Goal: Task Accomplishment & Management: Use online tool/utility

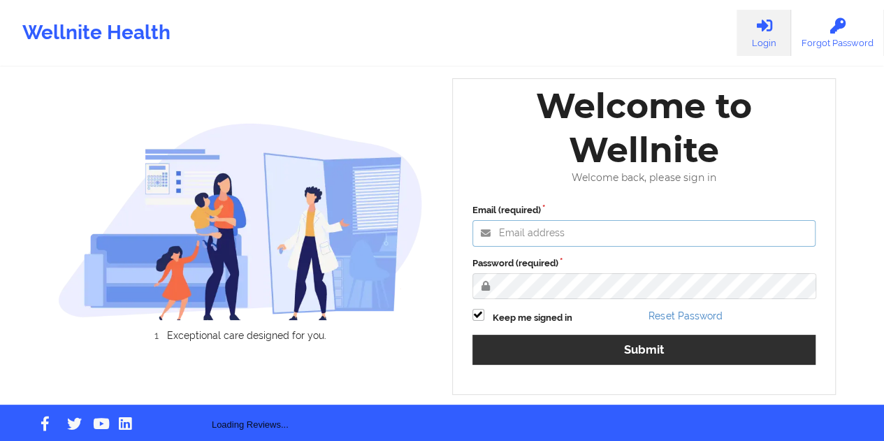
type input "[EMAIL_ADDRESS][DOMAIN_NAME]"
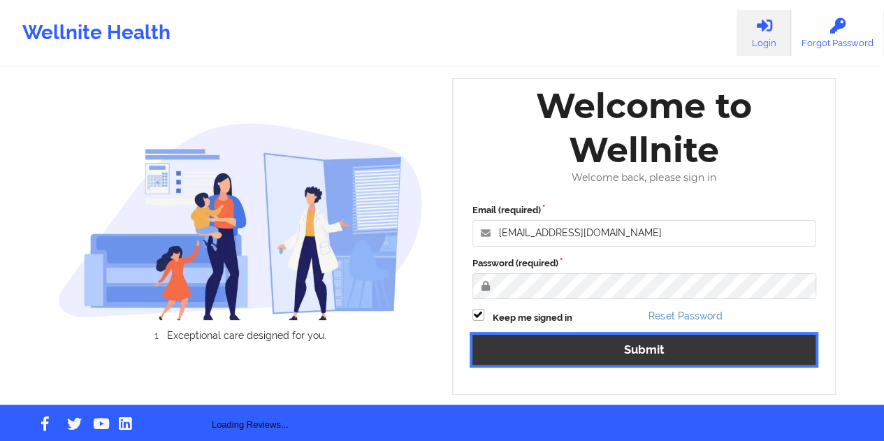
click at [642, 362] on button "Submit" at bounding box center [644, 350] width 344 height 30
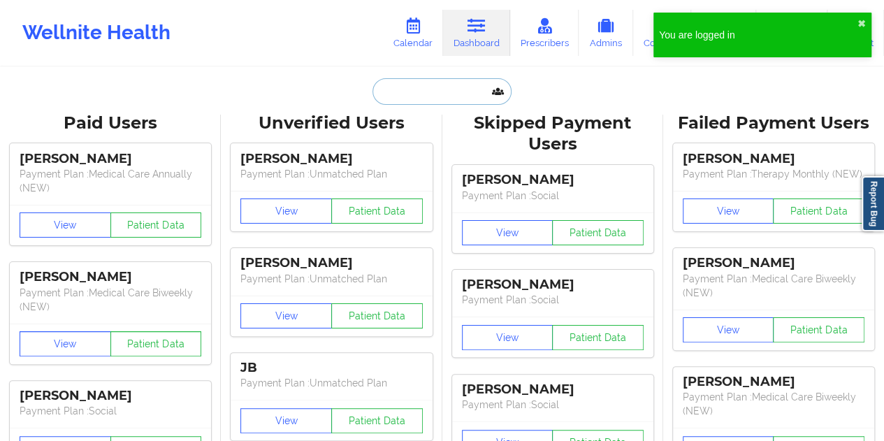
click at [411, 91] on input "text" at bounding box center [441, 91] width 138 height 27
paste input "CALIYAH"
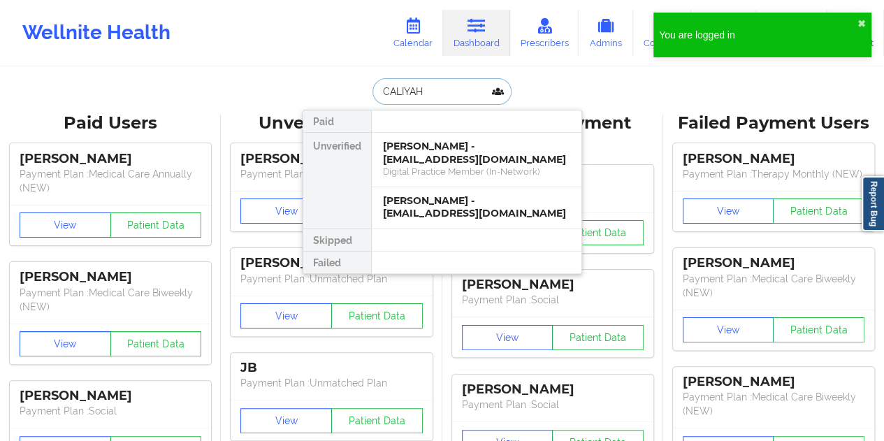
paste input "[PERSON_NAME]"
type input "[PERSON_NAME]"
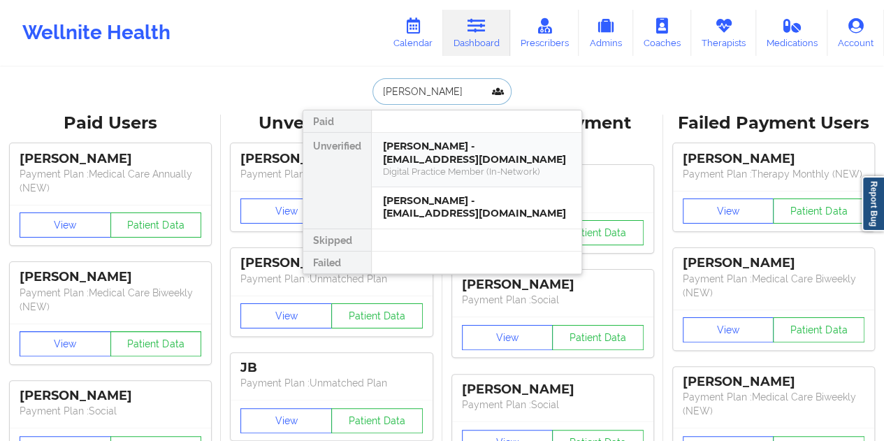
click at [456, 150] on div "[PERSON_NAME] - [EMAIL_ADDRESS][DOMAIN_NAME]" at bounding box center [476, 153] width 187 height 26
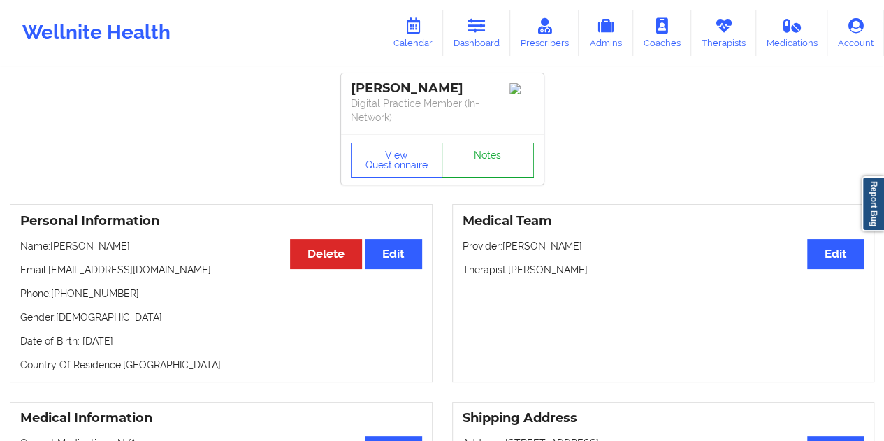
click at [485, 157] on link "Notes" at bounding box center [488, 160] width 92 height 35
click at [375, 157] on button "View Questionnaire" at bounding box center [397, 160] width 92 height 35
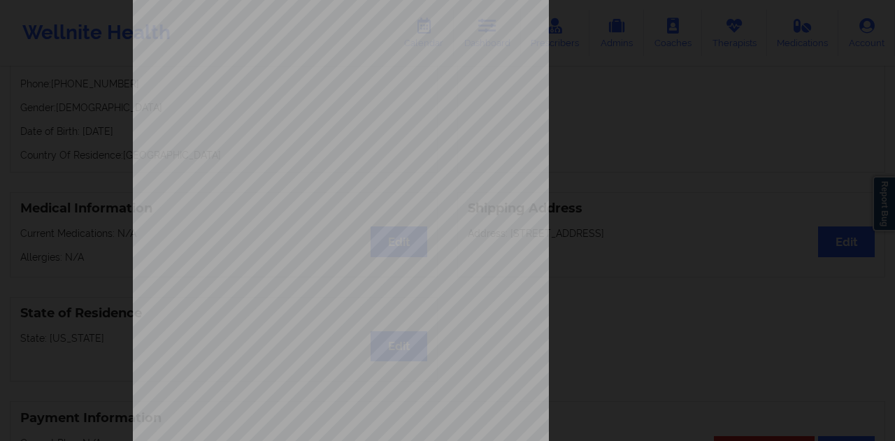
scroll to position [225, 0]
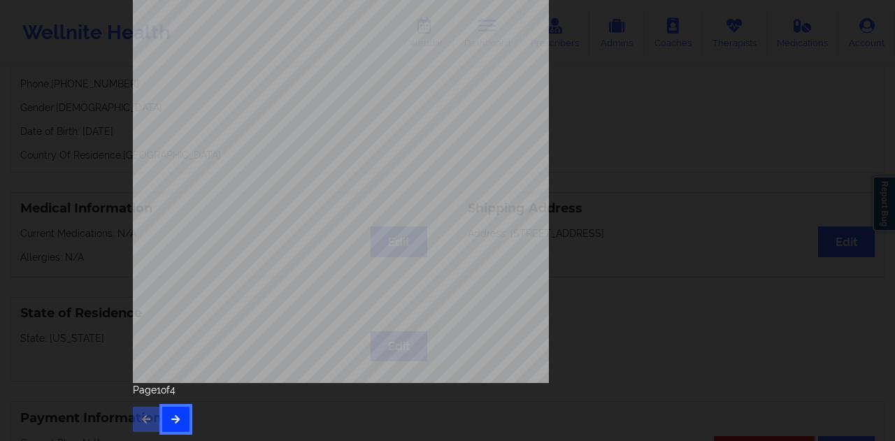
click at [165, 422] on button "button" at bounding box center [175, 419] width 27 height 25
click at [182, 413] on button "button" at bounding box center [175, 419] width 27 height 25
click at [176, 409] on button "button" at bounding box center [175, 419] width 27 height 25
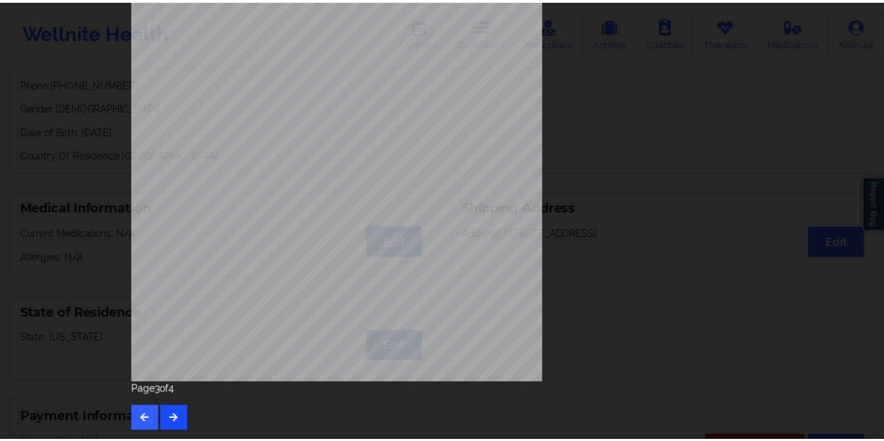
scroll to position [0, 0]
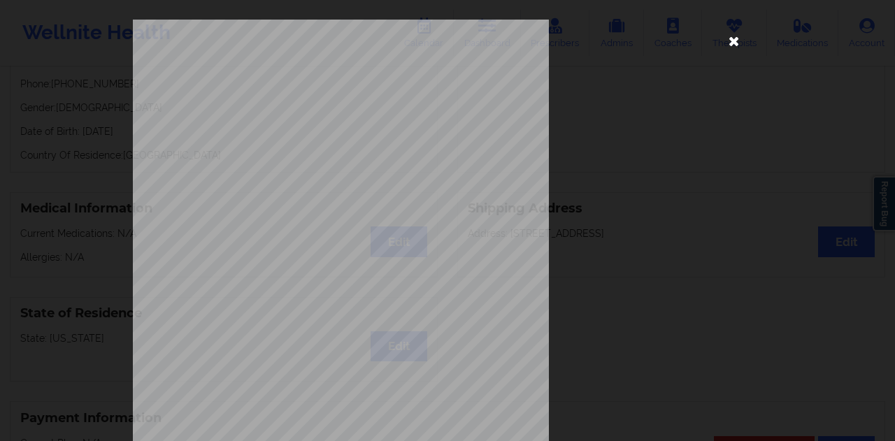
click at [735, 38] on icon at bounding box center [734, 40] width 22 height 22
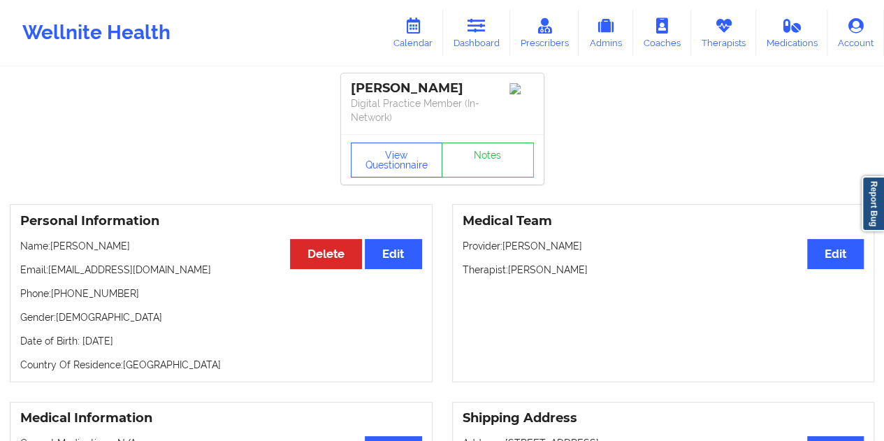
drag, startPoint x: 131, startPoint y: 244, endPoint x: 54, endPoint y: 247, distance: 77.6
click at [54, 247] on p "Name: [PERSON_NAME]" at bounding box center [221, 246] width 402 height 14
copy p "[PERSON_NAME]"
click at [484, 27] on icon at bounding box center [477, 25] width 18 height 15
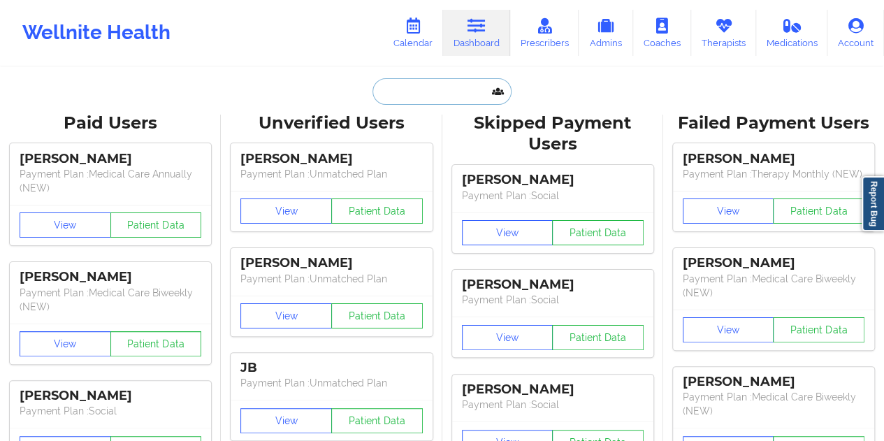
click at [431, 87] on input "text" at bounding box center [441, 91] width 138 height 27
paste input "[PERSON_NAME]"
type input "[PERSON_NAME]"
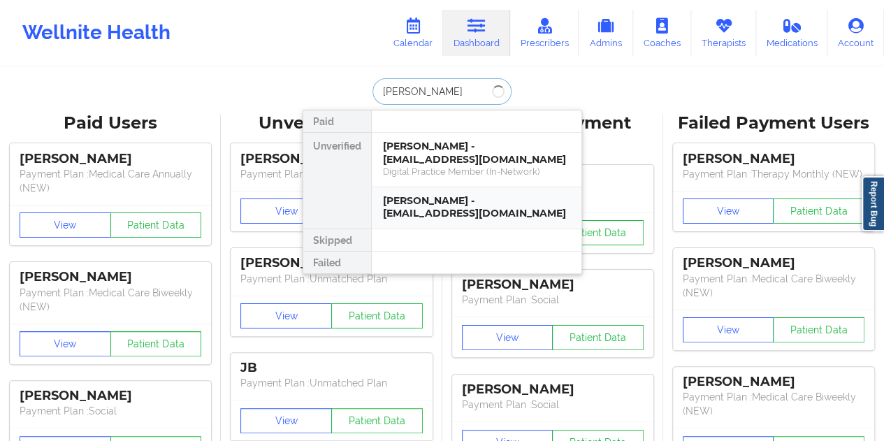
click at [443, 212] on div "[PERSON_NAME] - [EMAIL_ADDRESS][DOMAIN_NAME]" at bounding box center [476, 207] width 187 height 26
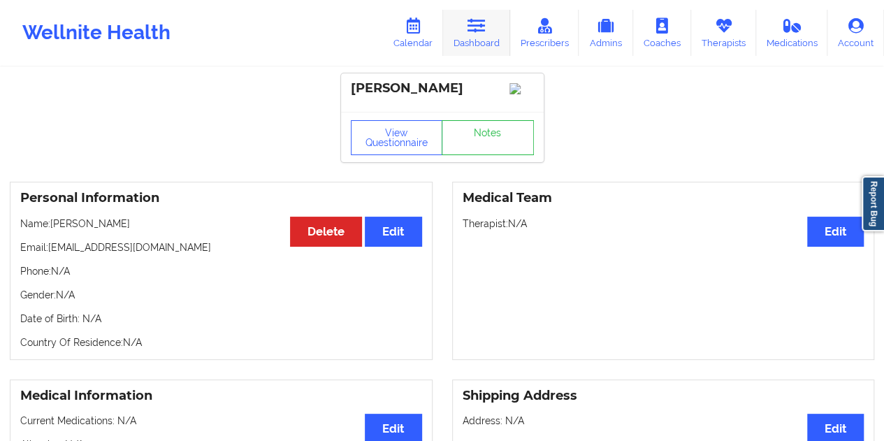
click at [472, 45] on link "Dashboard" at bounding box center [476, 33] width 67 height 46
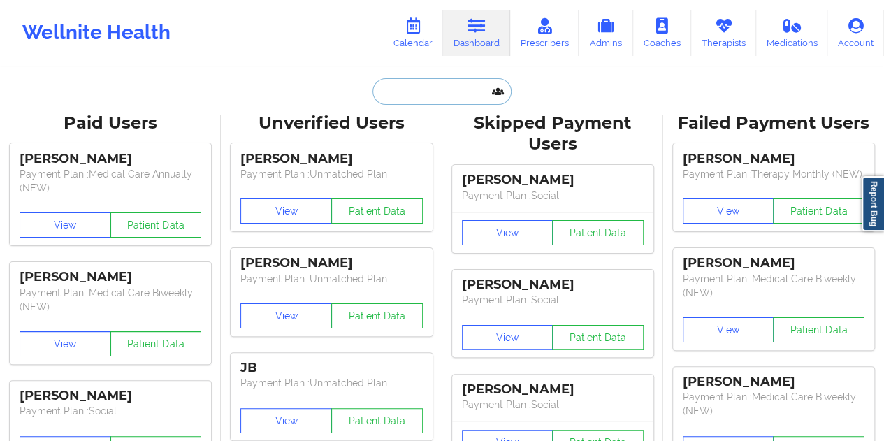
click at [433, 87] on input "text" at bounding box center [441, 91] width 138 height 27
paste input "[PERSON_NAME]"
type input "[PERSON_NAME]"
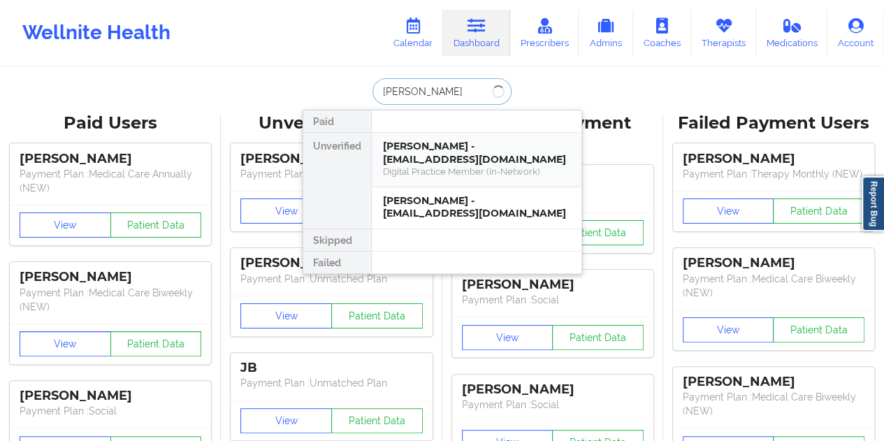
click at [469, 168] on div "Digital Practice Member (In-Network)" at bounding box center [476, 172] width 187 height 12
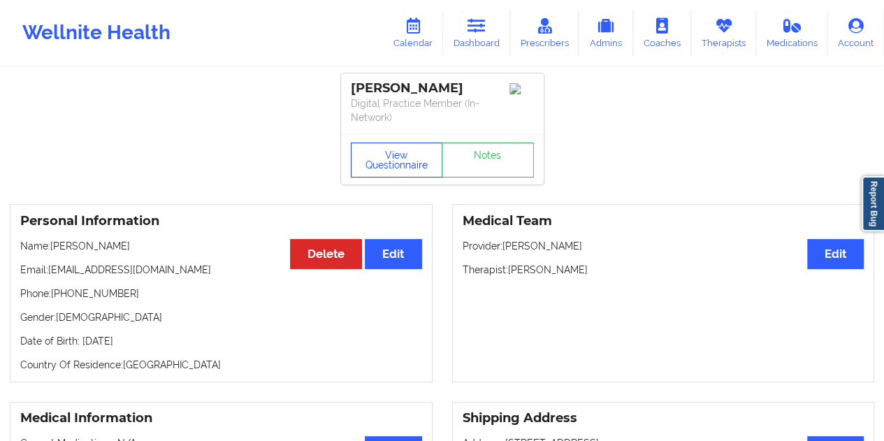
click at [377, 152] on button "View Questionnaire" at bounding box center [397, 160] width 92 height 35
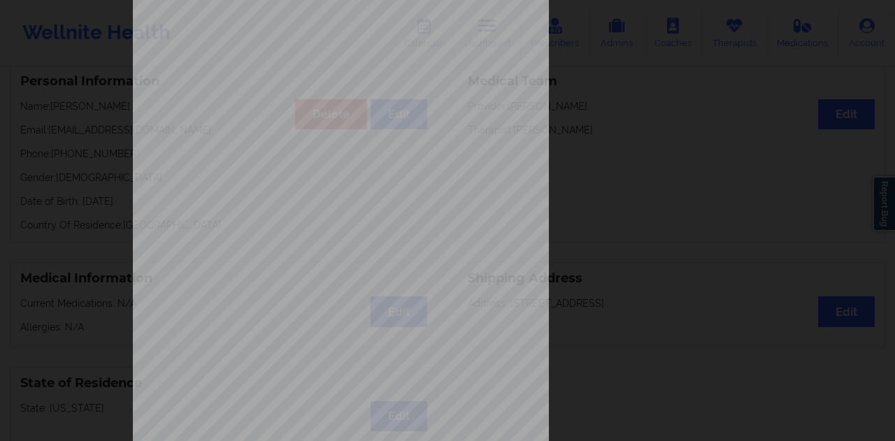
scroll to position [225, 0]
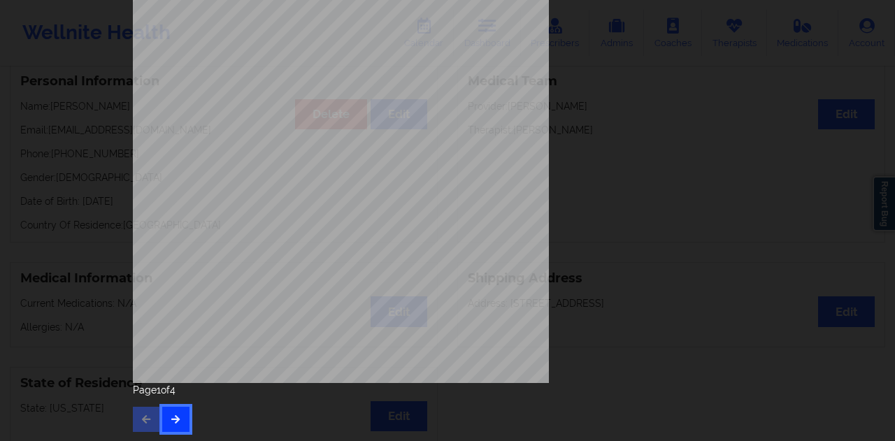
click at [179, 416] on button "button" at bounding box center [175, 419] width 27 height 25
click at [174, 416] on icon "button" at bounding box center [176, 418] width 12 height 8
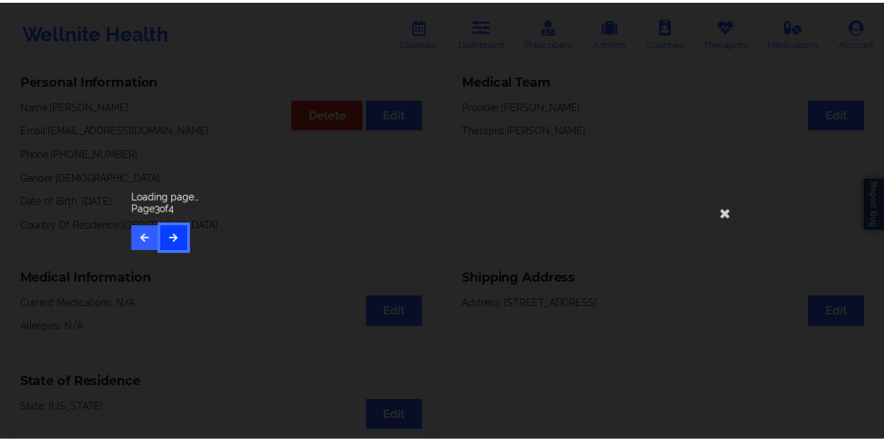
scroll to position [0, 0]
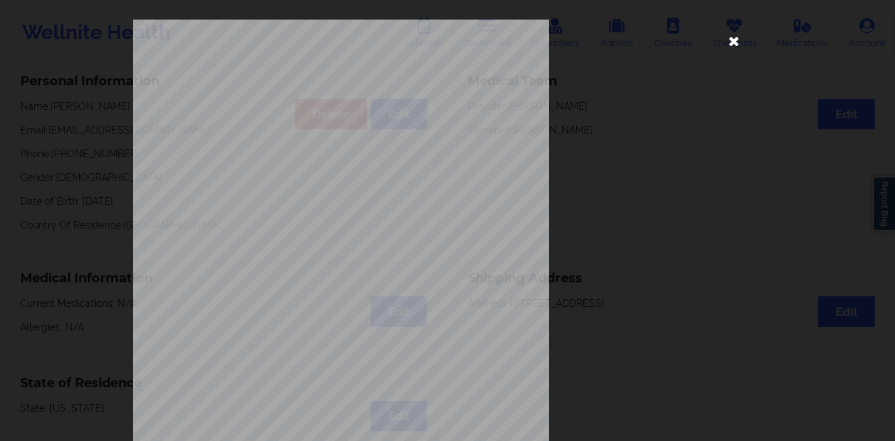
click at [731, 38] on icon at bounding box center [734, 40] width 22 height 22
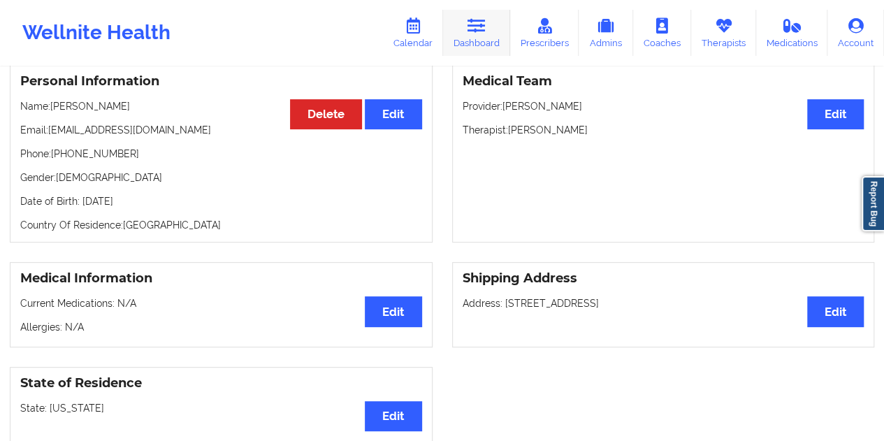
click at [491, 32] on link "Dashboard" at bounding box center [476, 33] width 67 height 46
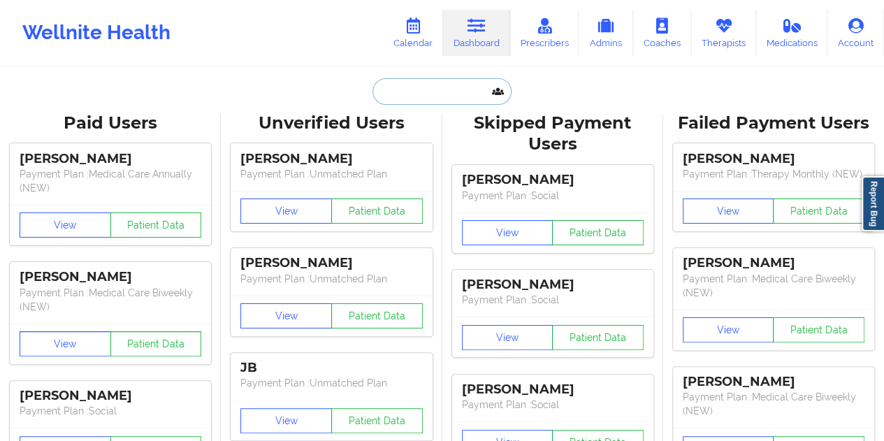
click at [435, 99] on input "text" at bounding box center [441, 91] width 138 height 27
paste input "[EMAIL_ADDRESS][DOMAIN_NAME]"
type input "[EMAIL_ADDRESS][DOMAIN_NAME]"
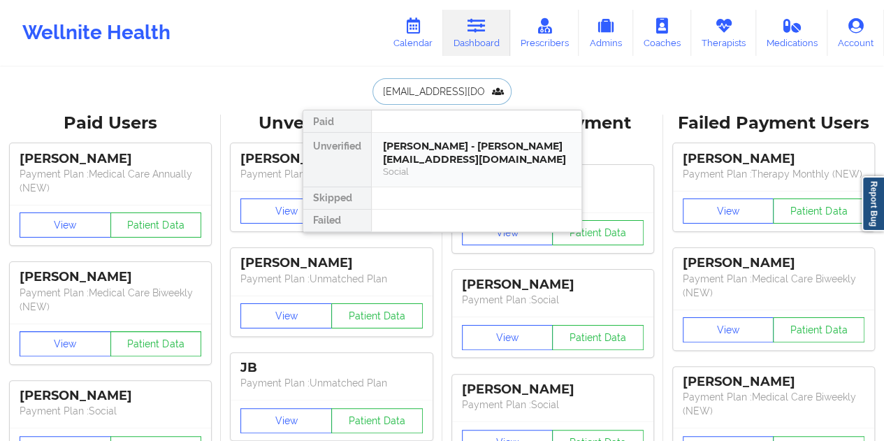
click at [449, 163] on div "[PERSON_NAME] - [PERSON_NAME][EMAIL_ADDRESS][DOMAIN_NAME]" at bounding box center [476, 153] width 187 height 26
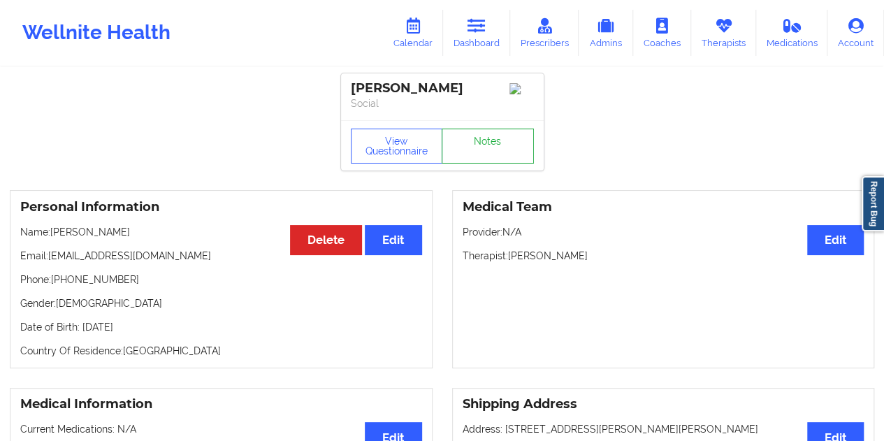
click at [489, 152] on link "Notes" at bounding box center [488, 146] width 92 height 35
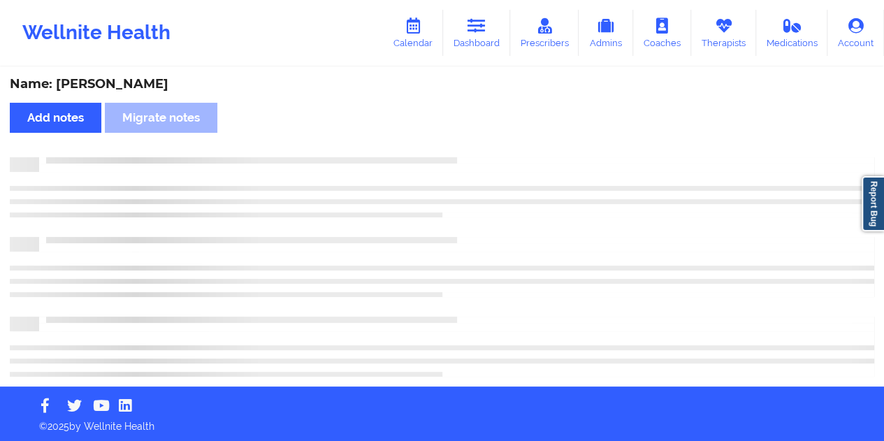
click at [173, 87] on div "Name: [PERSON_NAME]" at bounding box center [442, 84] width 865 height 16
copy div "Jordonne"
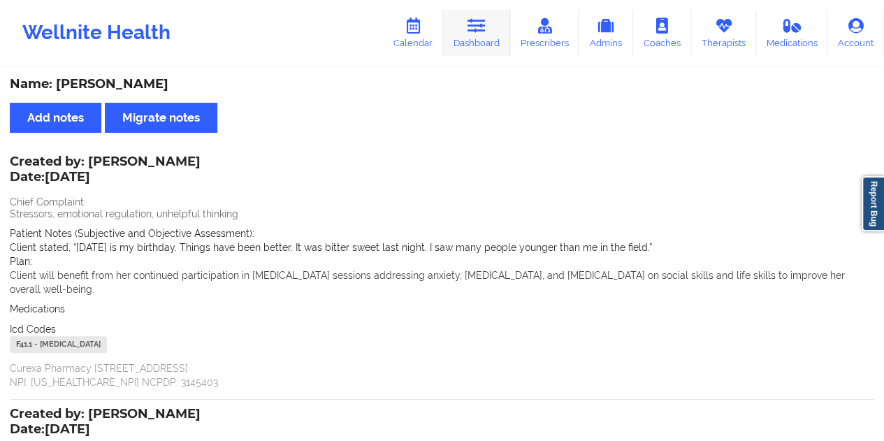
click at [494, 48] on link "Dashboard" at bounding box center [476, 33] width 67 height 46
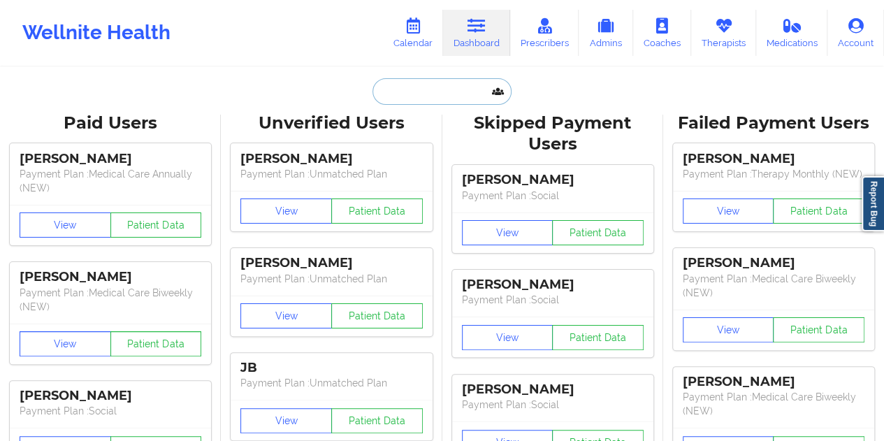
click at [414, 98] on input "text" at bounding box center [441, 91] width 138 height 27
paste input "[EMAIL_ADDRESS][DOMAIN_NAME]"
type input "[EMAIL_ADDRESS][DOMAIN_NAME]"
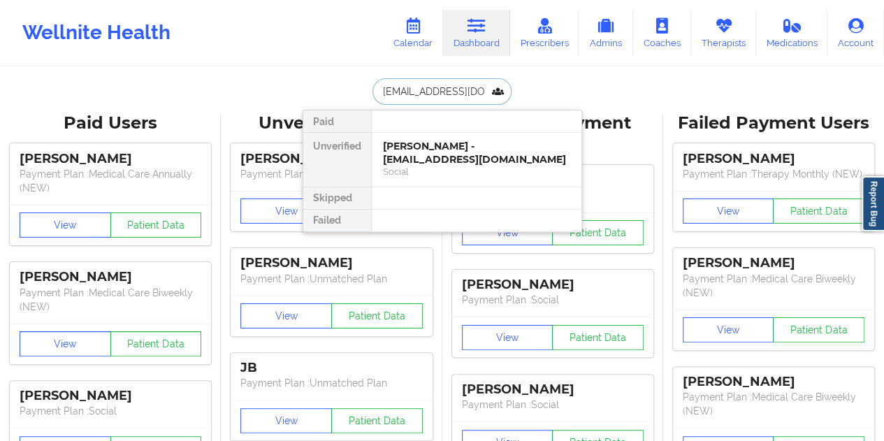
click at [442, 166] on div "Social" at bounding box center [476, 172] width 187 height 12
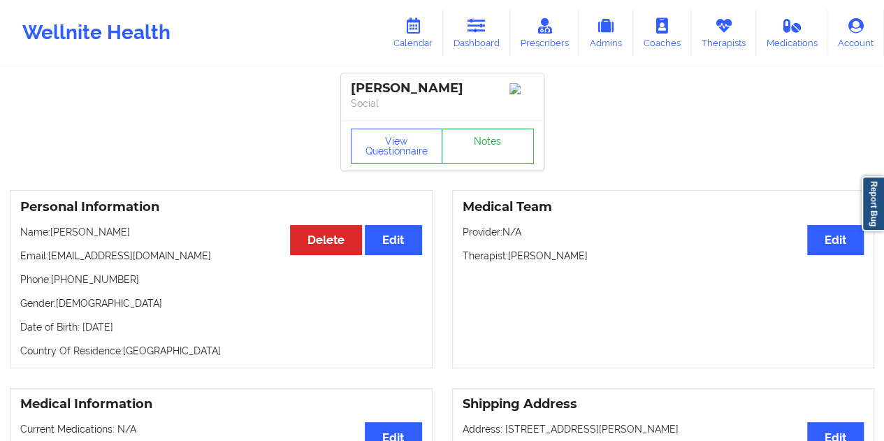
click at [477, 154] on link "Notes" at bounding box center [488, 146] width 92 height 35
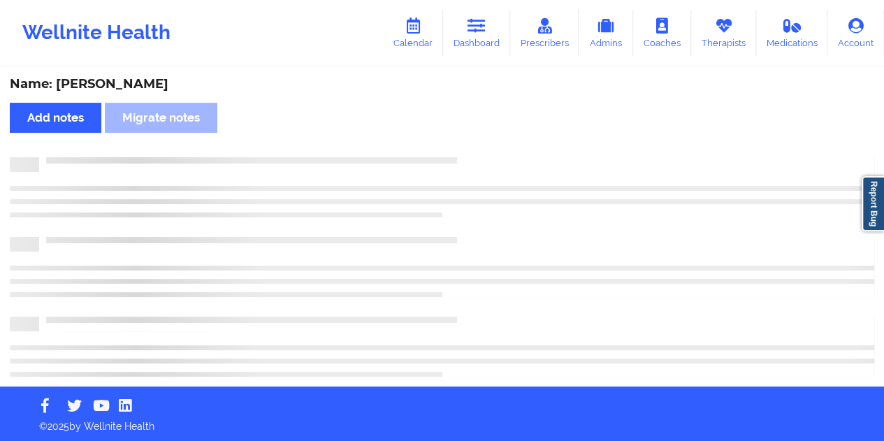
click at [124, 77] on div "Name: [PERSON_NAME]" at bounding box center [442, 84] width 865 height 16
copy div "Oriol"
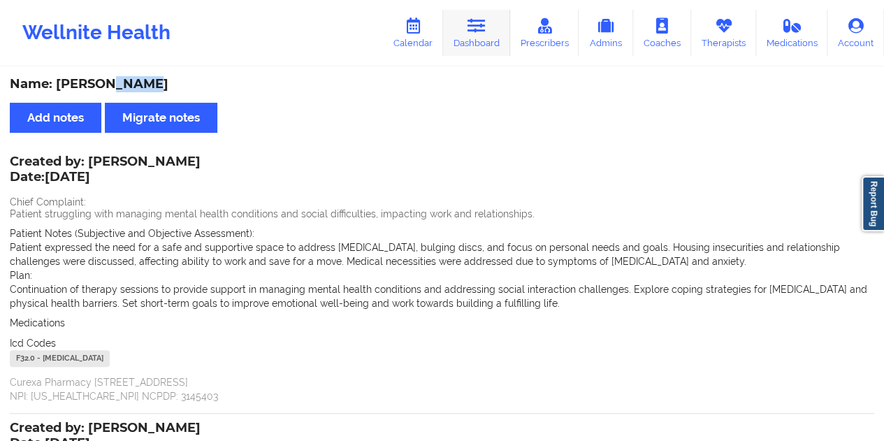
click at [496, 42] on link "Dashboard" at bounding box center [476, 33] width 67 height 46
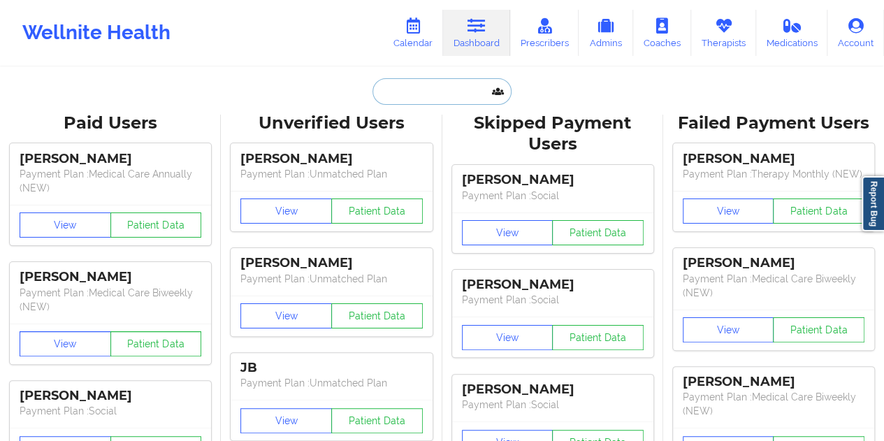
click at [433, 99] on input "text" at bounding box center [441, 91] width 138 height 27
paste input "[EMAIL_ADDRESS][DOMAIN_NAME]"
type input "[EMAIL_ADDRESS][DOMAIN_NAME]"
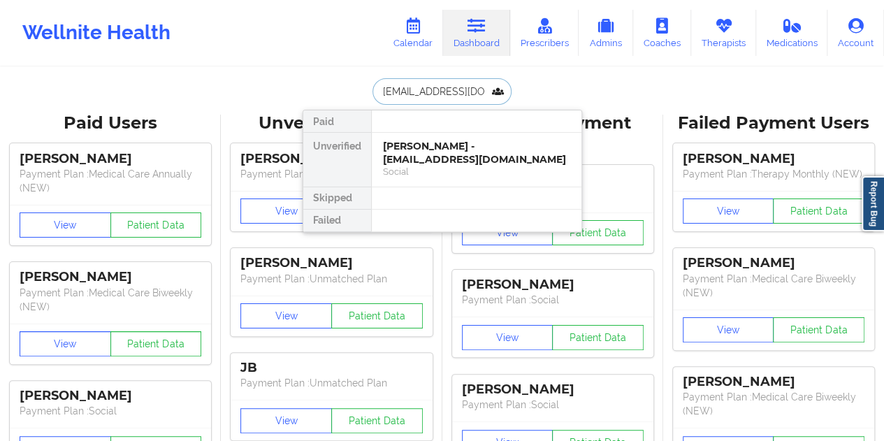
scroll to position [0, 23]
click at [456, 157] on div "[PERSON_NAME] - [EMAIL_ADDRESS][DOMAIN_NAME]" at bounding box center [476, 153] width 187 height 26
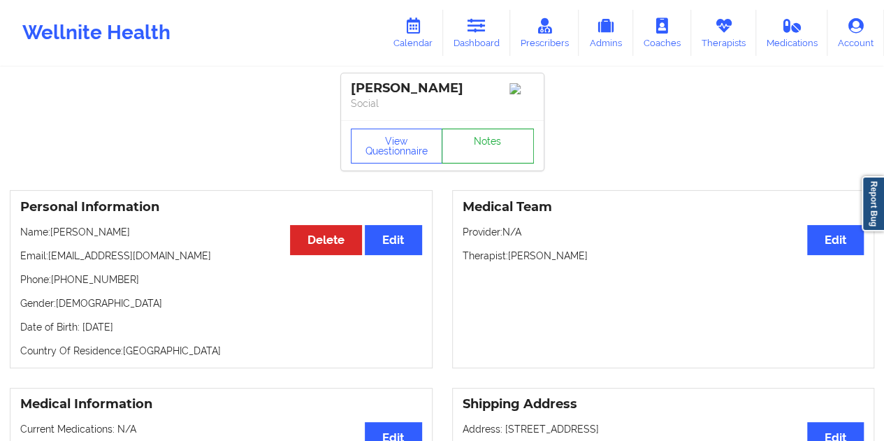
click at [484, 150] on link "Notes" at bounding box center [488, 146] width 92 height 35
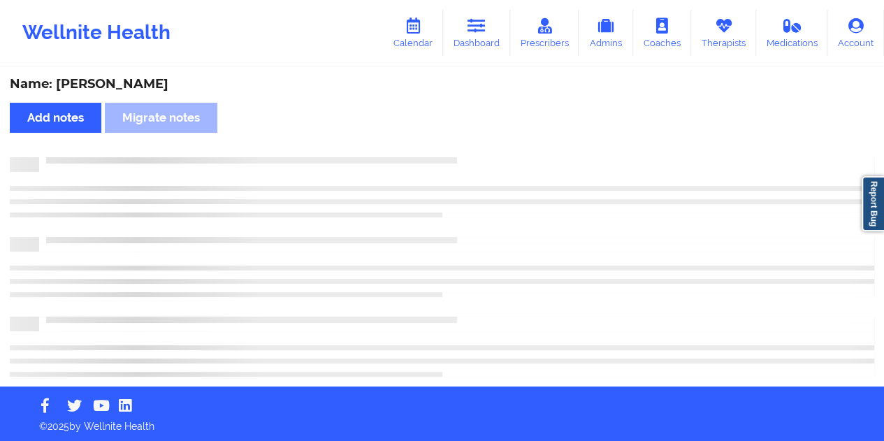
click at [131, 80] on div "Name: [PERSON_NAME]" at bounding box center [442, 84] width 865 height 16
click at [132, 80] on div "Name: [PERSON_NAME]" at bounding box center [442, 84] width 865 height 16
copy div "[PERSON_NAME]"
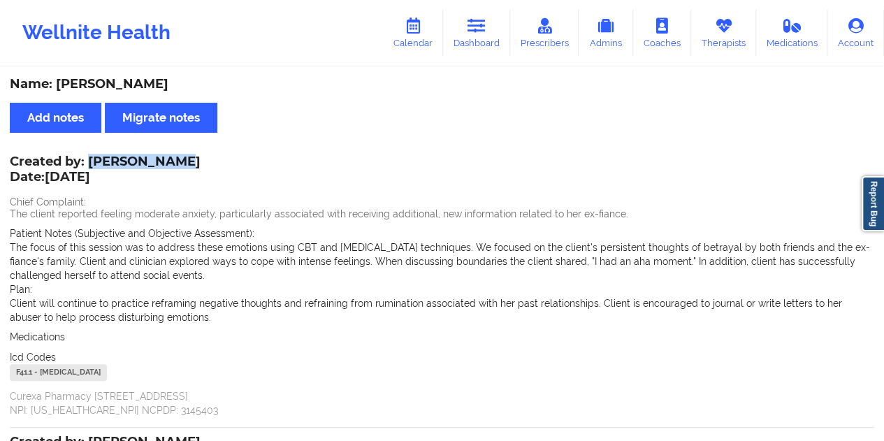
drag, startPoint x: 92, startPoint y: 161, endPoint x: 165, endPoint y: 157, distance: 73.5
click at [165, 157] on div "Created by: [PERSON_NAME] Date: [DATE]" at bounding box center [105, 170] width 191 height 32
copy div "[PERSON_NAME]"
click at [491, 42] on link "Dashboard" at bounding box center [476, 33] width 67 height 46
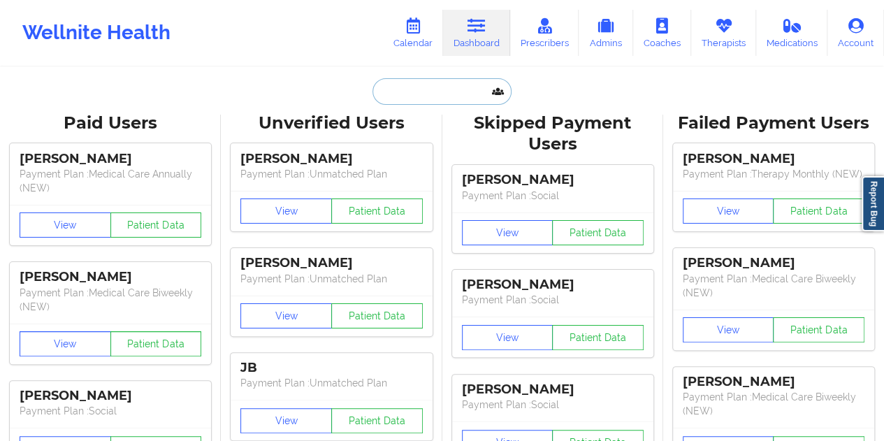
click at [421, 95] on input "text" at bounding box center [441, 91] width 138 height 27
paste input "[EMAIL_ADDRESS][DOMAIN_NAME]"
type input "[EMAIL_ADDRESS][DOMAIN_NAME]"
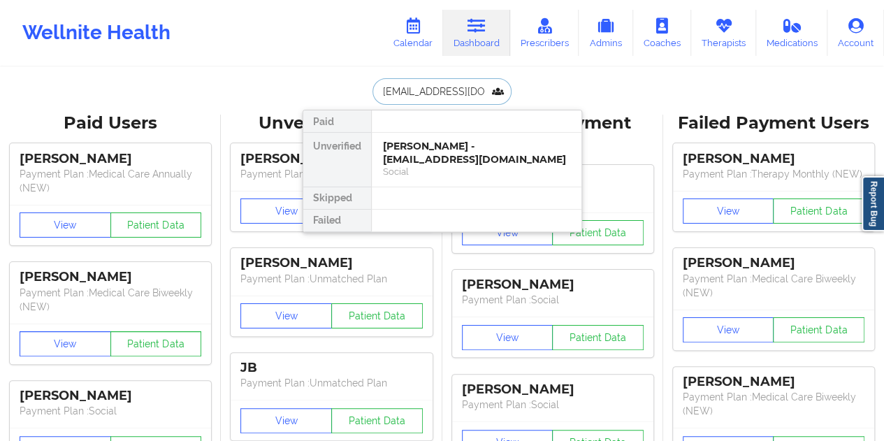
click at [450, 171] on div "Social" at bounding box center [476, 172] width 187 height 12
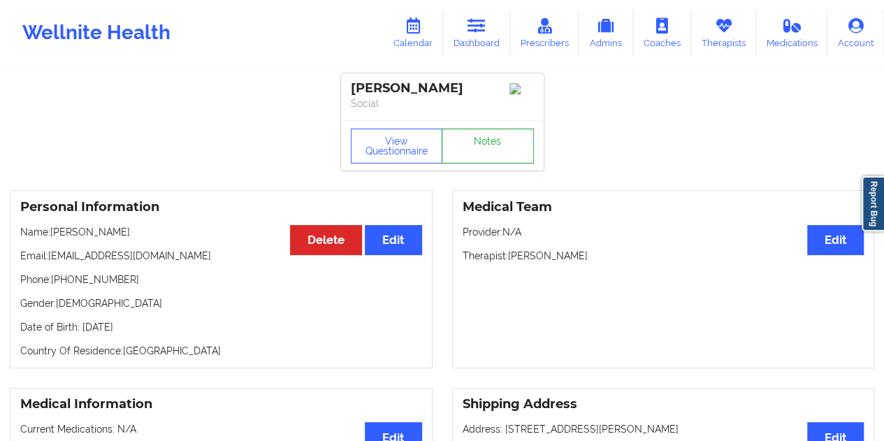
click at [475, 140] on link "Notes" at bounding box center [488, 146] width 92 height 35
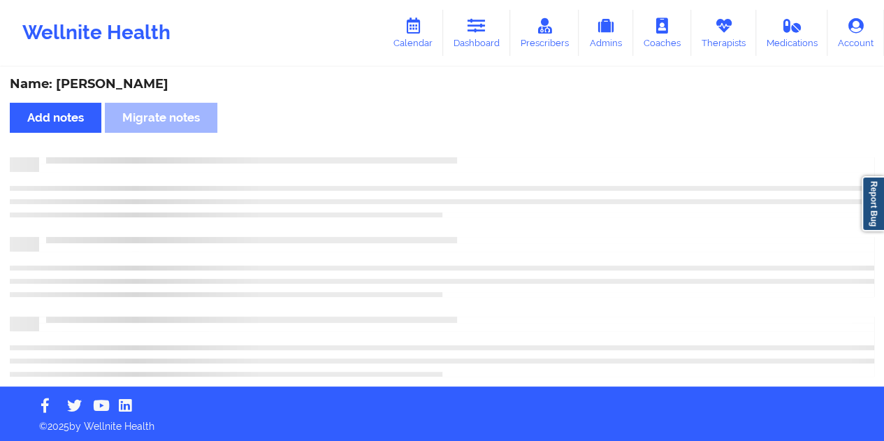
click at [136, 78] on div "Name: [PERSON_NAME]" at bounding box center [442, 84] width 865 height 16
click at [140, 79] on div "Name: [PERSON_NAME]" at bounding box center [442, 84] width 865 height 16
click at [143, 79] on div "Name: [PERSON_NAME]" at bounding box center [442, 84] width 865 height 16
copy div "[PERSON_NAME]"
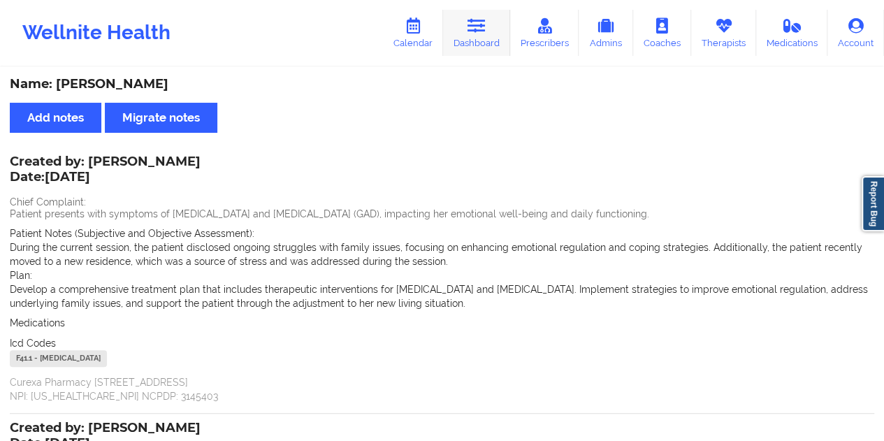
click at [460, 38] on link "Dashboard" at bounding box center [476, 33] width 67 height 46
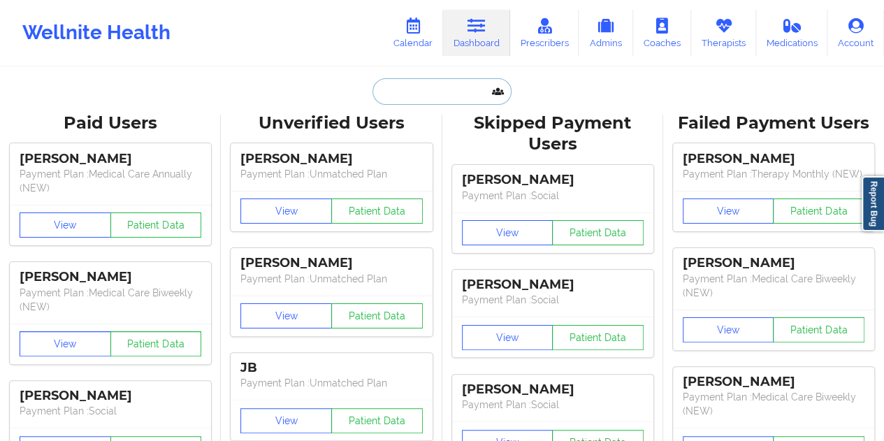
click at [451, 82] on input "text" at bounding box center [441, 91] width 138 height 27
paste input "[PERSON_NAME][EMAIL_ADDRESS][DOMAIN_NAME]"
type input "[PERSON_NAME][EMAIL_ADDRESS][DOMAIN_NAME]"
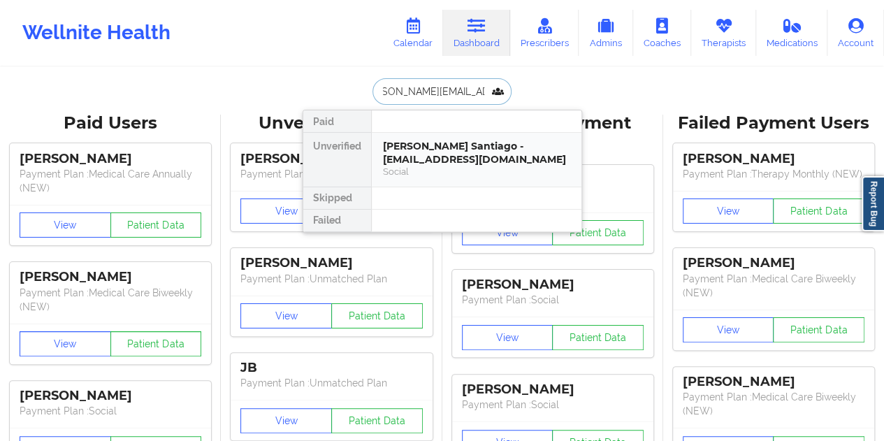
click at [464, 164] on div "[PERSON_NAME] Santiago - [EMAIL_ADDRESS][DOMAIN_NAME]" at bounding box center [476, 153] width 187 height 26
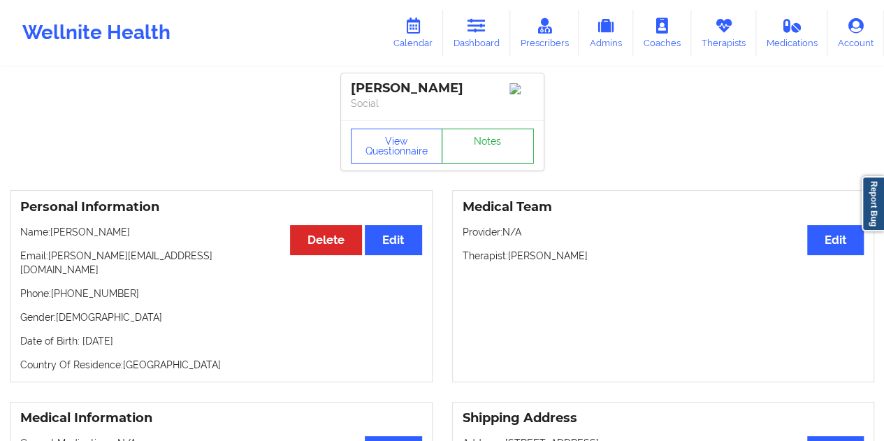
click at [478, 159] on link "Notes" at bounding box center [488, 146] width 92 height 35
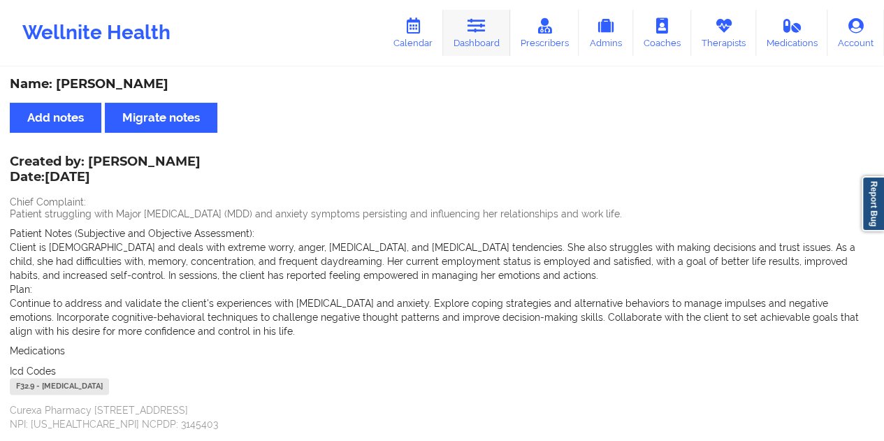
click at [477, 15] on link "Dashboard" at bounding box center [476, 33] width 67 height 46
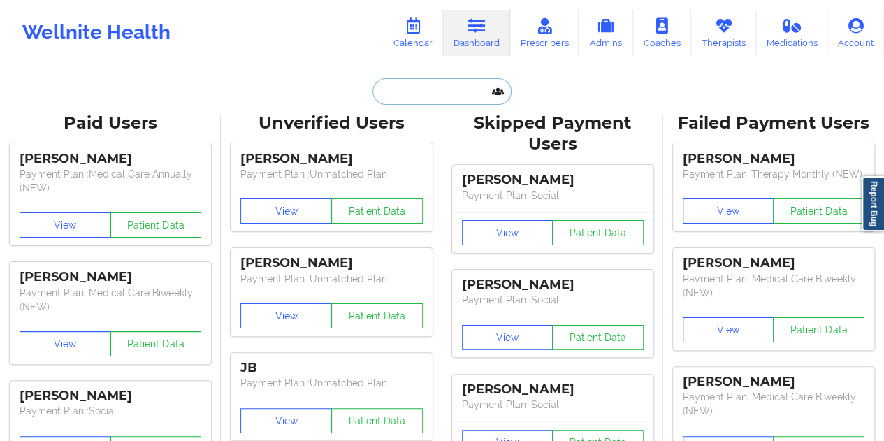
click at [456, 84] on input "text" at bounding box center [441, 91] width 138 height 27
paste input "[EMAIL_ADDRESS][DOMAIN_NAME]"
type input "[EMAIL_ADDRESS][DOMAIN_NAME]"
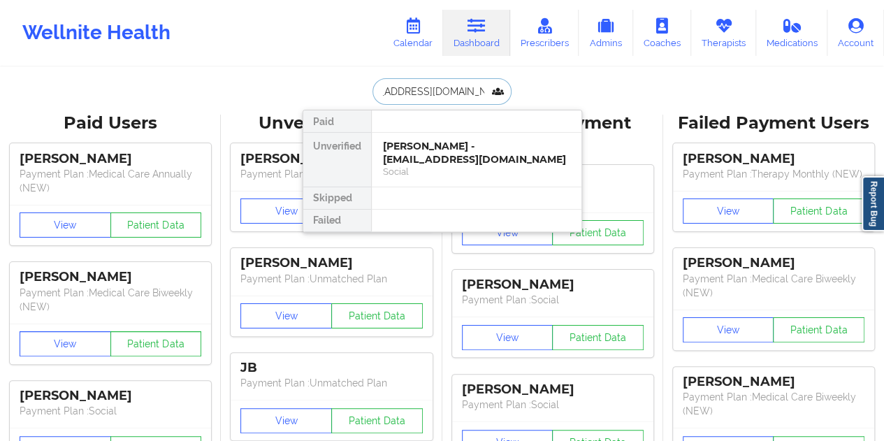
click at [440, 156] on div "[PERSON_NAME] - [EMAIL_ADDRESS][DOMAIN_NAME]" at bounding box center [476, 153] width 187 height 26
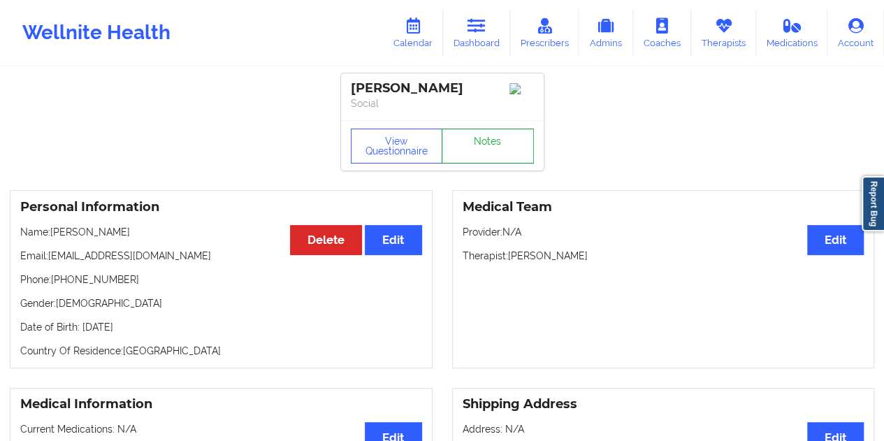
click at [500, 149] on link "Notes" at bounding box center [488, 146] width 92 height 35
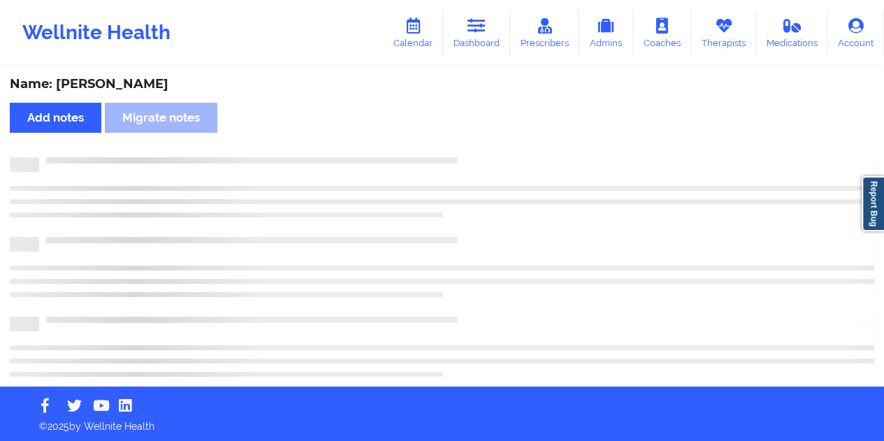
click at [130, 85] on div "Name: [PERSON_NAME]" at bounding box center [442, 84] width 865 height 16
click at [131, 85] on div "Name: [PERSON_NAME]" at bounding box center [442, 84] width 865 height 16
copy div "[PERSON_NAME]"
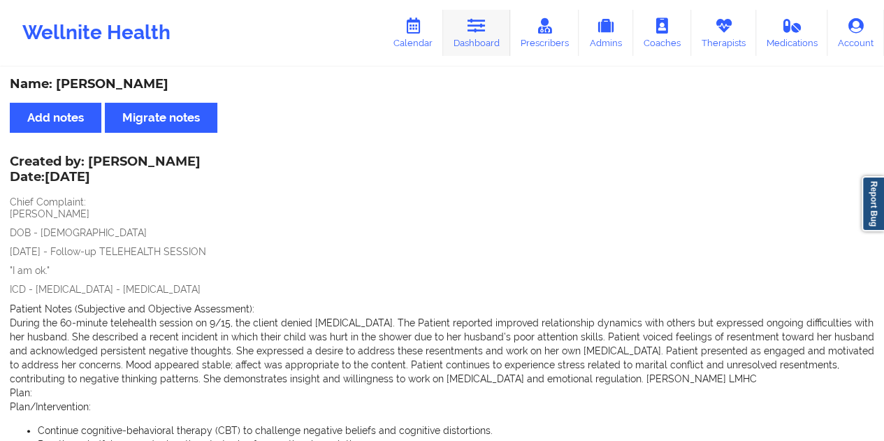
click at [478, 23] on icon at bounding box center [477, 25] width 18 height 15
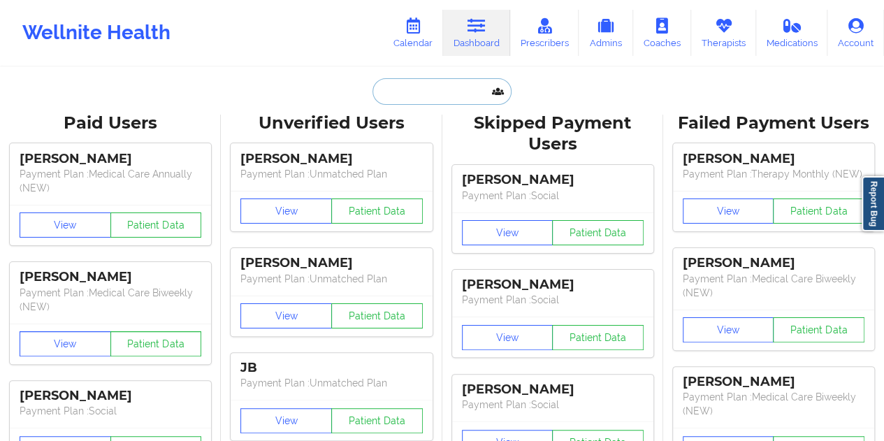
click at [429, 97] on input "text" at bounding box center [441, 91] width 138 height 27
paste input "[EMAIL_ADDRESS][DOMAIN_NAME]"
type input "[EMAIL_ADDRESS][DOMAIN_NAME]"
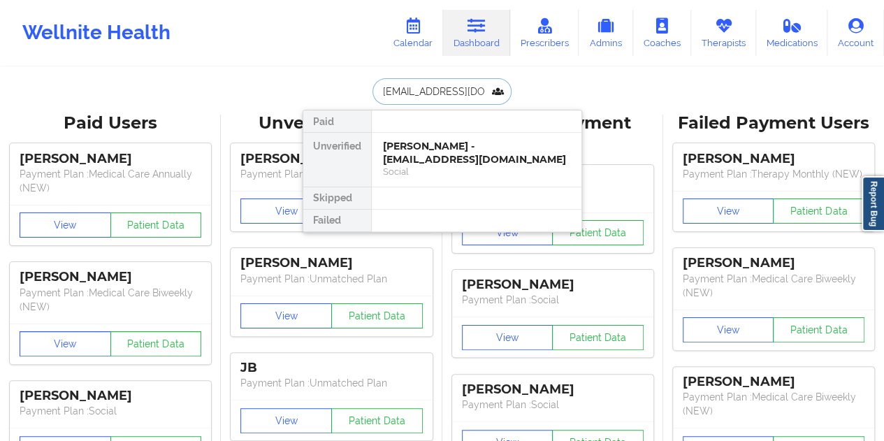
scroll to position [0, 15]
click at [431, 167] on div "Social" at bounding box center [476, 172] width 187 height 12
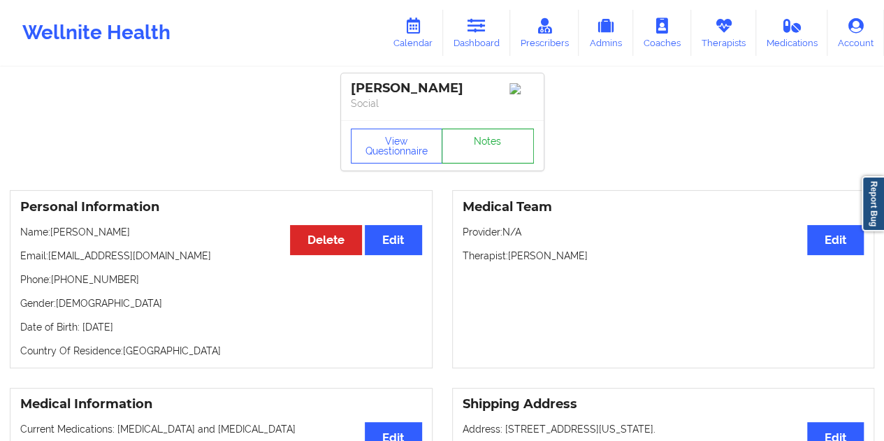
click at [492, 139] on link "Notes" at bounding box center [488, 146] width 92 height 35
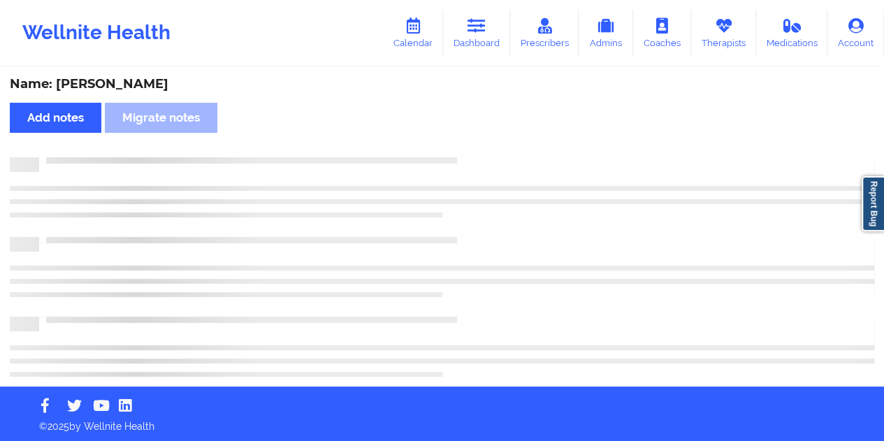
click at [139, 79] on div "Name: [PERSON_NAME]" at bounding box center [442, 84] width 865 height 16
copy div "Vergara"
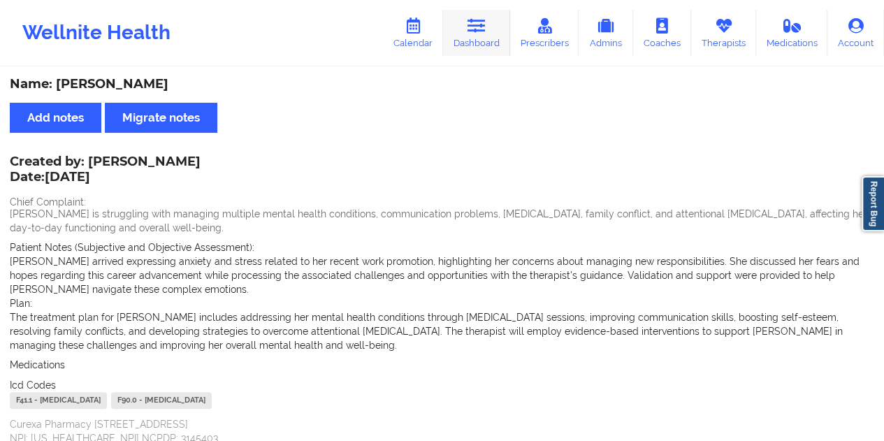
click at [500, 22] on link "Dashboard" at bounding box center [476, 33] width 67 height 46
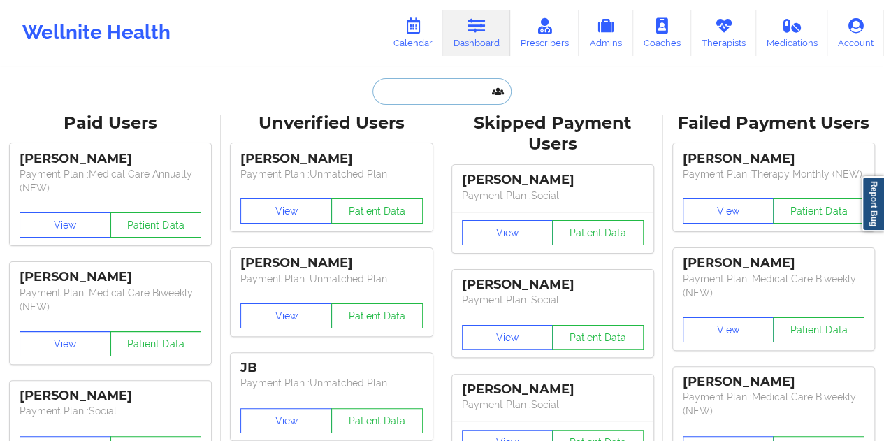
click at [426, 92] on input "text" at bounding box center [441, 91] width 138 height 27
paste input "[EMAIL_ADDRESS][DOMAIN_NAME]"
type input "[EMAIL_ADDRESS][DOMAIN_NAME]"
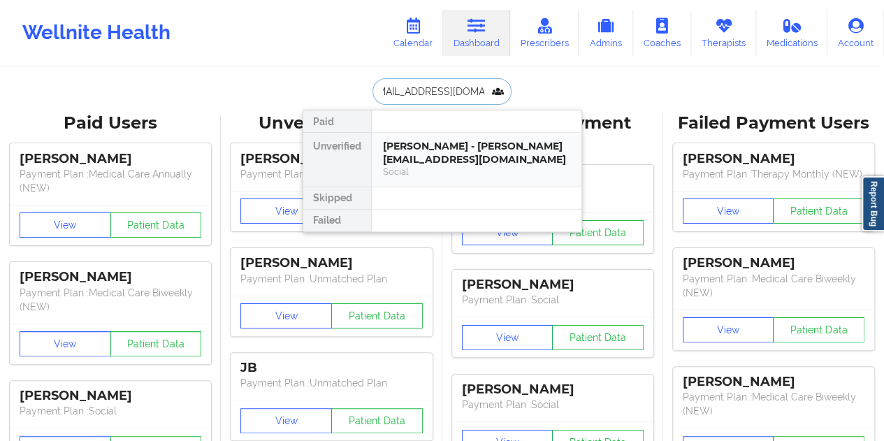
click at [454, 160] on div "[PERSON_NAME] - [PERSON_NAME][EMAIL_ADDRESS][DOMAIN_NAME]" at bounding box center [476, 153] width 187 height 26
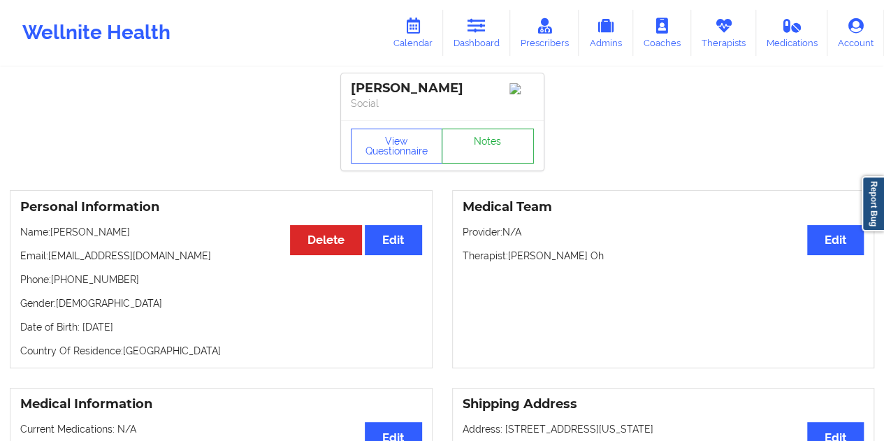
click at [476, 146] on link "Notes" at bounding box center [488, 146] width 92 height 35
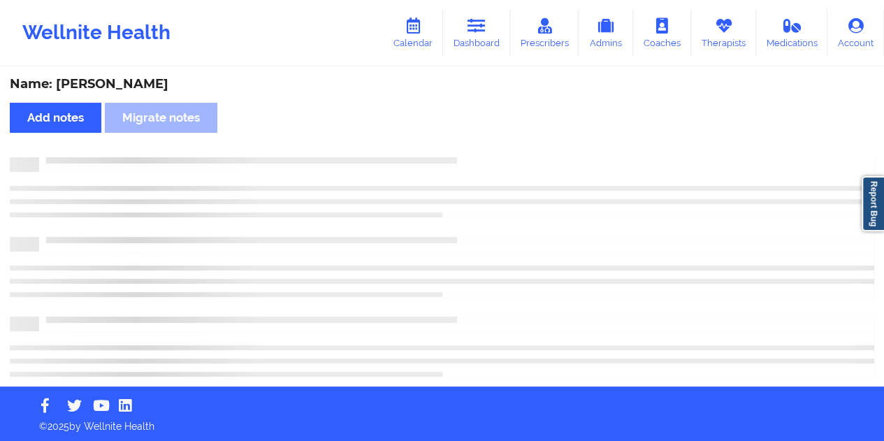
click at [103, 81] on div "Name: [PERSON_NAME]" at bounding box center [442, 84] width 865 height 16
copy div "[PERSON_NAME]"
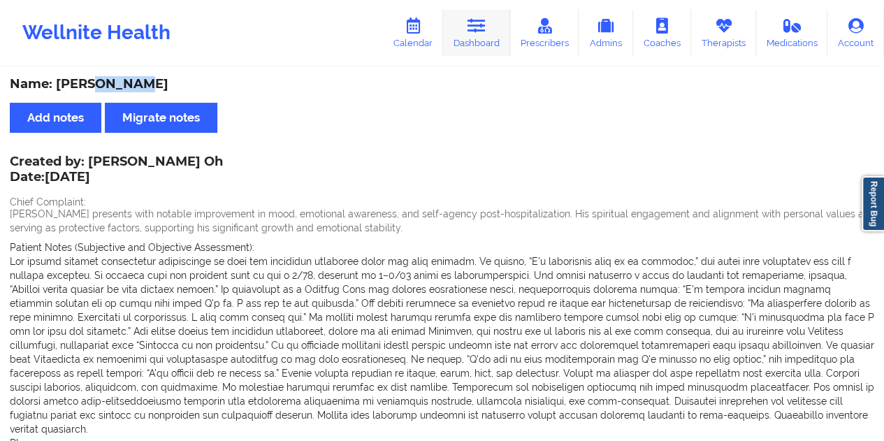
click at [489, 27] on link "Dashboard" at bounding box center [476, 33] width 67 height 46
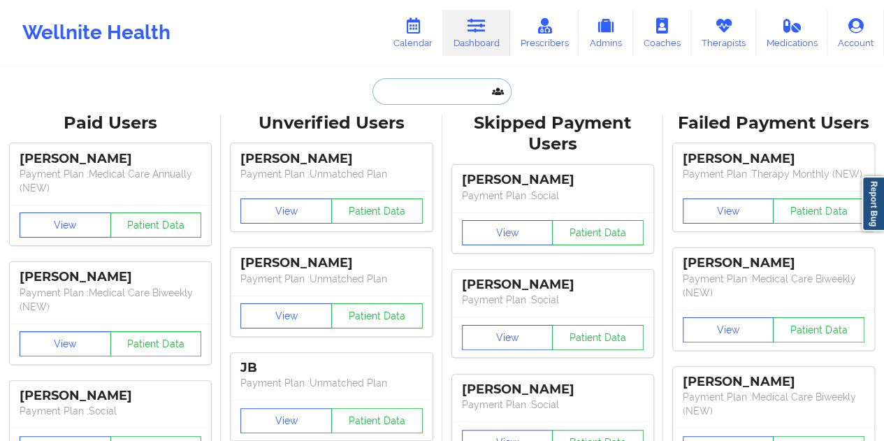
click at [397, 101] on input "text" at bounding box center [441, 91] width 138 height 27
paste input "[EMAIL_ADDRESS][DOMAIN_NAME]"
type input "[EMAIL_ADDRESS][DOMAIN_NAME]"
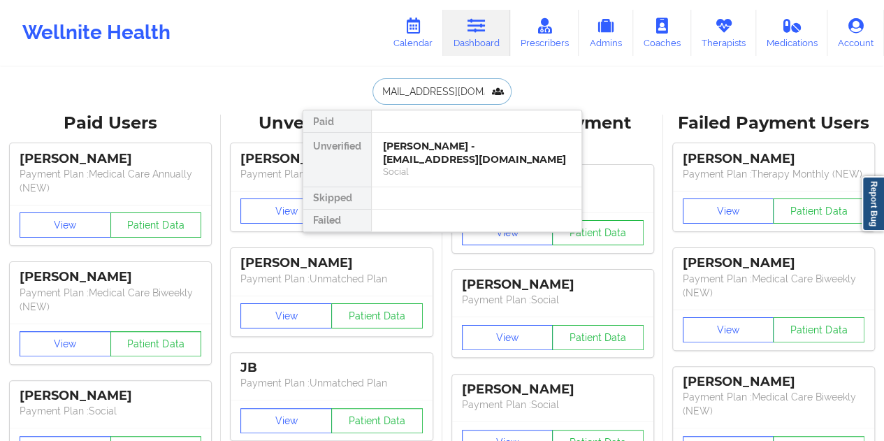
click at [454, 157] on div "[PERSON_NAME] - [EMAIL_ADDRESS][DOMAIN_NAME]" at bounding box center [476, 153] width 187 height 26
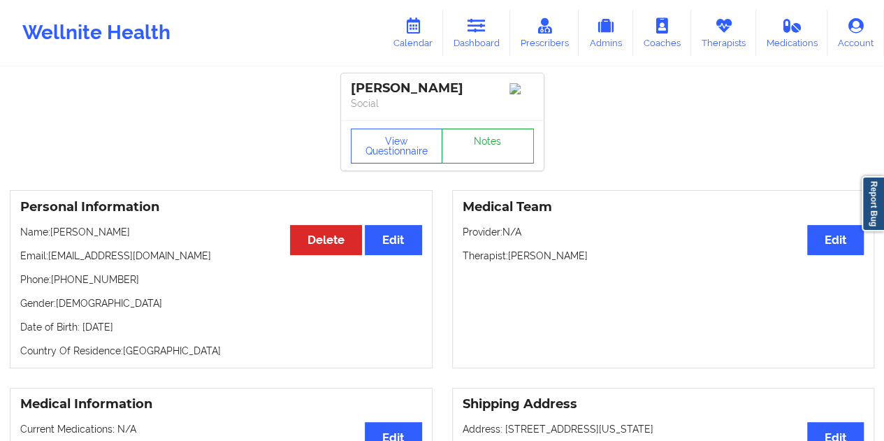
click at [492, 147] on link "Notes" at bounding box center [488, 146] width 92 height 35
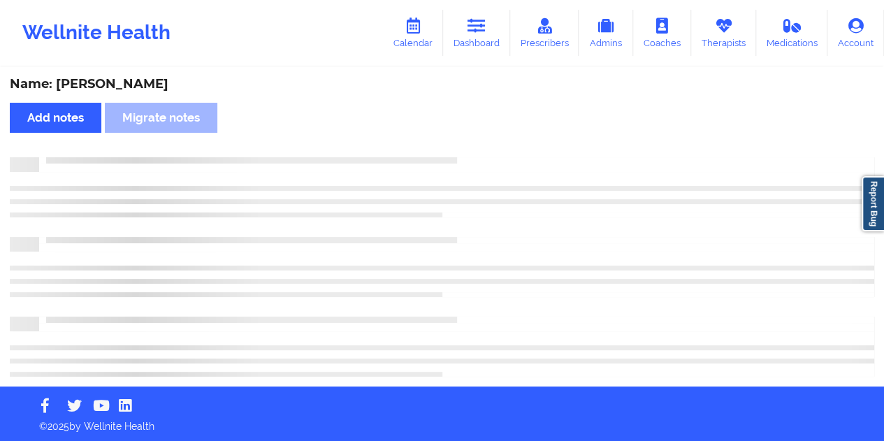
click at [120, 72] on div "Name: [PERSON_NAME] Add notes Migrate notes" at bounding box center [442, 227] width 884 height 318
copy div "[GEOGRAPHIC_DATA]"
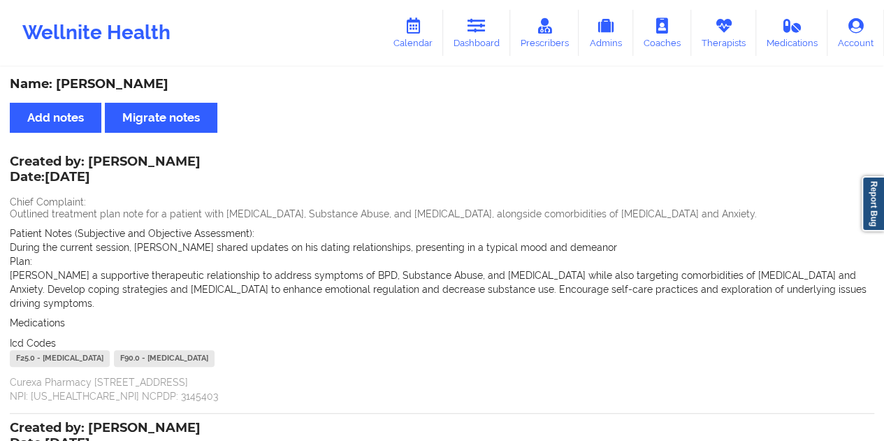
click at [157, 167] on div "Created by: [PERSON_NAME] Date: [DATE]" at bounding box center [105, 170] width 191 height 32
drag, startPoint x: 477, startPoint y: 24, endPoint x: 471, endPoint y: 43, distance: 19.7
click at [477, 24] on icon at bounding box center [477, 25] width 18 height 15
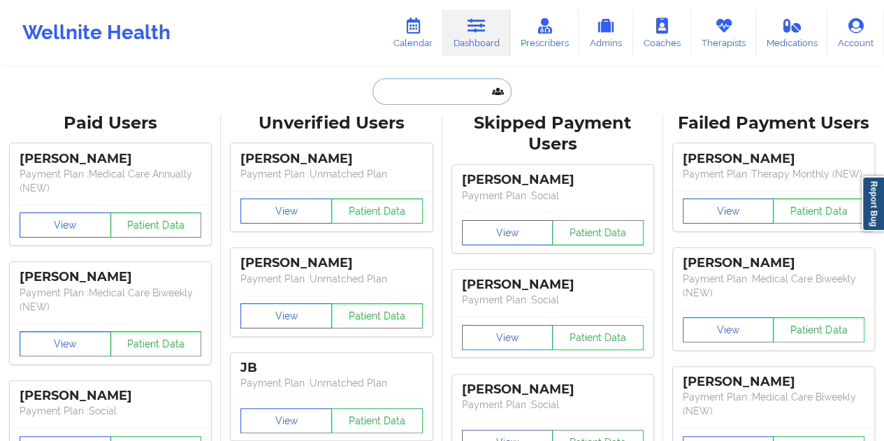
click at [432, 94] on input "text" at bounding box center [441, 91] width 138 height 27
paste input "[EMAIL_ADDRESS][PERSON_NAME][DOMAIN_NAME]"
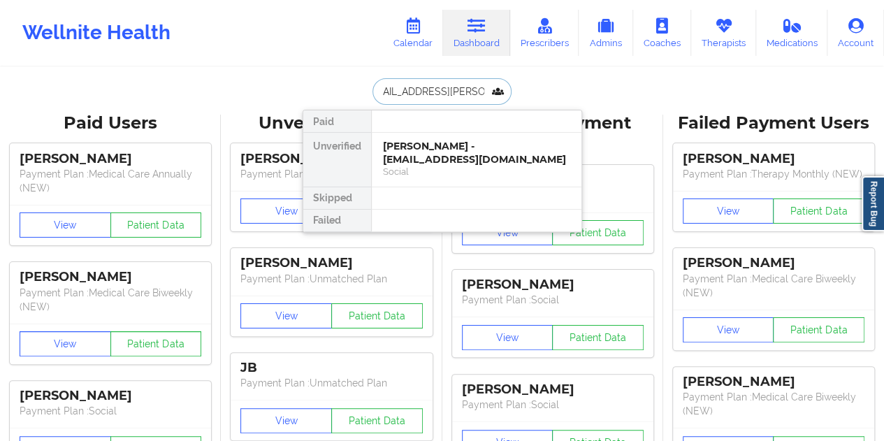
type input "[EMAIL_ADDRESS][PERSON_NAME][DOMAIN_NAME]"
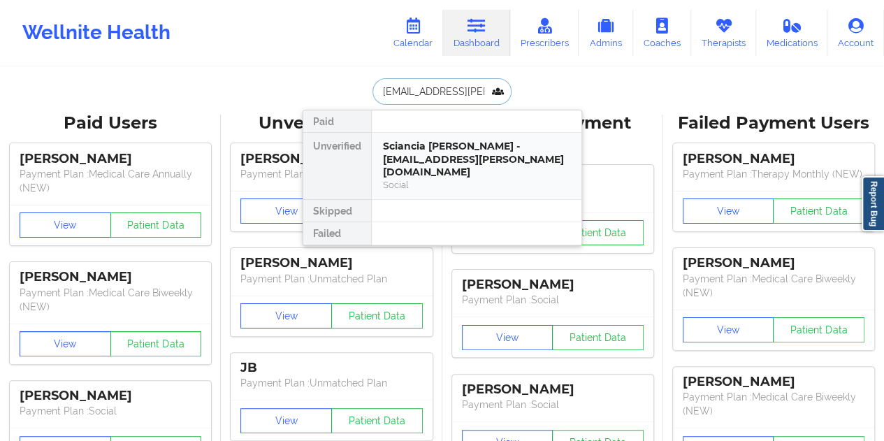
click at [442, 146] on div "Sciancia [PERSON_NAME] - [EMAIL_ADDRESS][PERSON_NAME][DOMAIN_NAME]" at bounding box center [476, 159] width 187 height 39
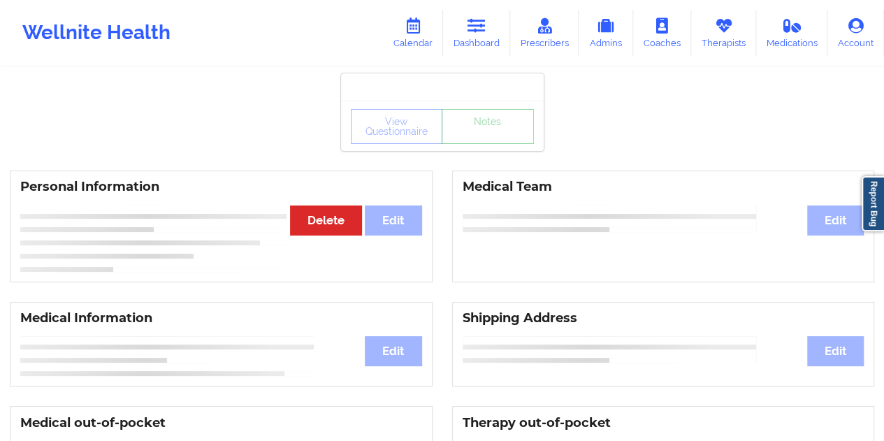
click at [482, 137] on link "Notes" at bounding box center [488, 126] width 92 height 35
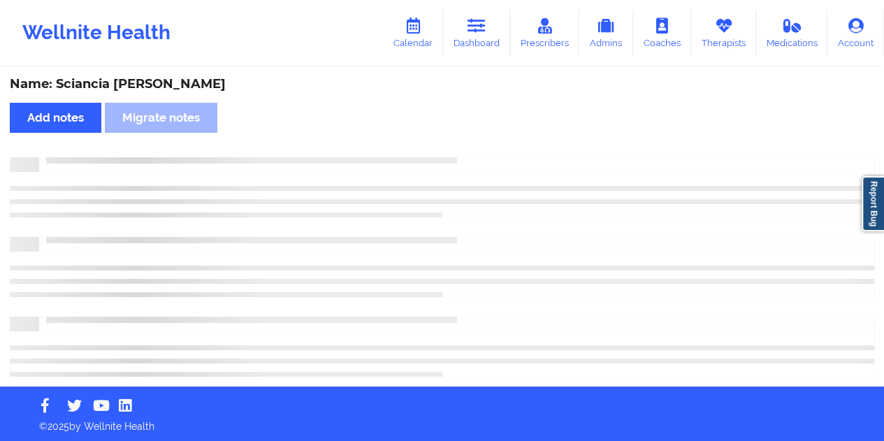
click at [126, 80] on div "Name: Sciancia [PERSON_NAME]" at bounding box center [442, 84] width 865 height 16
click at [128, 79] on div "Name: Sciancia [PERSON_NAME]" at bounding box center [442, 84] width 865 height 16
click at [130, 79] on div "Name: Sciancia [PERSON_NAME]" at bounding box center [442, 84] width 865 height 16
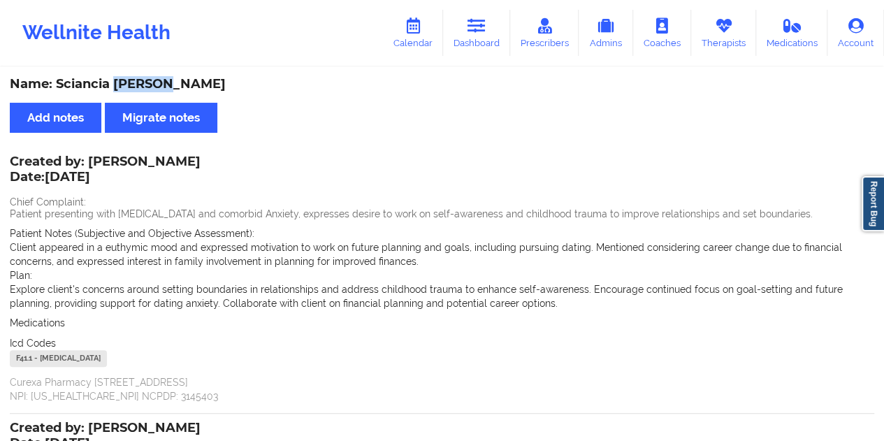
drag, startPoint x: 486, startPoint y: 50, endPoint x: 476, endPoint y: 64, distance: 18.0
click at [486, 50] on link "Dashboard" at bounding box center [476, 33] width 67 height 46
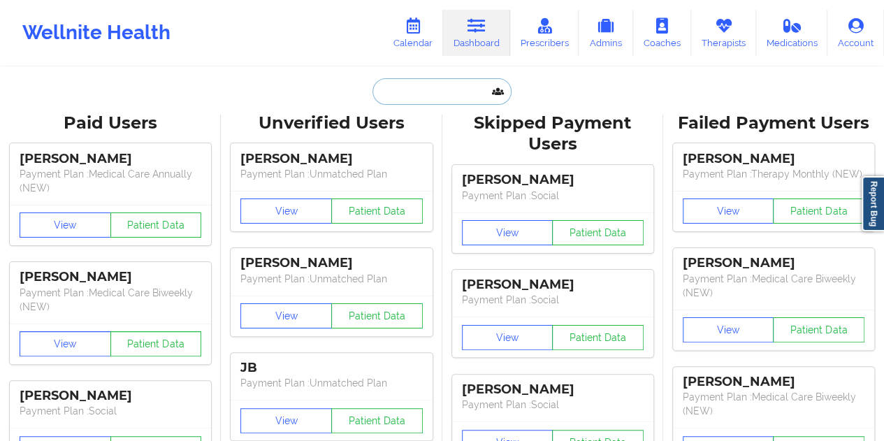
click at [416, 92] on input "text" at bounding box center [441, 91] width 138 height 27
paste input "[EMAIL_ADDRESS][DOMAIN_NAME]"
type input "[EMAIL_ADDRESS][DOMAIN_NAME]"
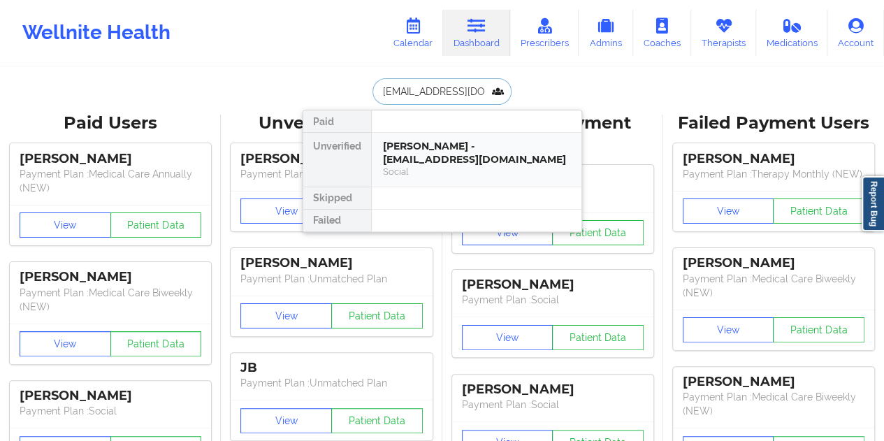
click at [430, 157] on div "[PERSON_NAME] - [EMAIL_ADDRESS][DOMAIN_NAME]" at bounding box center [476, 153] width 187 height 26
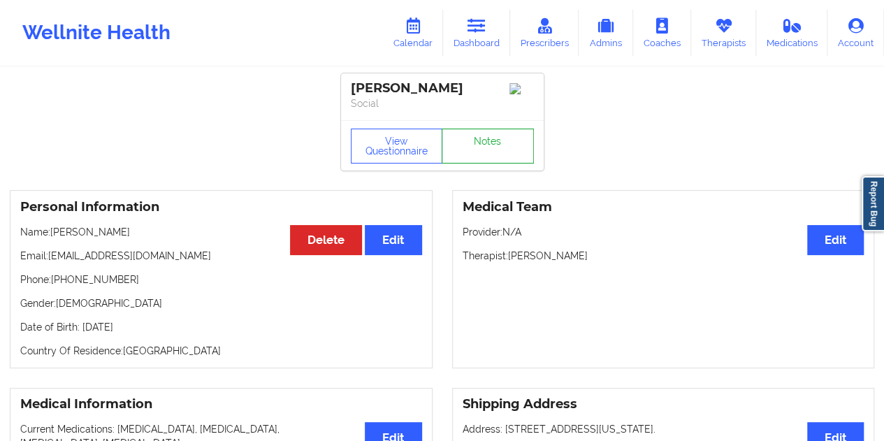
click at [472, 149] on link "Notes" at bounding box center [488, 146] width 92 height 35
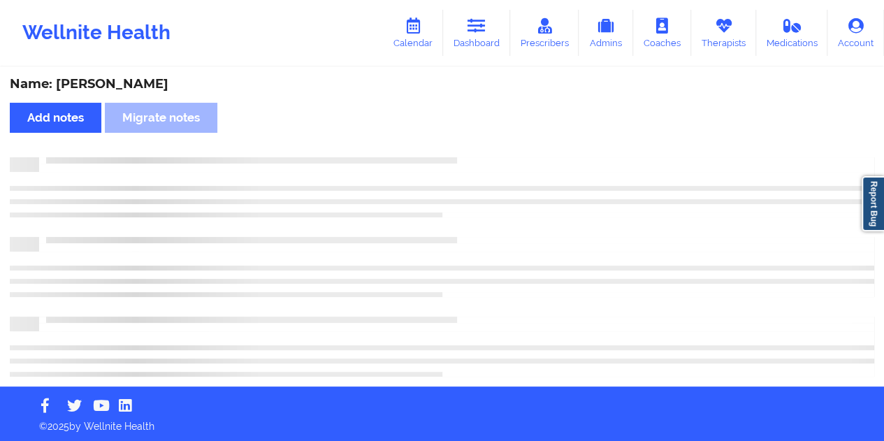
click at [127, 87] on div "Name: [PERSON_NAME]" at bounding box center [442, 84] width 865 height 16
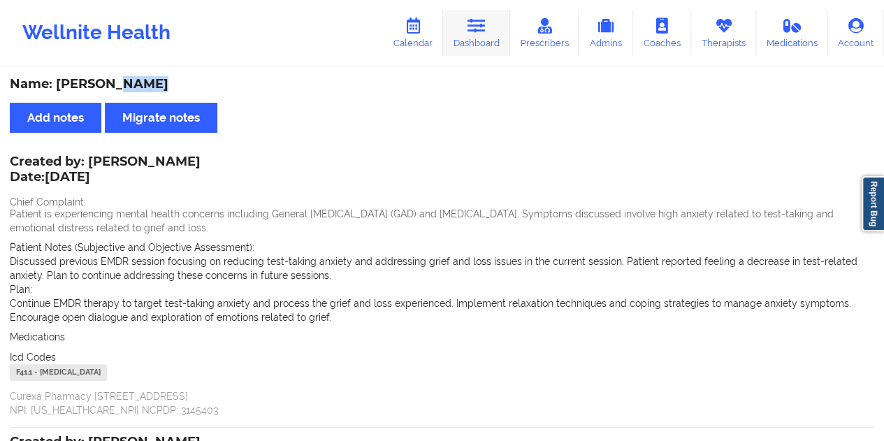
click at [469, 34] on link "Dashboard" at bounding box center [476, 33] width 67 height 46
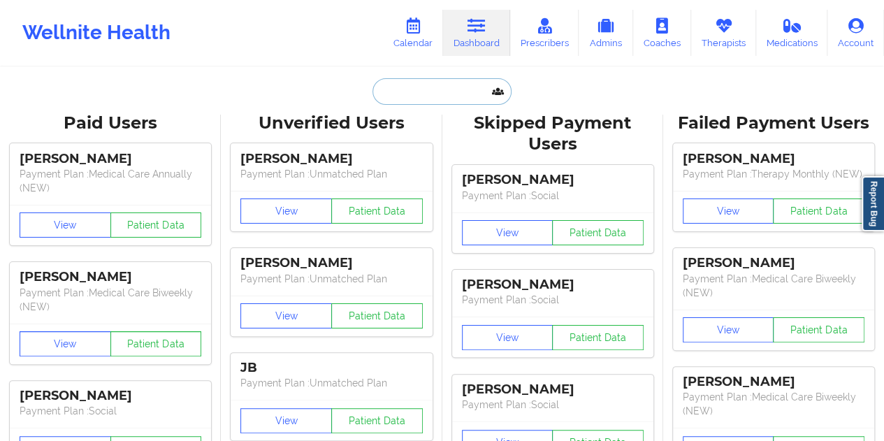
click at [432, 84] on input "text" at bounding box center [441, 91] width 138 height 27
paste input "[PERSON_NAME][EMAIL_ADDRESS][DOMAIN_NAME]"
type input "[PERSON_NAME][EMAIL_ADDRESS][DOMAIN_NAME]"
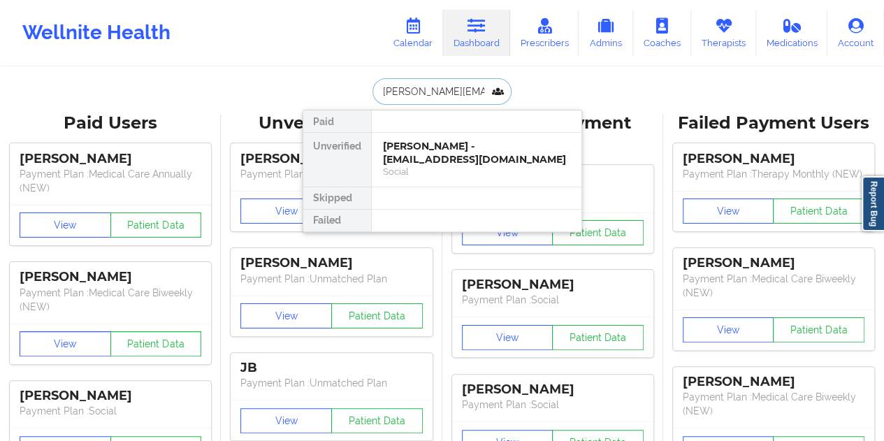
scroll to position [0, 17]
click at [436, 154] on div "[PERSON_NAME] - [PERSON_NAME][EMAIL_ADDRESS][DOMAIN_NAME]" at bounding box center [476, 153] width 187 height 26
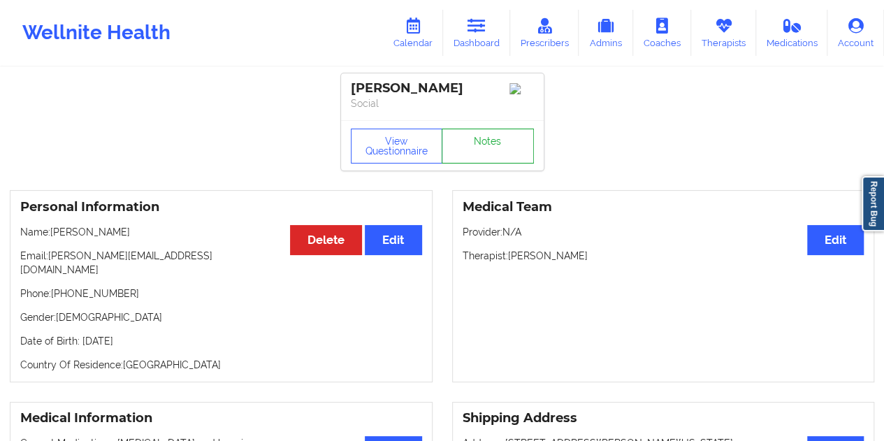
click at [481, 138] on link "Notes" at bounding box center [488, 146] width 92 height 35
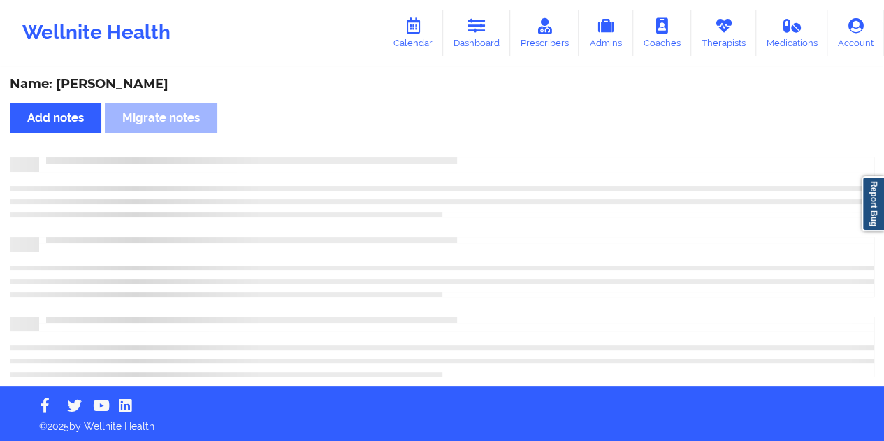
click at [130, 82] on div "Name: [PERSON_NAME]" at bounding box center [442, 84] width 865 height 16
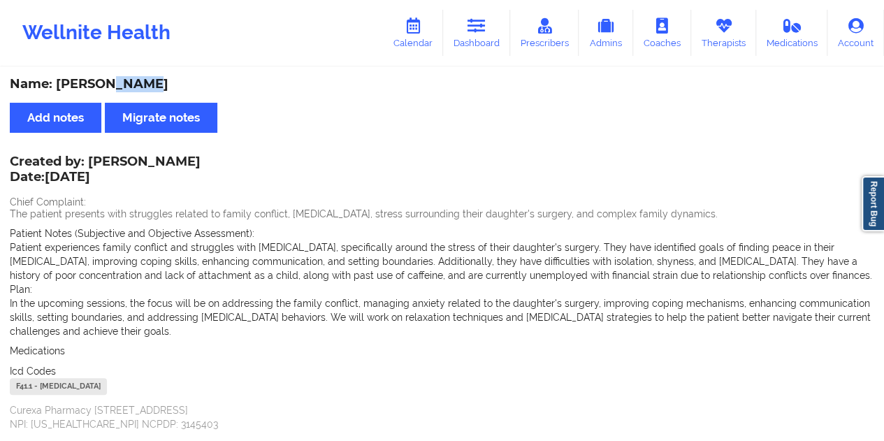
drag, startPoint x: 485, startPoint y: 23, endPoint x: 458, endPoint y: 65, distance: 49.6
click at [485, 23] on icon at bounding box center [477, 25] width 18 height 15
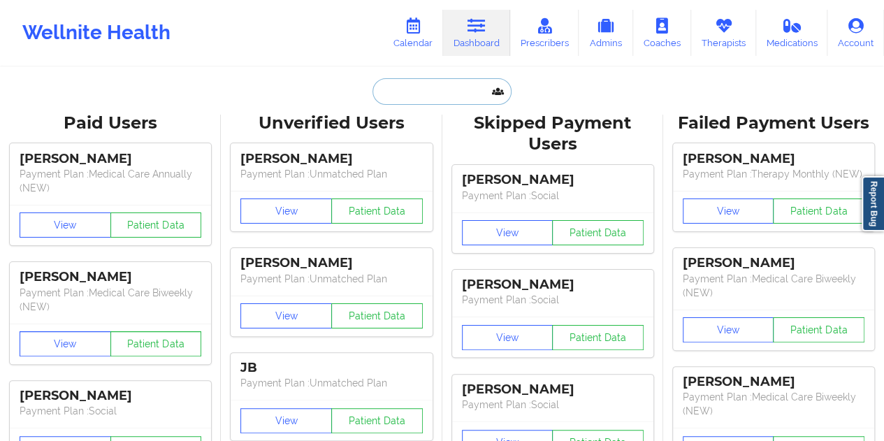
click at [418, 86] on input "text" at bounding box center [441, 91] width 138 height 27
paste input "[EMAIL_ADDRESS][DOMAIN_NAME]"
type input "[EMAIL_ADDRESS][DOMAIN_NAME]"
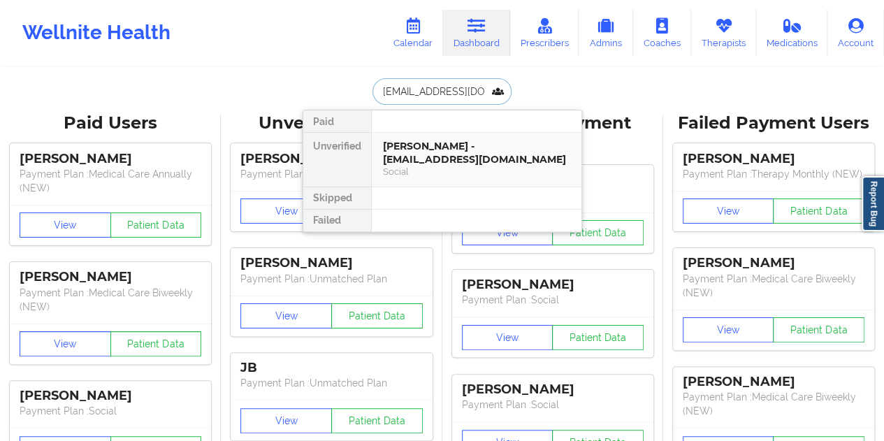
click at [424, 166] on div "Social" at bounding box center [476, 172] width 187 height 12
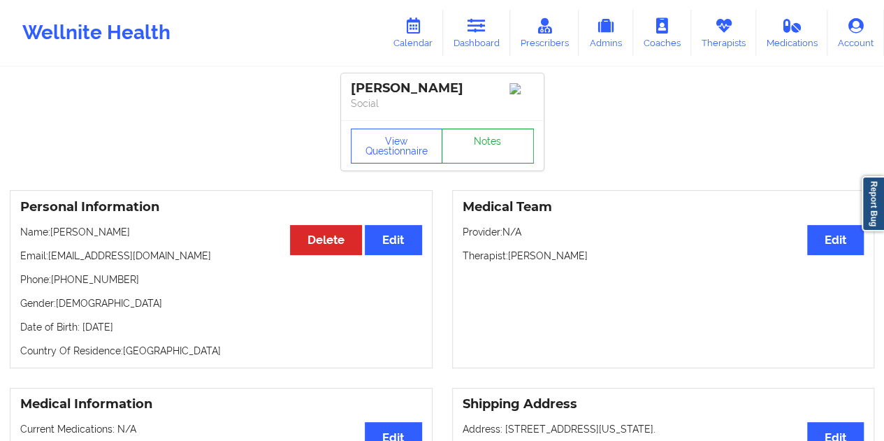
click at [487, 150] on link "Notes" at bounding box center [488, 146] width 92 height 35
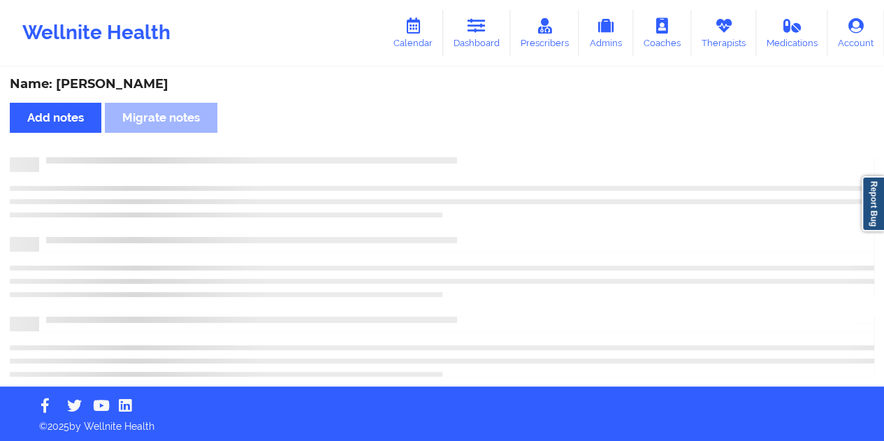
click at [118, 84] on div "Name: [PERSON_NAME]" at bounding box center [442, 84] width 865 height 16
click at [125, 86] on div "Name: [PERSON_NAME]" at bounding box center [442, 84] width 865 height 16
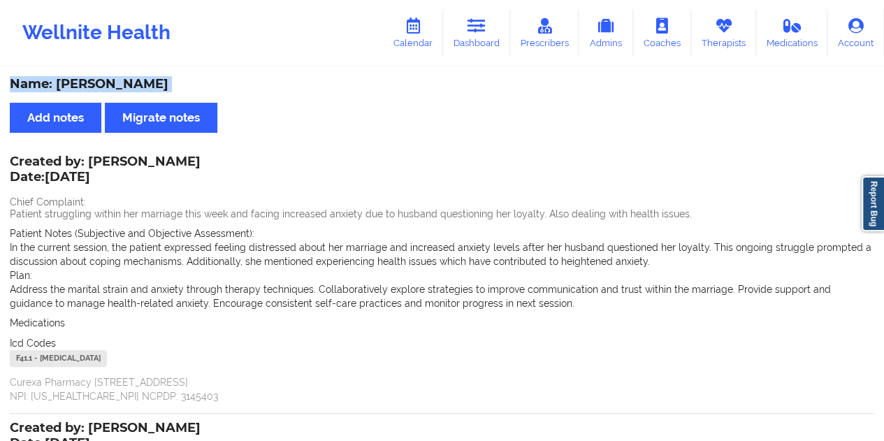
click at [125, 86] on div "Name: [PERSON_NAME]" at bounding box center [442, 84] width 865 height 16
click at [126, 85] on div "Name: [PERSON_NAME]" at bounding box center [442, 84] width 865 height 16
drag, startPoint x: 484, startPoint y: 26, endPoint x: 480, endPoint y: 34, distance: 9.1
click at [484, 26] on icon at bounding box center [477, 25] width 18 height 15
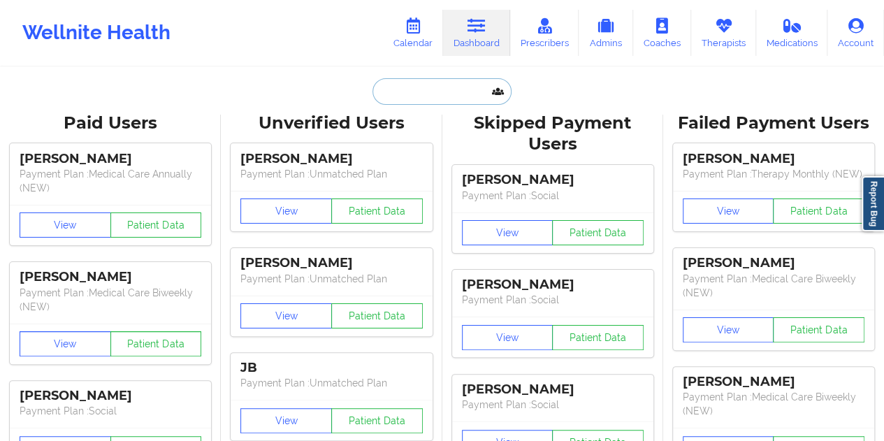
click at [422, 96] on input "text" at bounding box center [441, 91] width 138 height 27
paste input "[EMAIL_ADDRESS][DOMAIN_NAME]"
type input "[EMAIL_ADDRESS][DOMAIN_NAME]"
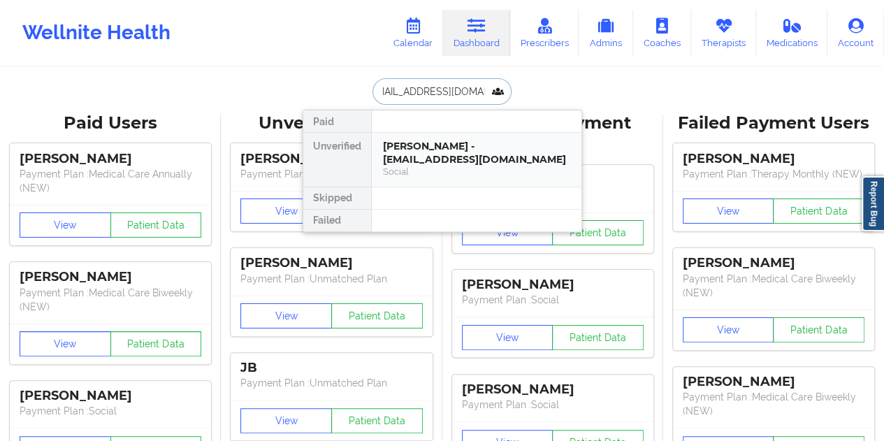
click at [450, 150] on div "[PERSON_NAME] - [EMAIL_ADDRESS][DOMAIN_NAME]" at bounding box center [476, 153] width 187 height 26
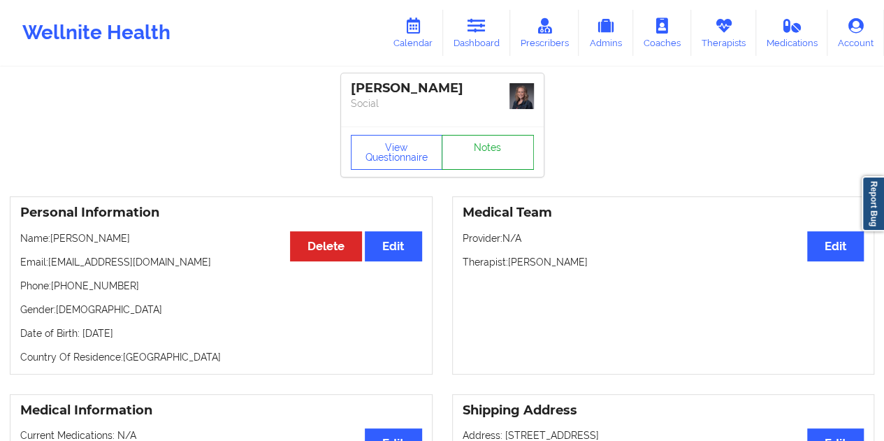
click at [468, 149] on link "Notes" at bounding box center [488, 152] width 92 height 35
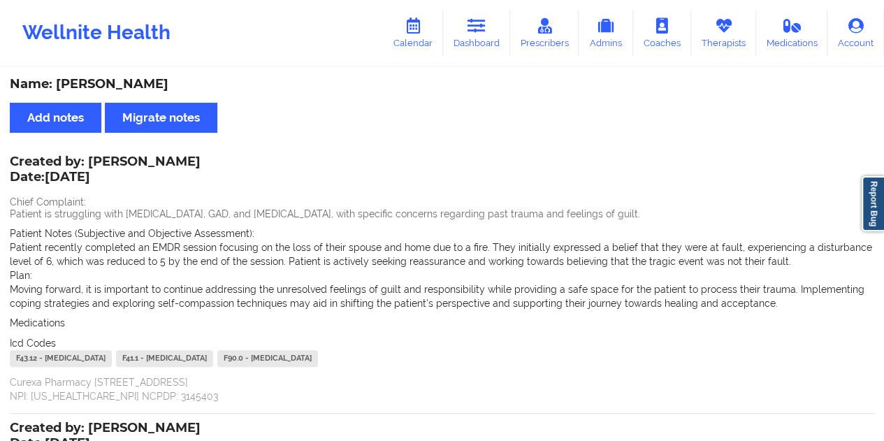
drag, startPoint x: 489, startPoint y: 33, endPoint x: 479, endPoint y: 61, distance: 29.6
click at [489, 33] on link "Dashboard" at bounding box center [476, 33] width 67 height 46
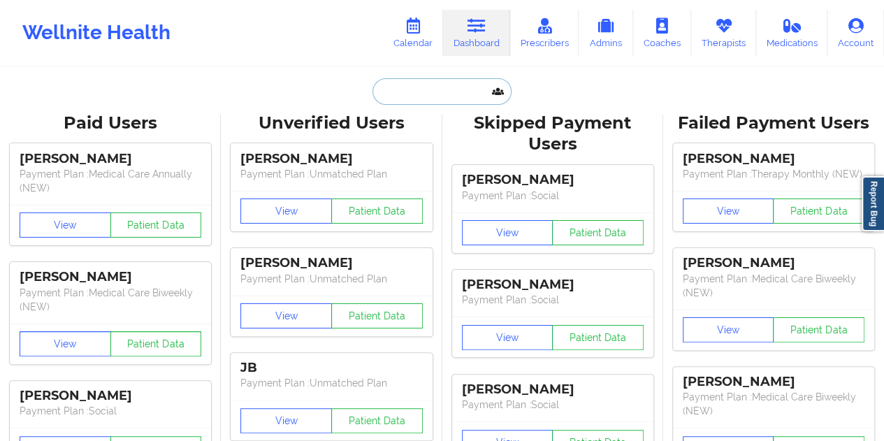
click at [433, 85] on input "text" at bounding box center [441, 91] width 138 height 27
paste input "[EMAIL_ADDRESS][DOMAIN_NAME]"
type input "[EMAIL_ADDRESS][DOMAIN_NAME]"
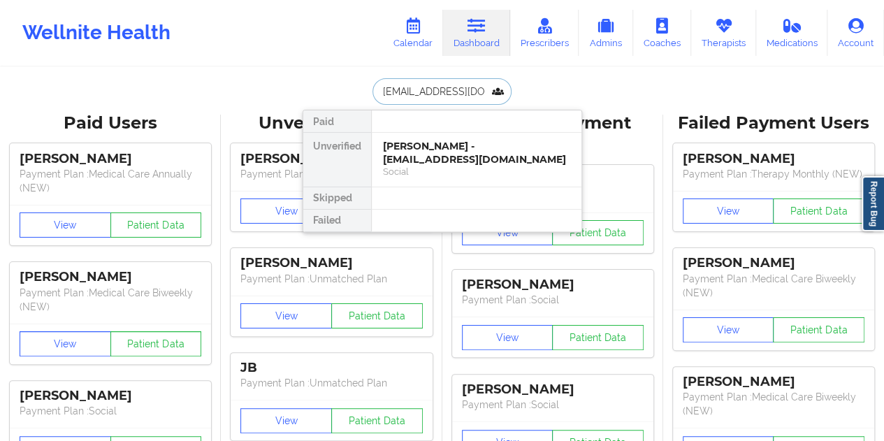
click at [441, 166] on div "Social" at bounding box center [476, 172] width 187 height 12
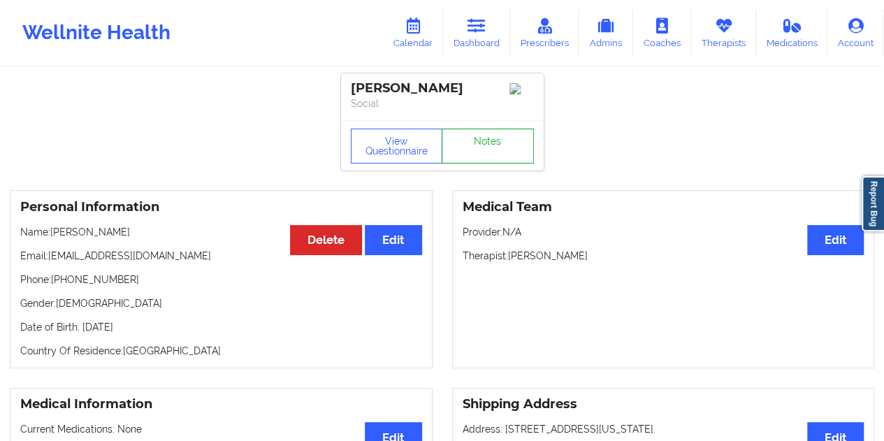
click at [472, 143] on link "Notes" at bounding box center [488, 146] width 92 height 35
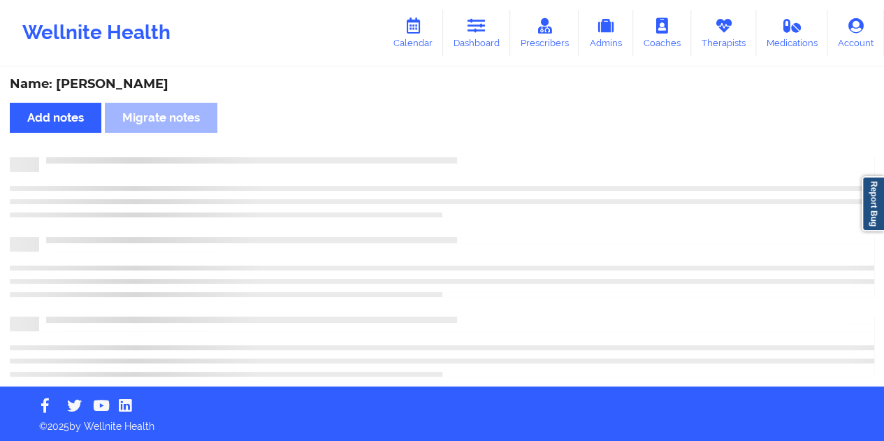
click at [117, 93] on div "Name: [PERSON_NAME] Add notes Migrate notes" at bounding box center [442, 227] width 884 height 318
click at [117, 87] on div "Name: [PERSON_NAME]" at bounding box center [442, 84] width 865 height 16
click at [119, 87] on div "Name: [PERSON_NAME]" at bounding box center [442, 84] width 865 height 16
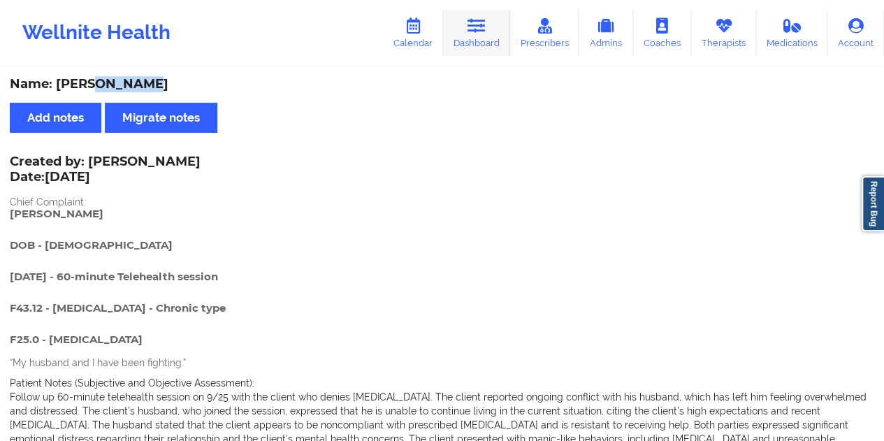
click at [493, 43] on link "Dashboard" at bounding box center [476, 33] width 67 height 46
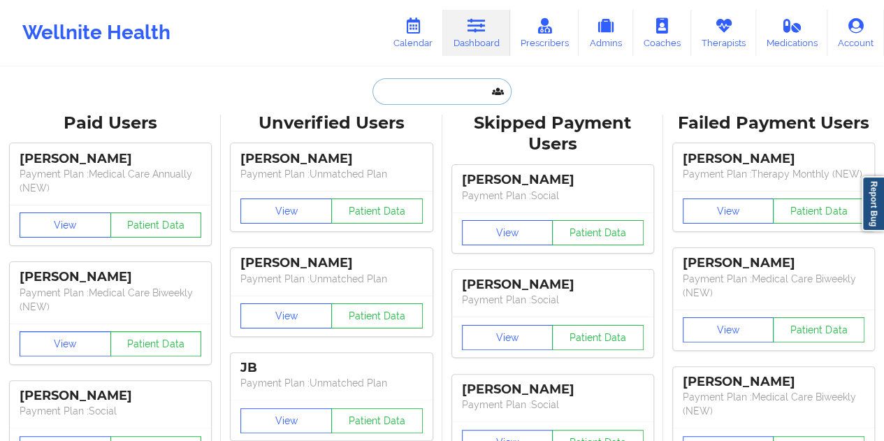
click at [396, 99] on input "text" at bounding box center [441, 91] width 138 height 27
paste input "[EMAIL_ADDRESS][DOMAIN_NAME]"
type input "[EMAIL_ADDRESS][DOMAIN_NAME]"
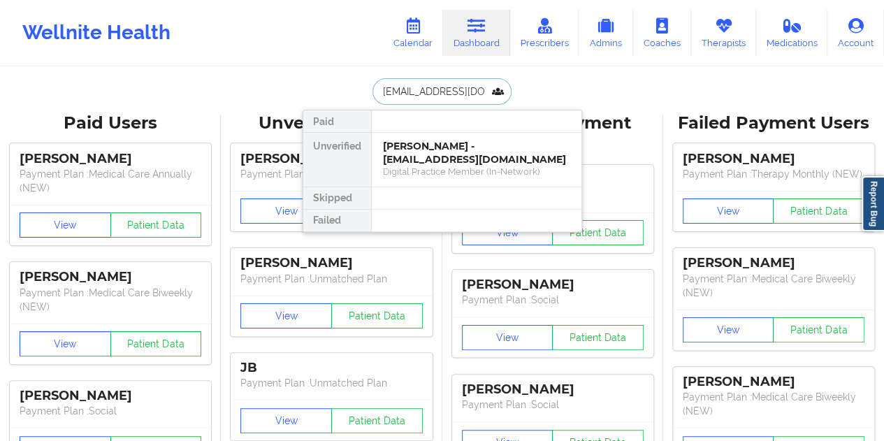
click at [455, 155] on div "[PERSON_NAME] - [EMAIL_ADDRESS][DOMAIN_NAME]" at bounding box center [476, 153] width 187 height 26
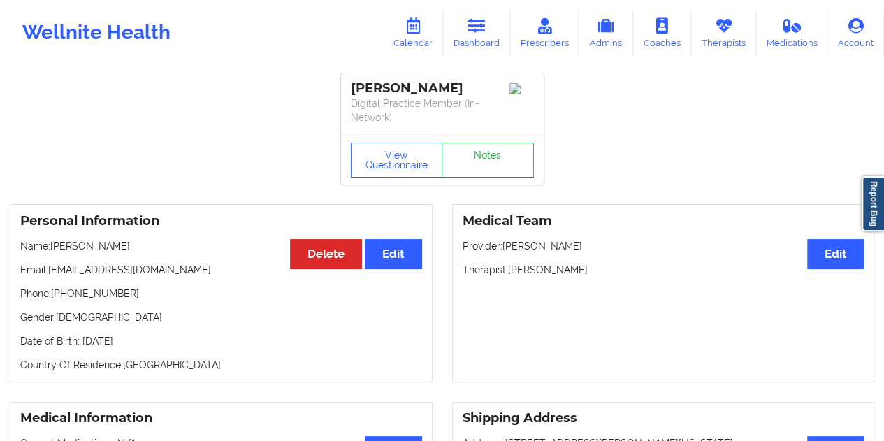
click at [486, 149] on link "Notes" at bounding box center [488, 160] width 92 height 35
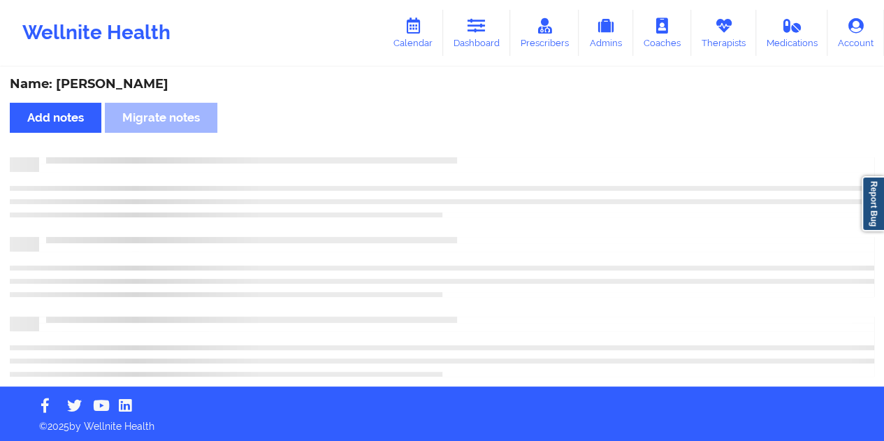
click at [140, 87] on div "Name: [PERSON_NAME]" at bounding box center [442, 84] width 865 height 16
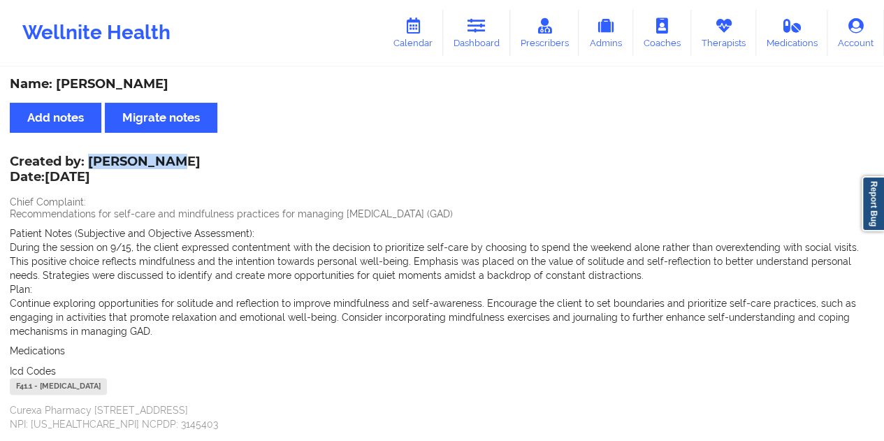
drag, startPoint x: 90, startPoint y: 159, endPoint x: 170, endPoint y: 161, distance: 79.7
click at [170, 161] on div "Created by: [PERSON_NAME] Date: [DATE]" at bounding box center [105, 170] width 191 height 32
click at [479, 23] on icon at bounding box center [477, 25] width 18 height 15
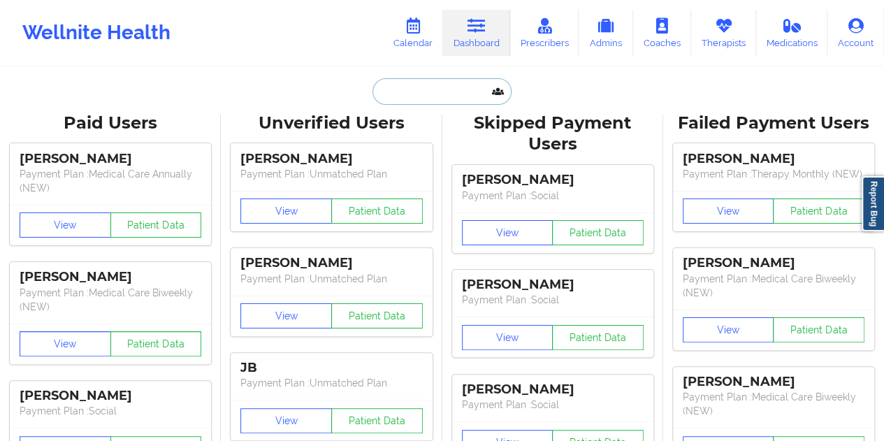
click at [428, 87] on input "text" at bounding box center [441, 91] width 138 height 27
paste input "[EMAIL_ADDRESS][DOMAIN_NAME]"
type input "[EMAIL_ADDRESS][DOMAIN_NAME]"
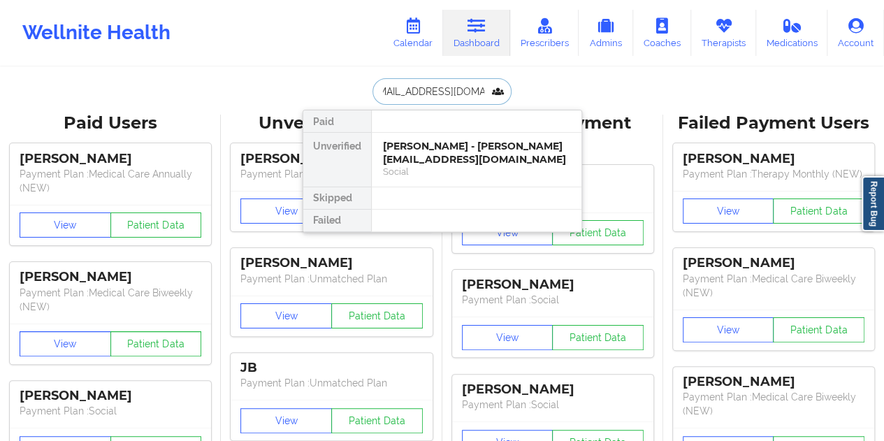
click at [437, 156] on div "[PERSON_NAME] - [PERSON_NAME][EMAIL_ADDRESS][DOMAIN_NAME]" at bounding box center [476, 153] width 187 height 26
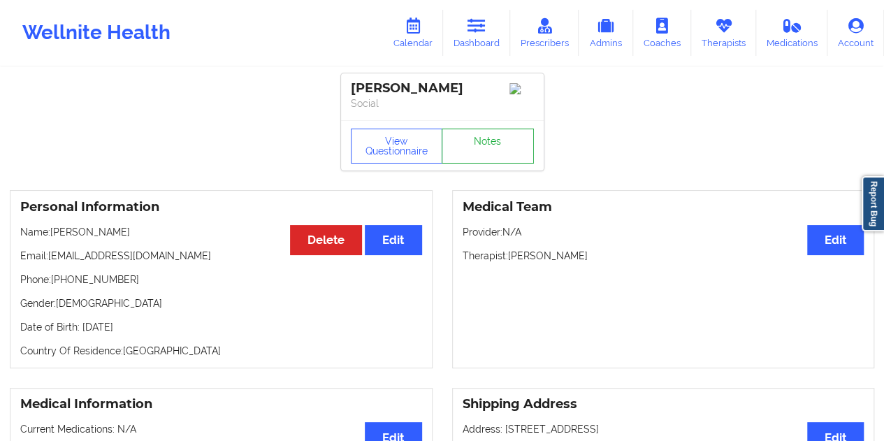
click at [471, 159] on link "Notes" at bounding box center [488, 146] width 92 height 35
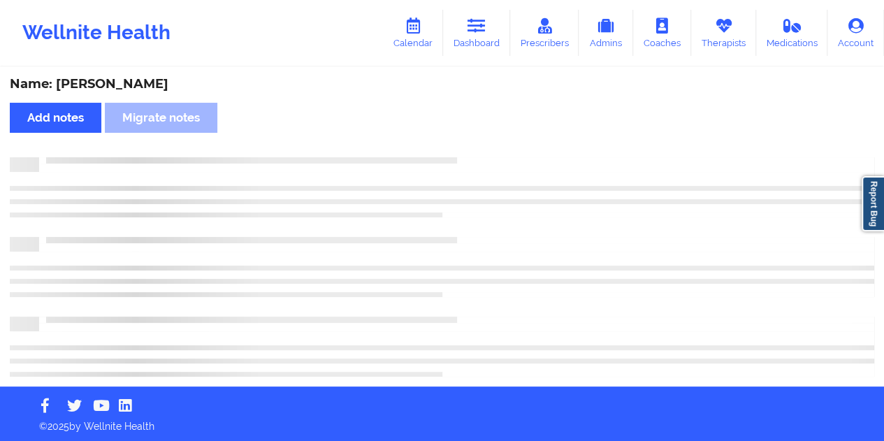
click at [131, 90] on div "Name: [PERSON_NAME]" at bounding box center [442, 84] width 865 height 16
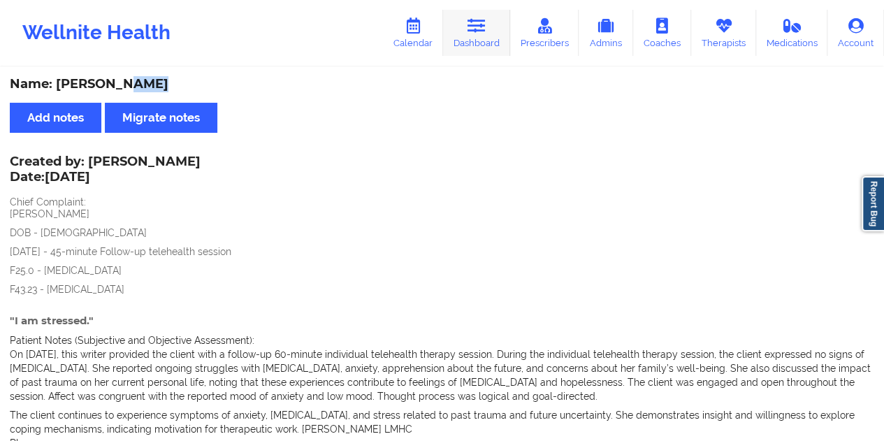
click at [477, 38] on link "Dashboard" at bounding box center [476, 33] width 67 height 46
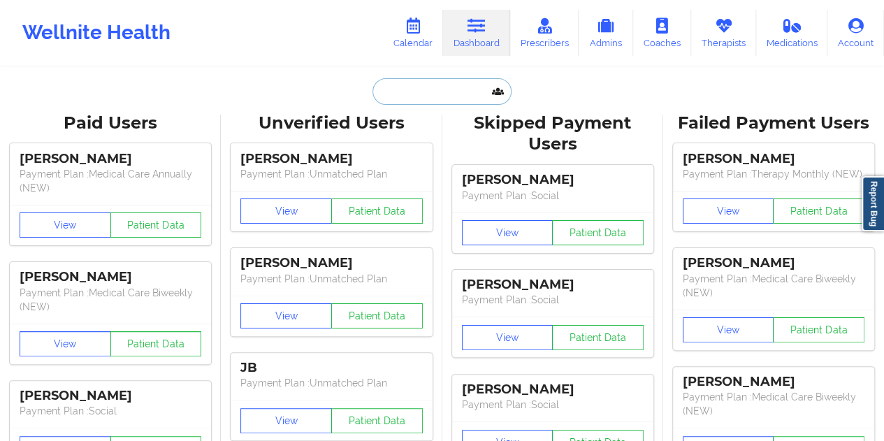
click at [403, 98] on input "text" at bounding box center [441, 91] width 138 height 27
paste input "[PERSON_NAME][EMAIL_ADDRESS][PERSON_NAME][DOMAIN_NAME]"
type input "[PERSON_NAME][EMAIL_ADDRESS][PERSON_NAME][DOMAIN_NAME]"
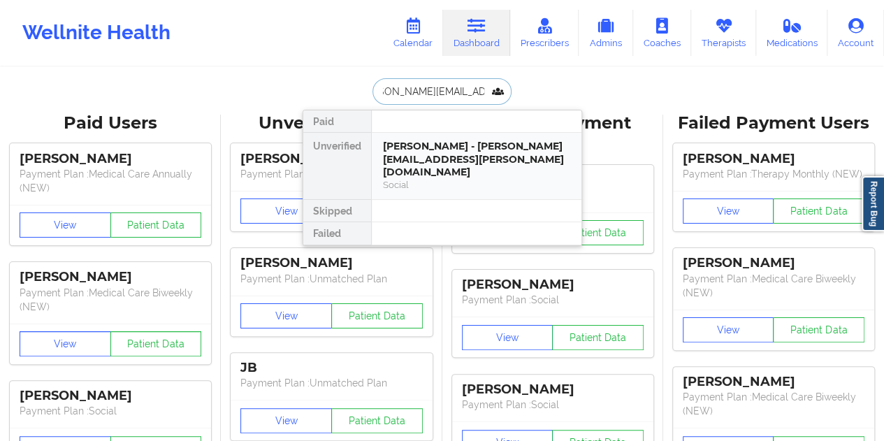
click at [446, 164] on div "[PERSON_NAME] - [PERSON_NAME][EMAIL_ADDRESS][PERSON_NAME][DOMAIN_NAME]" at bounding box center [476, 159] width 187 height 39
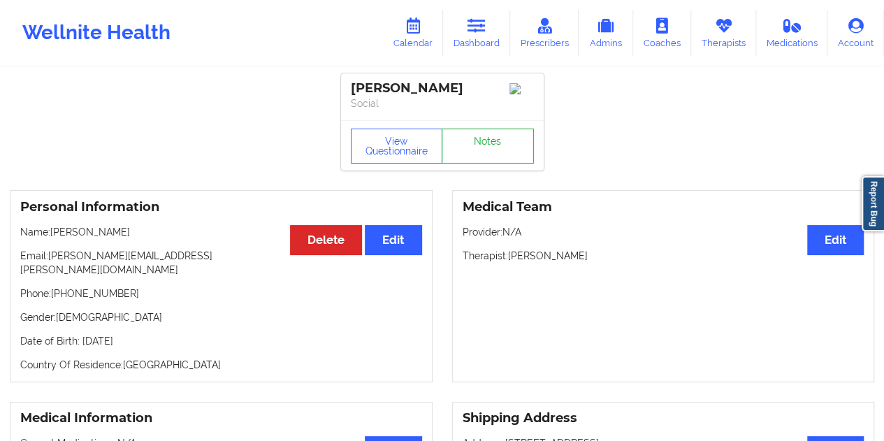
click at [483, 140] on link "Notes" at bounding box center [488, 146] width 92 height 35
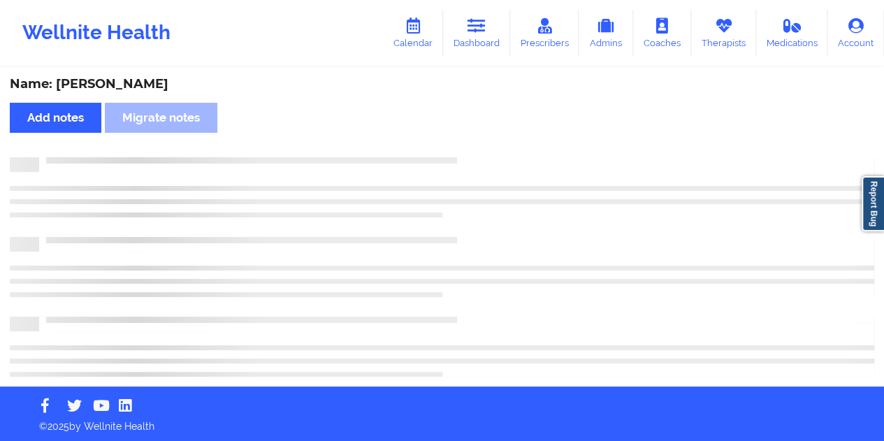
click at [150, 80] on div "Name: [PERSON_NAME]" at bounding box center [442, 84] width 865 height 16
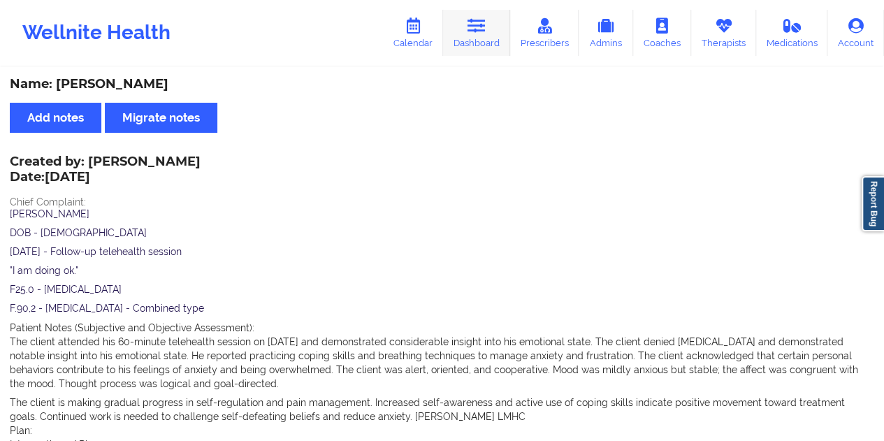
click at [487, 41] on link "Dashboard" at bounding box center [476, 33] width 67 height 46
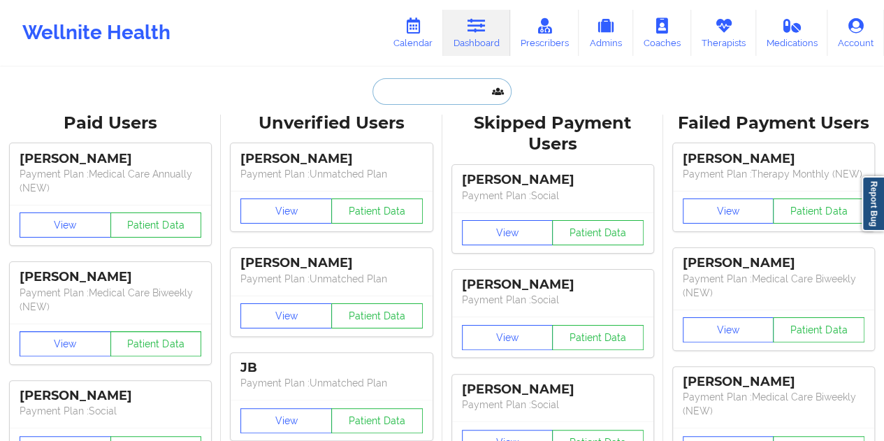
click at [409, 92] on input "text" at bounding box center [441, 91] width 138 height 27
paste input "[EMAIL_ADDRESS][DOMAIN_NAME]"
type input "[EMAIL_ADDRESS][DOMAIN_NAME]"
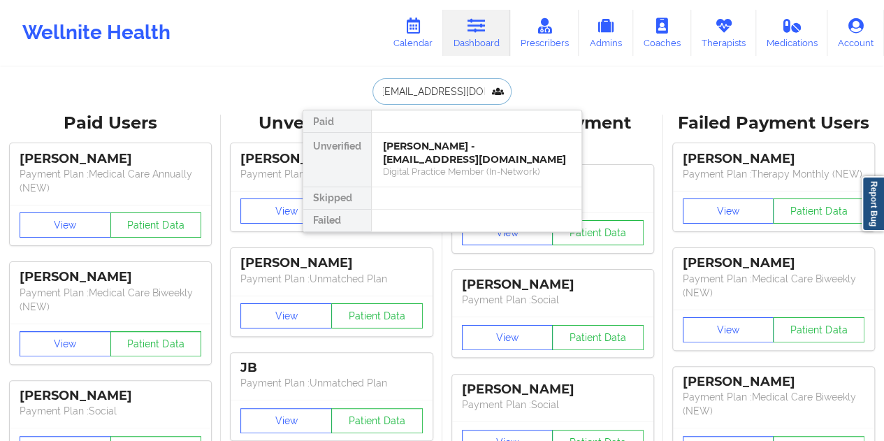
click at [421, 144] on div "[PERSON_NAME] - [EMAIL_ADDRESS][DOMAIN_NAME]" at bounding box center [476, 153] width 187 height 26
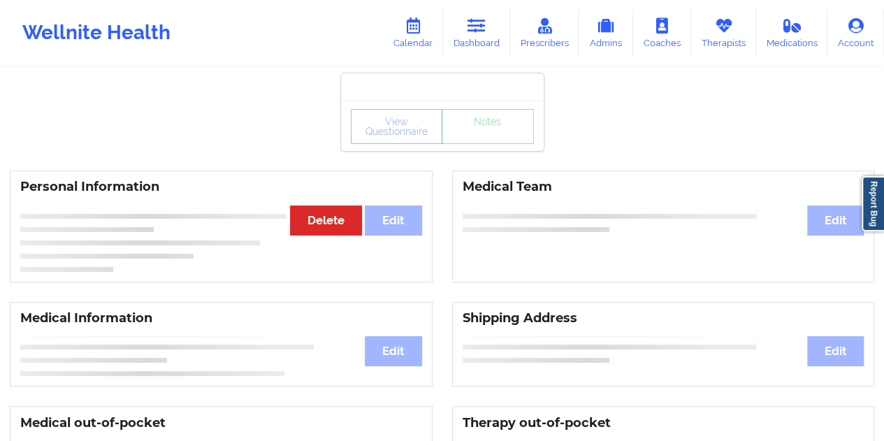
click at [482, 136] on div "View Questionnaire Notes" at bounding box center [442, 126] width 203 height 50
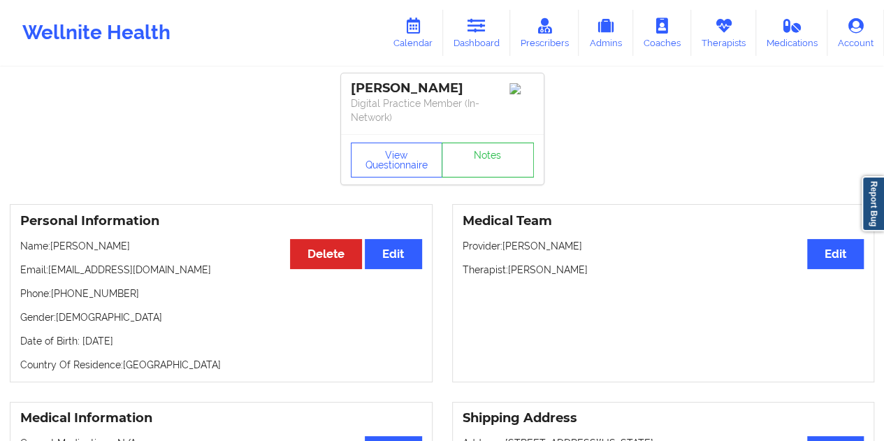
click at [484, 163] on link "Notes" at bounding box center [488, 160] width 92 height 35
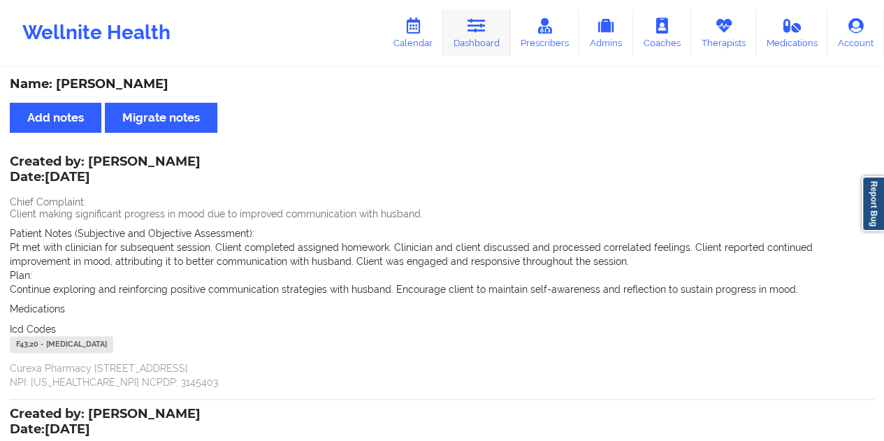
click at [505, 10] on link "Dashboard" at bounding box center [476, 33] width 67 height 46
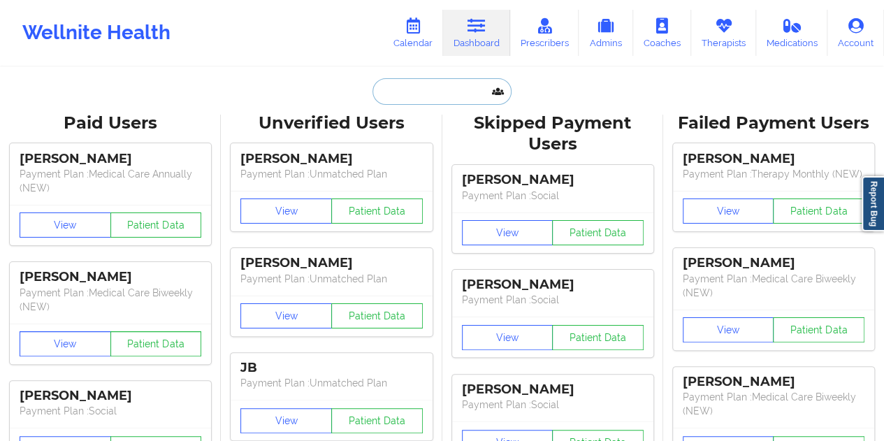
click at [437, 90] on input "text" at bounding box center [441, 91] width 138 height 27
paste input "[EMAIL_ADDRESS][DOMAIN_NAME]"
type input "[EMAIL_ADDRESS][DOMAIN_NAME]"
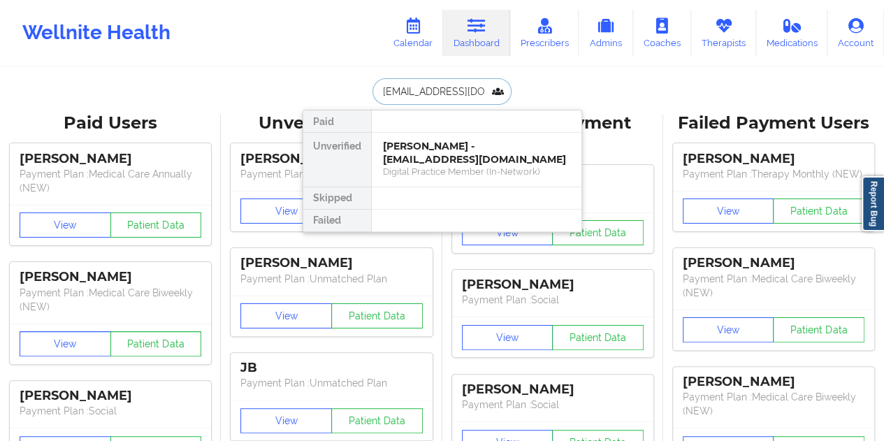
scroll to position [0, 7]
click at [456, 156] on div "[PERSON_NAME] - [EMAIL_ADDRESS][DOMAIN_NAME]" at bounding box center [476, 153] width 187 height 26
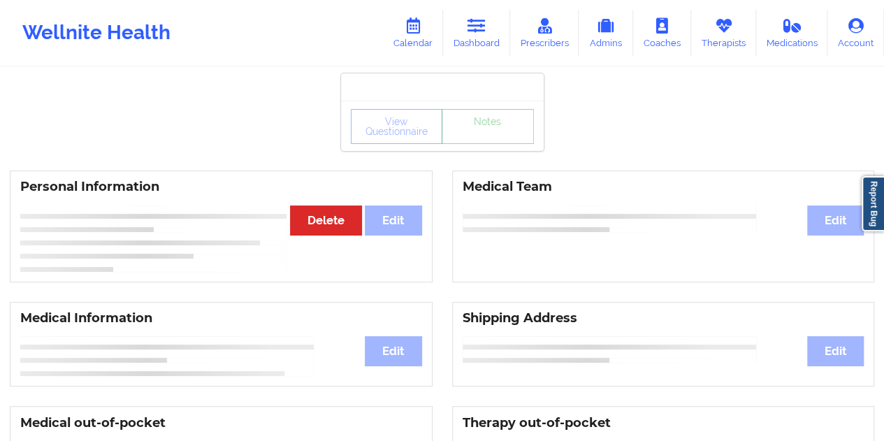
click at [478, 139] on div "View Questionnaire Notes" at bounding box center [442, 126] width 183 height 35
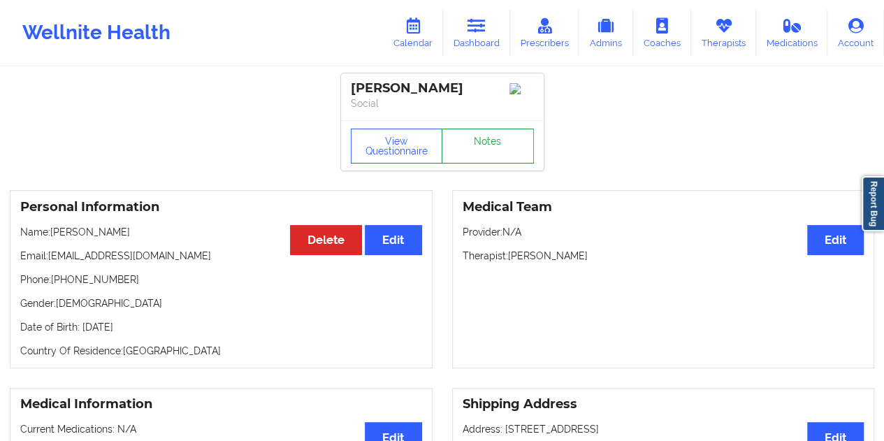
click at [492, 138] on link "Notes" at bounding box center [488, 146] width 92 height 35
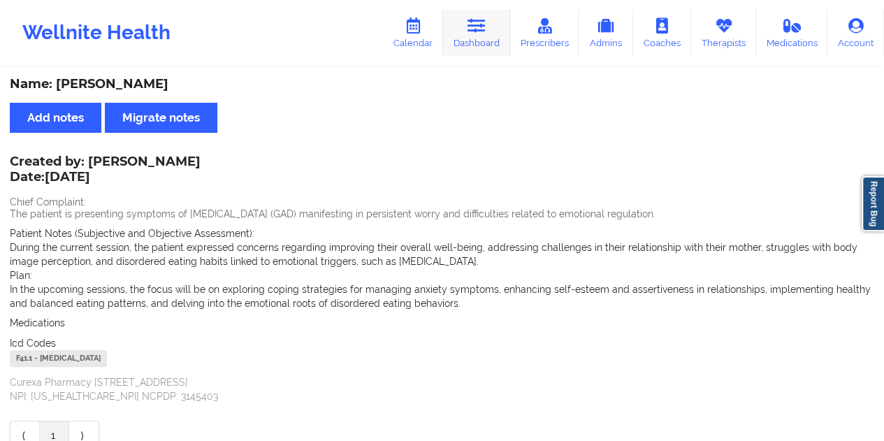
drag, startPoint x: 478, startPoint y: 24, endPoint x: 468, endPoint y: 40, distance: 18.2
click at [478, 24] on icon at bounding box center [477, 25] width 18 height 15
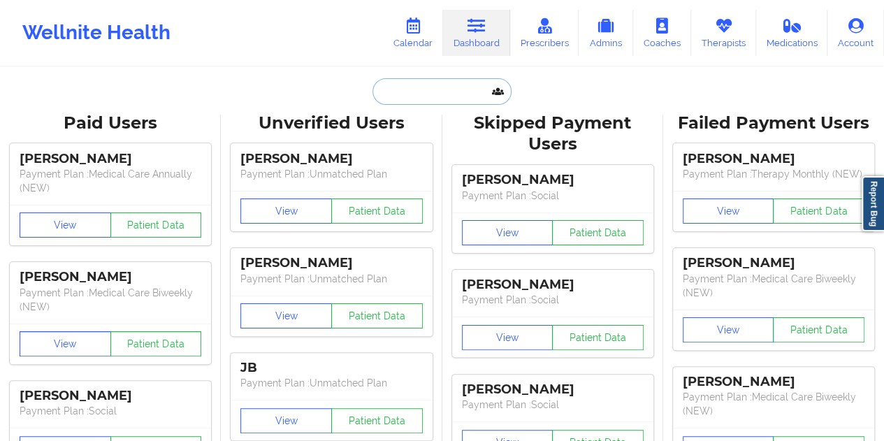
click at [432, 81] on input "text" at bounding box center [441, 91] width 138 height 27
paste input "[EMAIL_ADDRESS][DOMAIN_NAME]"
type input "[EMAIL_ADDRESS][DOMAIN_NAME]"
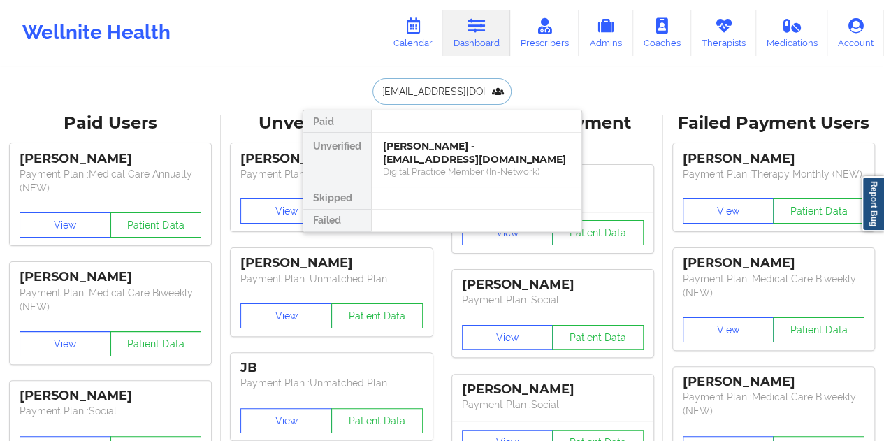
click at [464, 163] on div "[PERSON_NAME] - [EMAIL_ADDRESS][DOMAIN_NAME]" at bounding box center [476, 153] width 187 height 26
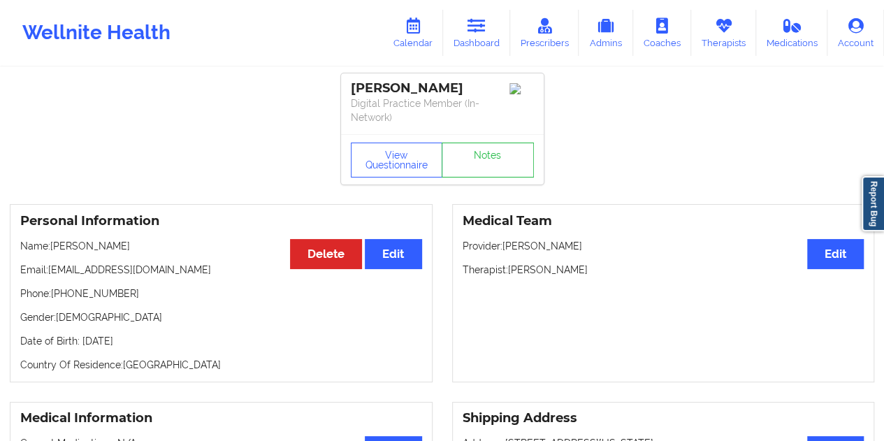
click at [482, 140] on div "View Questionnaire Notes" at bounding box center [442, 159] width 203 height 50
click at [479, 160] on link "Notes" at bounding box center [488, 160] width 92 height 35
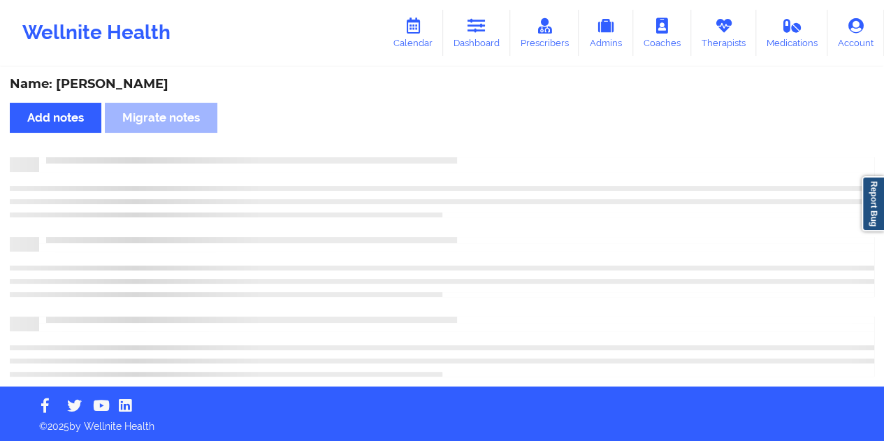
click at [136, 83] on div "Name: [PERSON_NAME]" at bounding box center [442, 84] width 865 height 16
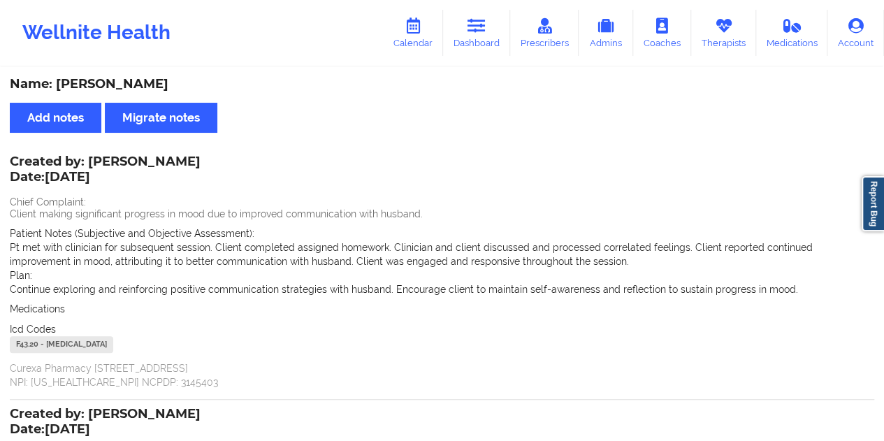
click at [136, 83] on div "Name: [PERSON_NAME]" at bounding box center [442, 84] width 865 height 16
click at [477, 29] on icon at bounding box center [477, 25] width 18 height 15
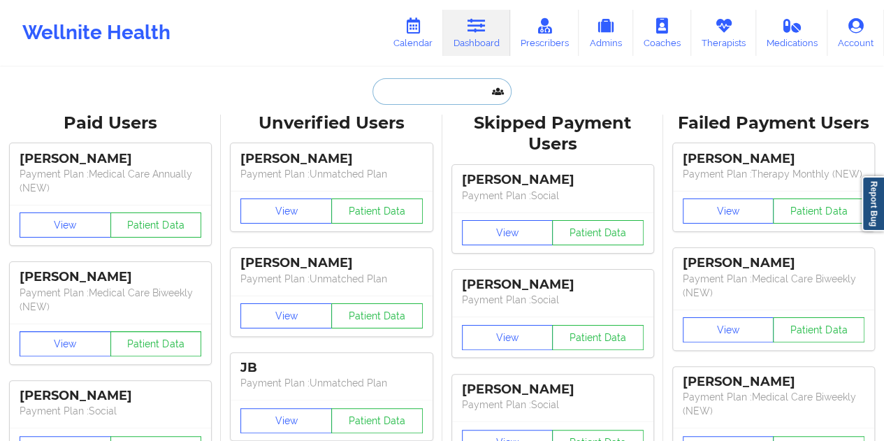
click at [399, 99] on input "text" at bounding box center [441, 91] width 138 height 27
paste input "[EMAIL_ADDRESS][DOMAIN_NAME]"
type input "[EMAIL_ADDRESS][DOMAIN_NAME]"
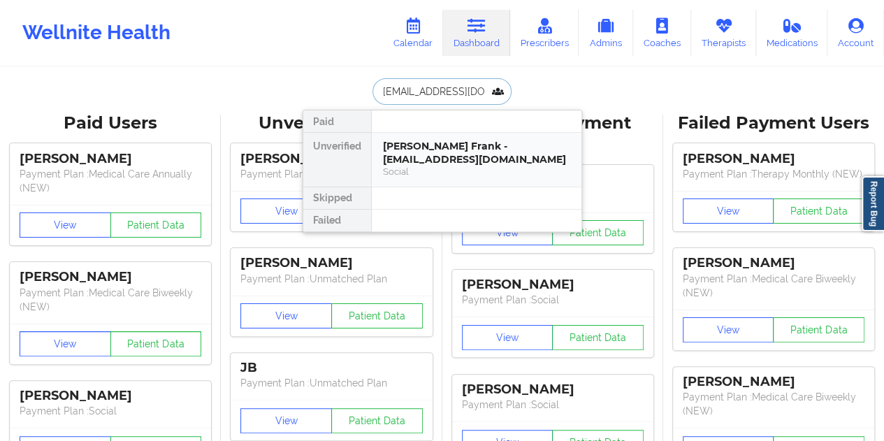
click at [436, 166] on div "Social" at bounding box center [476, 172] width 187 height 12
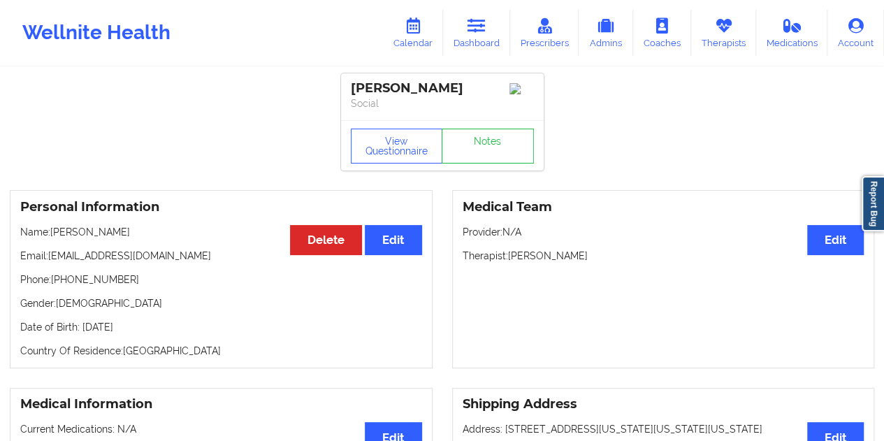
click at [484, 168] on div "View Questionnaire Notes" at bounding box center [442, 145] width 203 height 50
click at [478, 164] on link "Notes" at bounding box center [488, 146] width 92 height 35
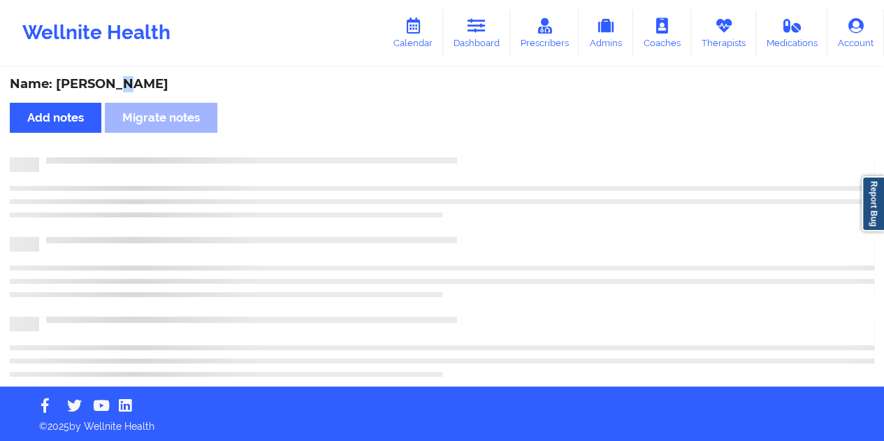
click at [115, 80] on div "Name: [PERSON_NAME]" at bounding box center [442, 84] width 865 height 16
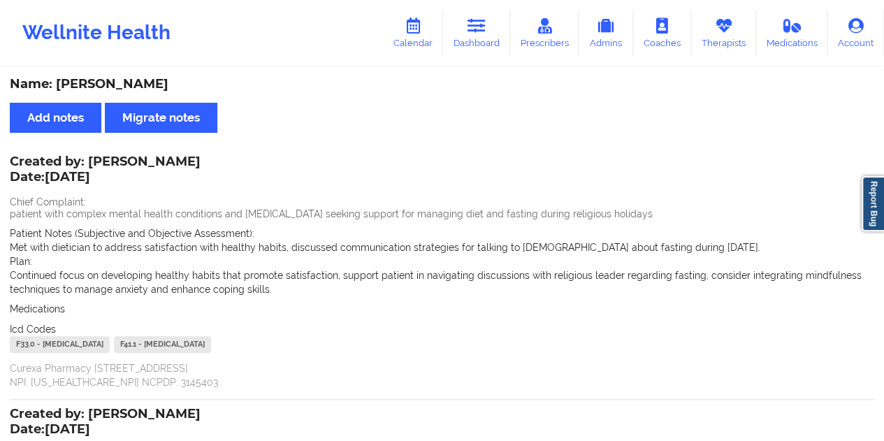
click at [106, 81] on div "Name: [PERSON_NAME]" at bounding box center [442, 84] width 865 height 16
click at [492, 36] on link "Dashboard" at bounding box center [476, 33] width 67 height 46
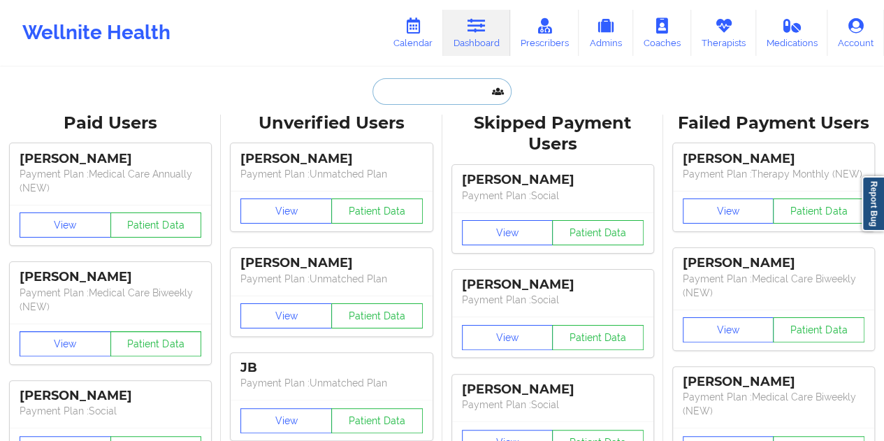
click at [417, 96] on input "text" at bounding box center [441, 91] width 138 height 27
paste input "[EMAIL_ADDRESS][DOMAIN_NAME]"
type input "[EMAIL_ADDRESS][DOMAIN_NAME]"
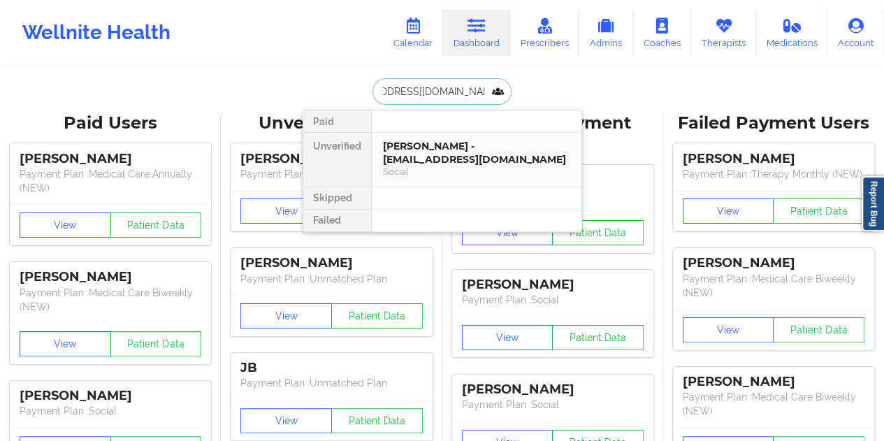
click at [437, 158] on div "[PERSON_NAME] - [EMAIL_ADDRESS][DOMAIN_NAME]" at bounding box center [476, 153] width 187 height 26
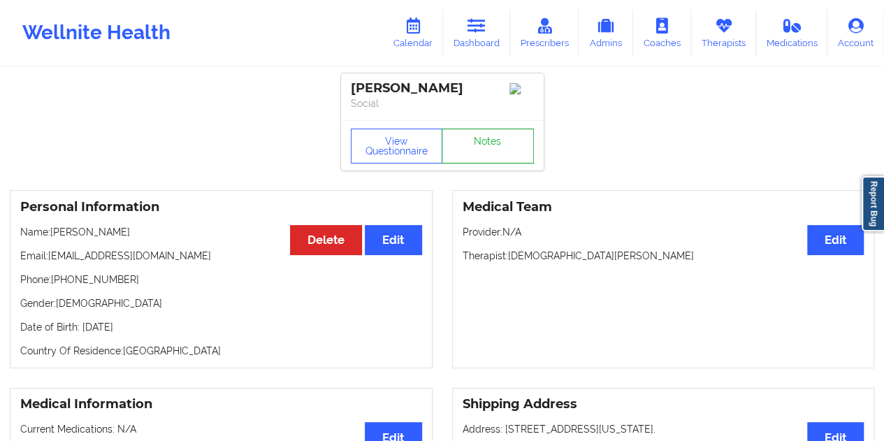
click at [477, 152] on link "Notes" at bounding box center [488, 146] width 92 height 35
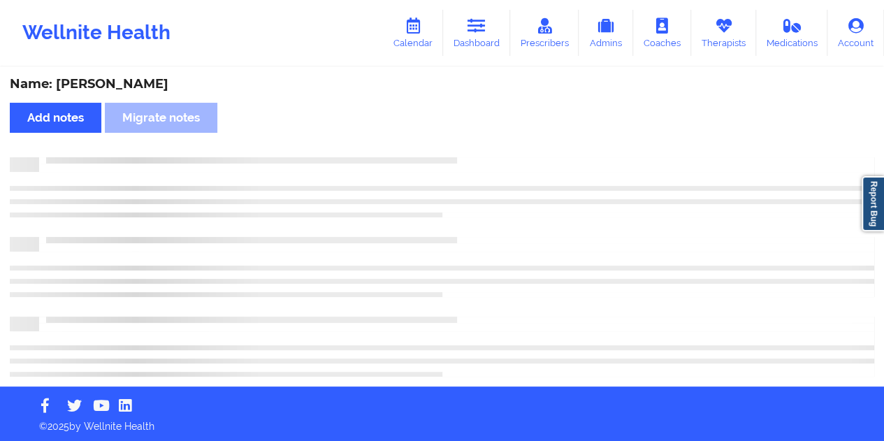
click at [181, 83] on div "Name: [PERSON_NAME]" at bounding box center [442, 84] width 865 height 16
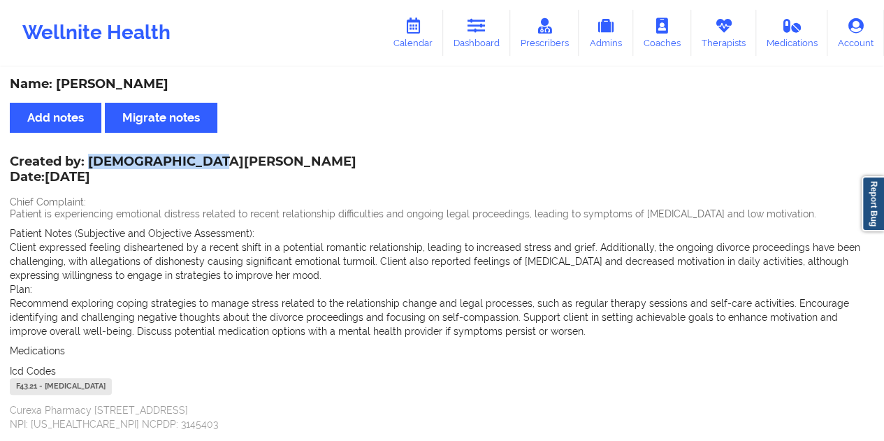
drag, startPoint x: 91, startPoint y: 159, endPoint x: 192, endPoint y: 158, distance: 101.3
click at [192, 158] on div "Created by: [DEMOGRAPHIC_DATA][PERSON_NAME] Date: [DATE]" at bounding box center [183, 170] width 347 height 32
click at [491, 33] on link "Dashboard" at bounding box center [476, 33] width 67 height 46
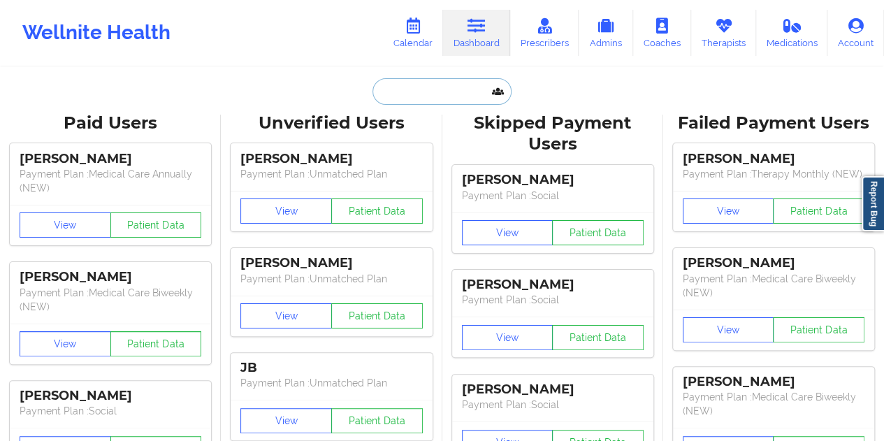
click at [404, 86] on input "text" at bounding box center [441, 91] width 138 height 27
paste input "[EMAIL_ADDRESS][DOMAIN_NAME]"
type input "[EMAIL_ADDRESS][DOMAIN_NAME]"
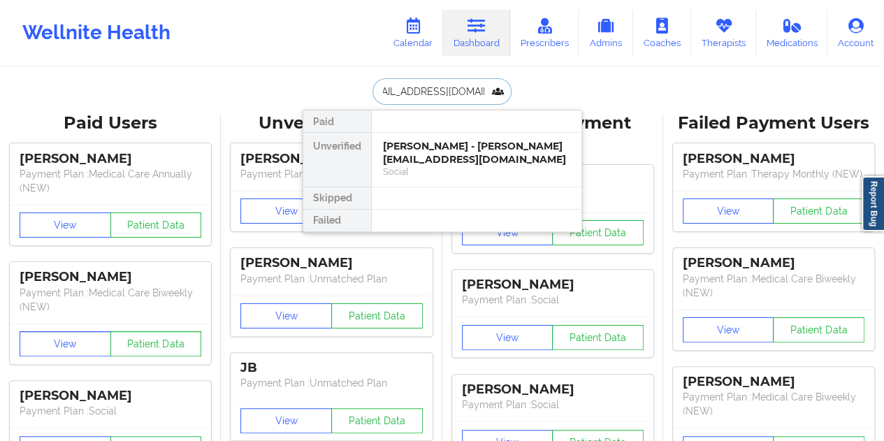
click at [458, 160] on div "[PERSON_NAME] - [PERSON_NAME][EMAIL_ADDRESS][DOMAIN_NAME]" at bounding box center [476, 153] width 187 height 26
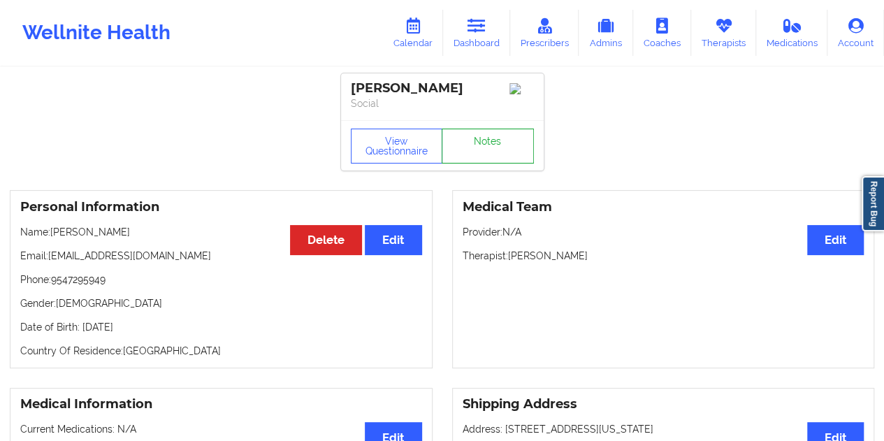
click at [477, 146] on link "Notes" at bounding box center [488, 146] width 92 height 35
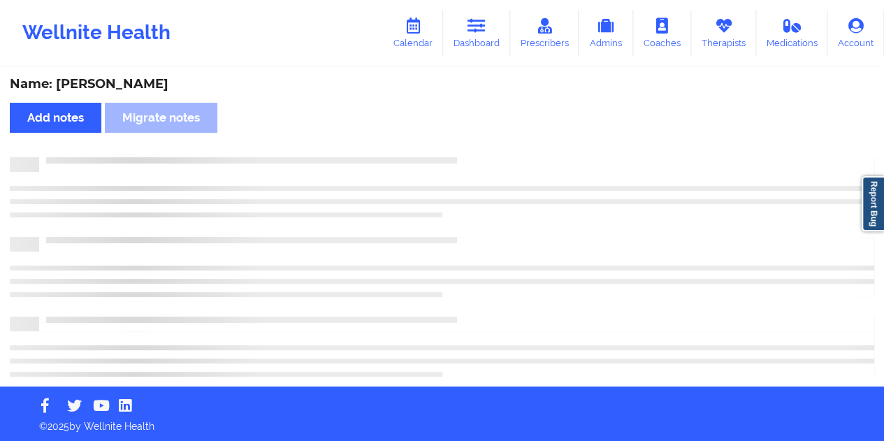
click at [124, 84] on div "Name: [PERSON_NAME]" at bounding box center [442, 84] width 865 height 16
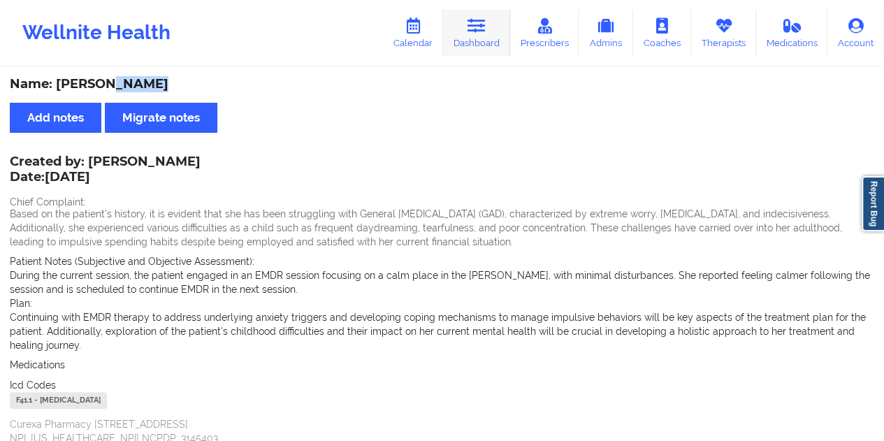
click at [481, 26] on icon at bounding box center [477, 25] width 18 height 15
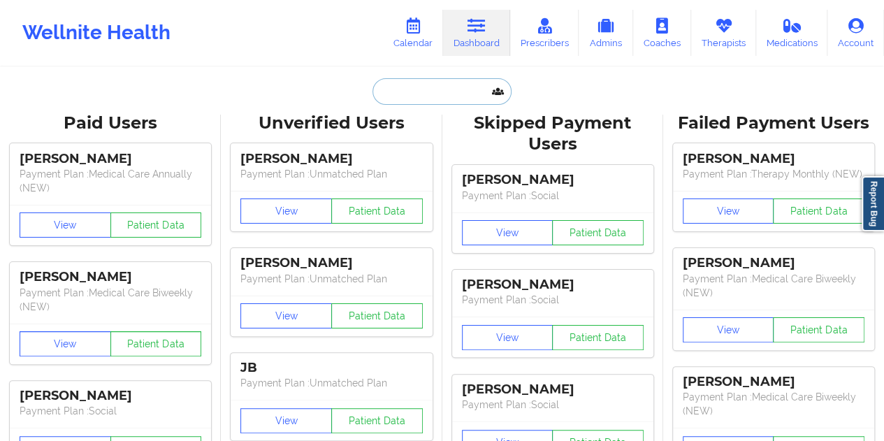
click at [434, 84] on input "text" at bounding box center [441, 91] width 138 height 27
paste input "[EMAIL_ADDRESS][DOMAIN_NAME]"
type input "[EMAIL_ADDRESS][DOMAIN_NAME]"
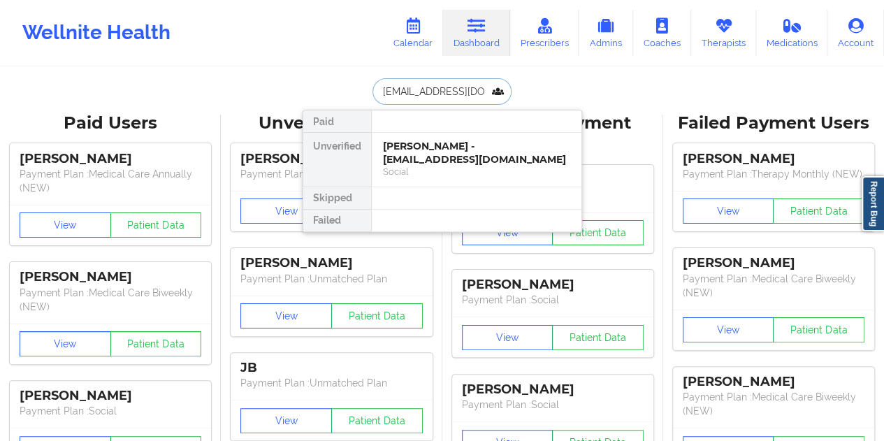
click at [444, 166] on div "Social" at bounding box center [476, 172] width 187 height 12
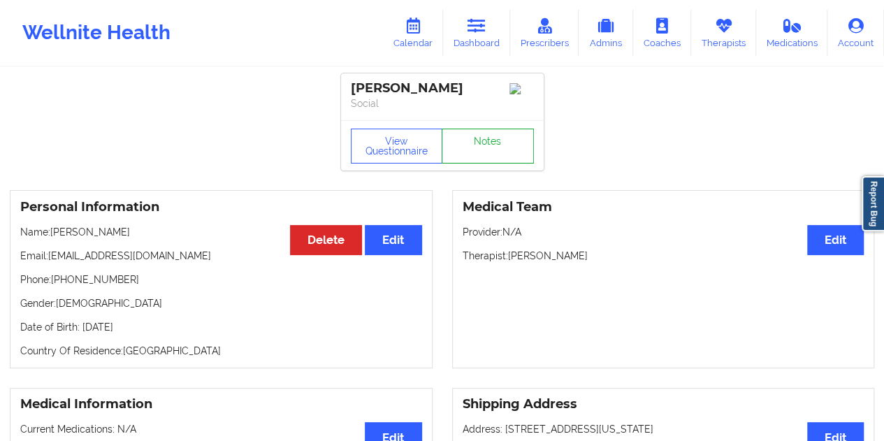
click at [484, 143] on link "Notes" at bounding box center [488, 146] width 92 height 35
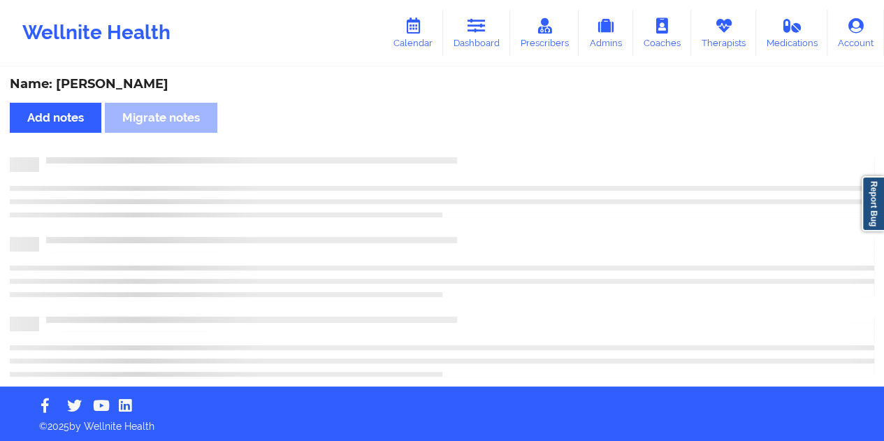
click at [130, 84] on div "Name: [PERSON_NAME]" at bounding box center [442, 84] width 865 height 16
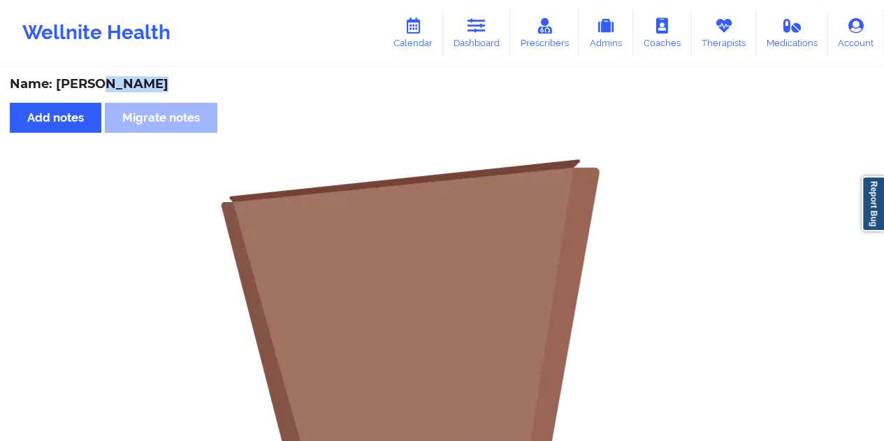
click at [489, 43] on link "Dashboard" at bounding box center [476, 33] width 67 height 46
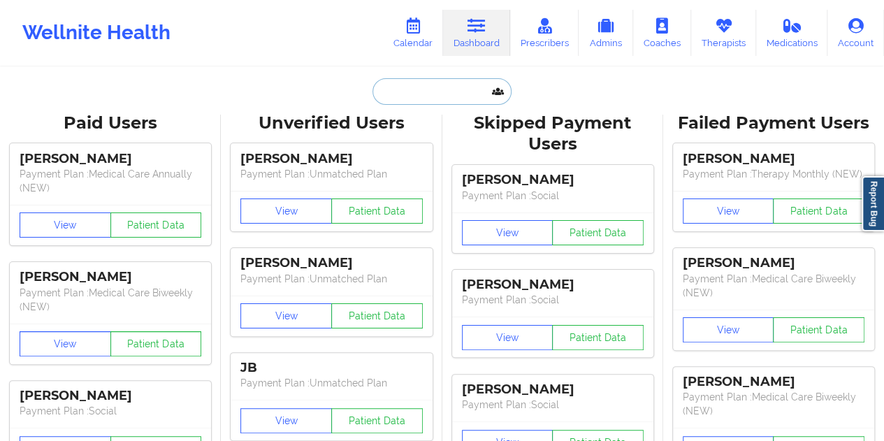
click at [433, 94] on input "text" at bounding box center [441, 91] width 138 height 27
paste input "[PERSON_NAME][EMAIL_ADDRESS][PERSON_NAME][PERSON_NAME][DOMAIN_NAME]"
type input "[PERSON_NAME][EMAIL_ADDRESS][PERSON_NAME][PERSON_NAME][DOMAIN_NAME]"
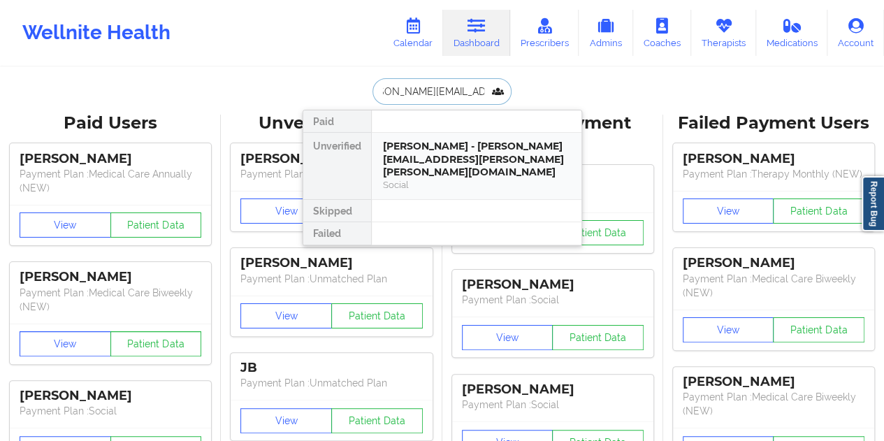
click at [444, 157] on div "[PERSON_NAME] - [PERSON_NAME][EMAIL_ADDRESS][PERSON_NAME][PERSON_NAME][DOMAIN_N…" at bounding box center [476, 159] width 187 height 39
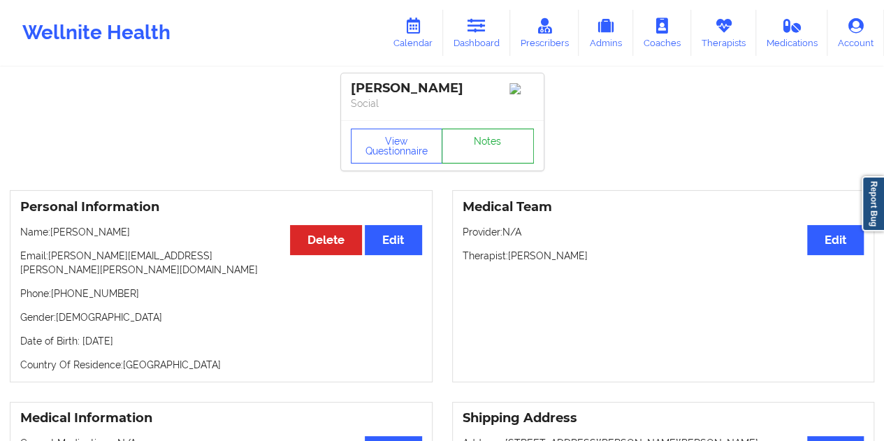
click at [471, 147] on link "Notes" at bounding box center [488, 146] width 92 height 35
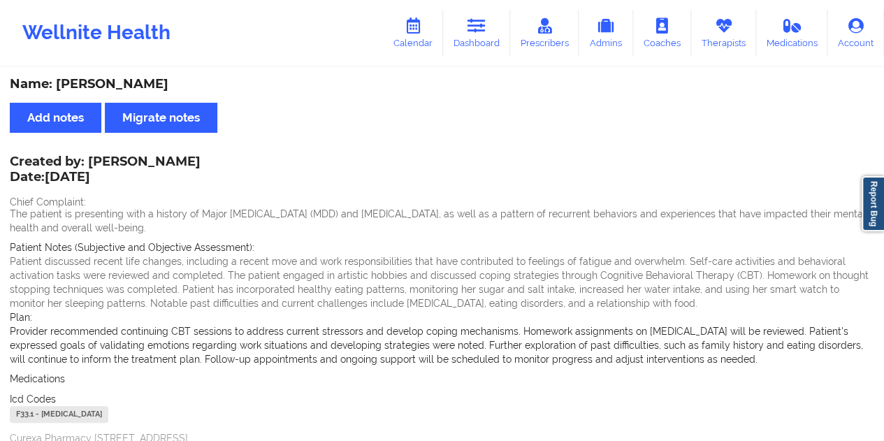
click at [147, 85] on div "Name: [PERSON_NAME]" at bounding box center [442, 84] width 865 height 16
click at [495, 29] on link "Dashboard" at bounding box center [476, 33] width 67 height 46
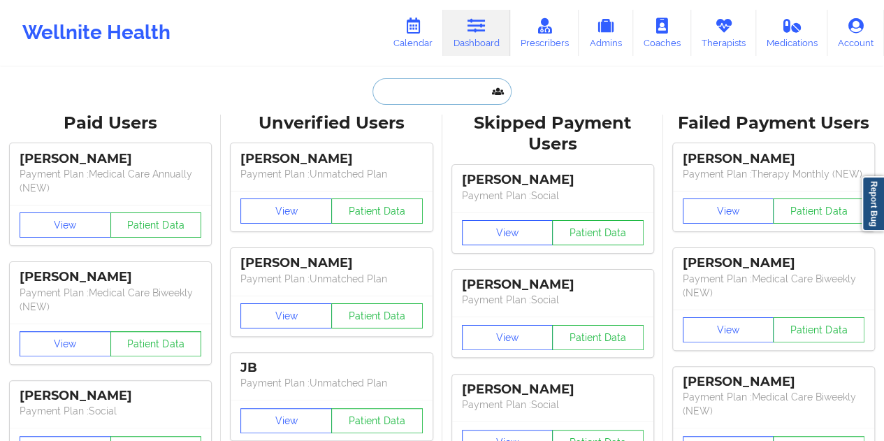
click at [422, 82] on input "text" at bounding box center [441, 91] width 138 height 27
paste input "[EMAIL_ADDRESS][DOMAIN_NAME]"
type input "[EMAIL_ADDRESS][DOMAIN_NAME]"
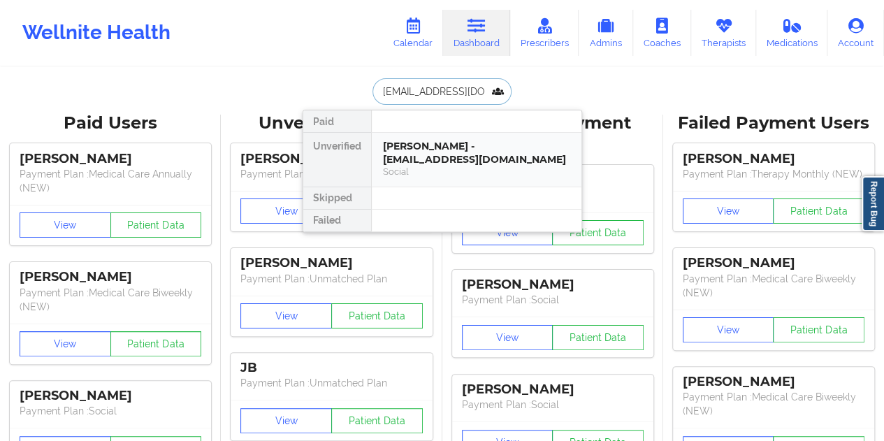
click at [449, 152] on div "[PERSON_NAME] - [EMAIL_ADDRESS][DOMAIN_NAME]" at bounding box center [476, 153] width 187 height 26
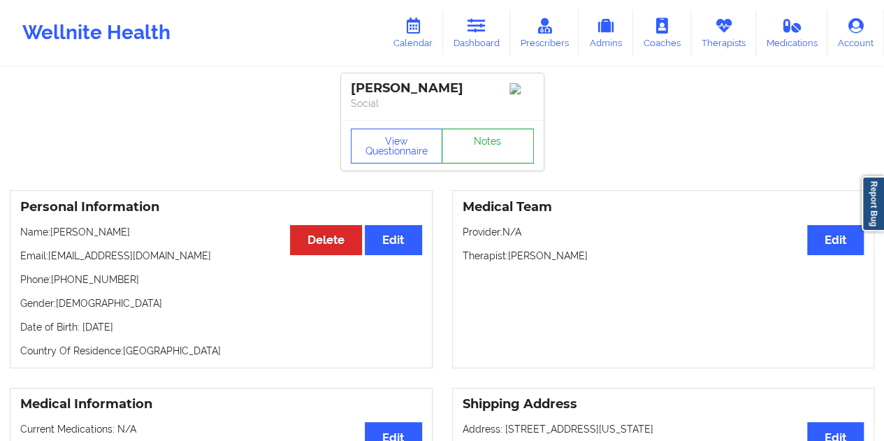
click at [482, 141] on link "Notes" at bounding box center [488, 146] width 92 height 35
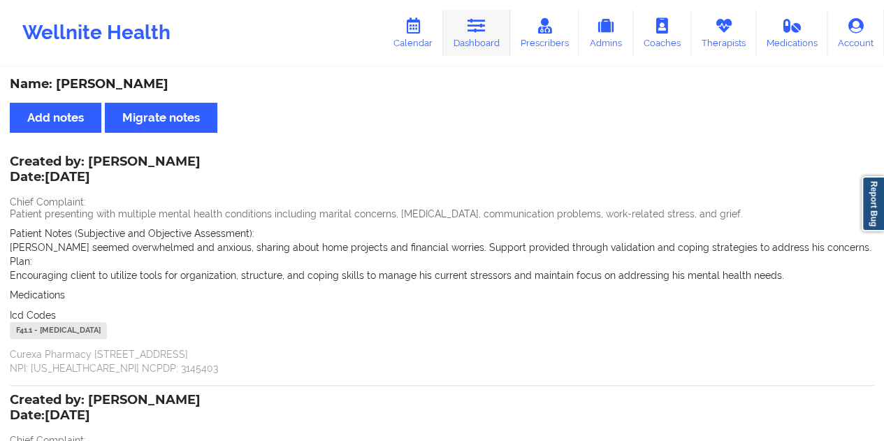
click at [481, 27] on icon at bounding box center [477, 25] width 18 height 15
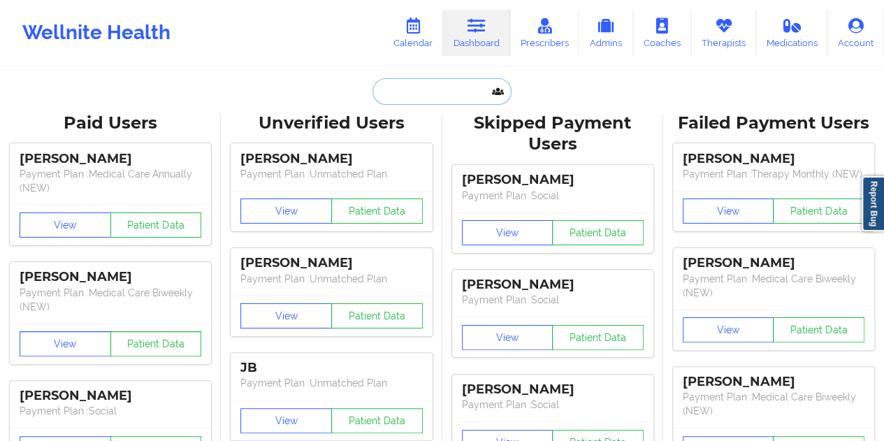
click at [440, 96] on input "text" at bounding box center [441, 91] width 138 height 27
paste input "[EMAIL_ADDRESS][DOMAIN_NAME]"
type input "[EMAIL_ADDRESS][DOMAIN_NAME]"
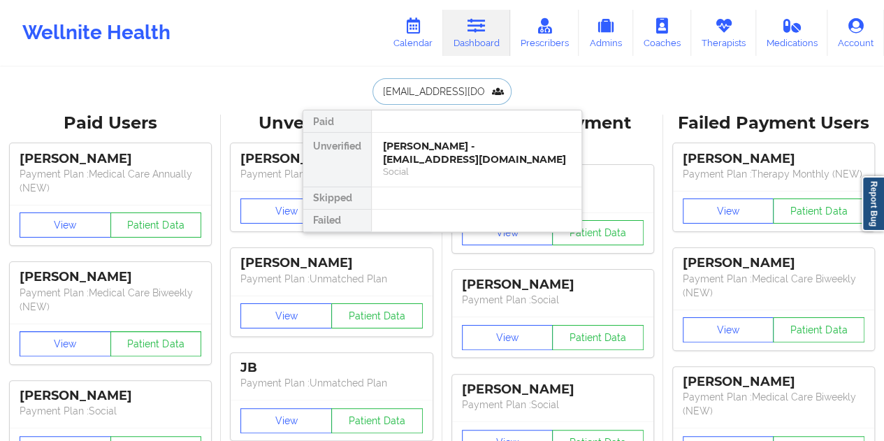
click at [437, 150] on div "[PERSON_NAME] - [EMAIL_ADDRESS][DOMAIN_NAME]" at bounding box center [476, 153] width 187 height 26
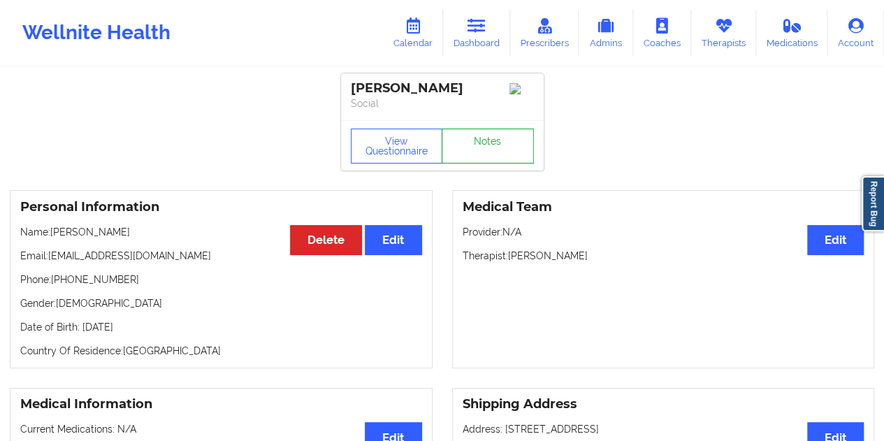
click at [482, 145] on link "Notes" at bounding box center [488, 146] width 92 height 35
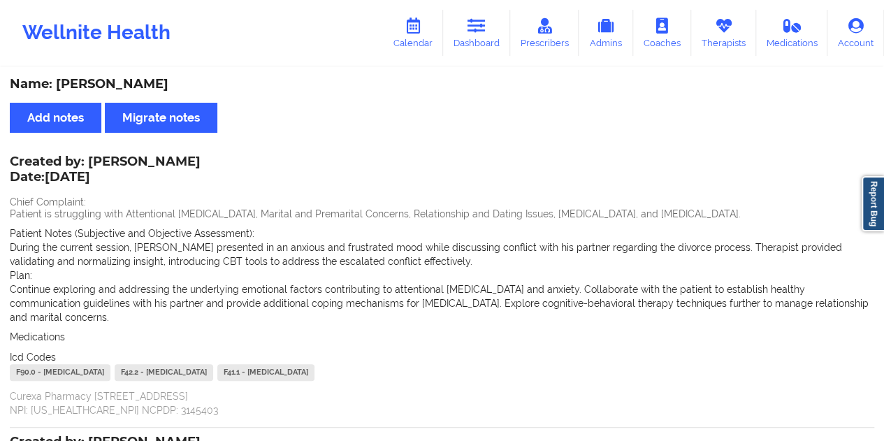
click at [133, 84] on div "Name: [PERSON_NAME]" at bounding box center [442, 84] width 865 height 16
click at [491, 38] on link "Dashboard" at bounding box center [476, 33] width 67 height 46
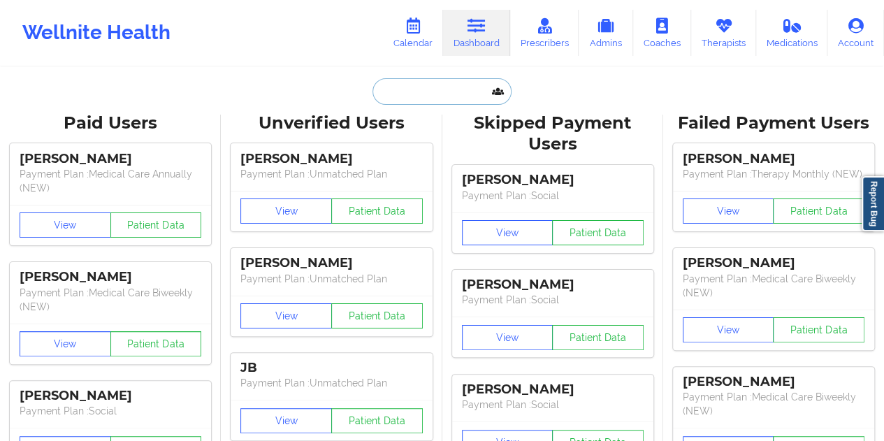
click at [430, 83] on input "text" at bounding box center [441, 91] width 138 height 27
paste input "[EMAIL_ADDRESS][DOMAIN_NAME]"
type input "[EMAIL_ADDRESS][DOMAIN_NAME]"
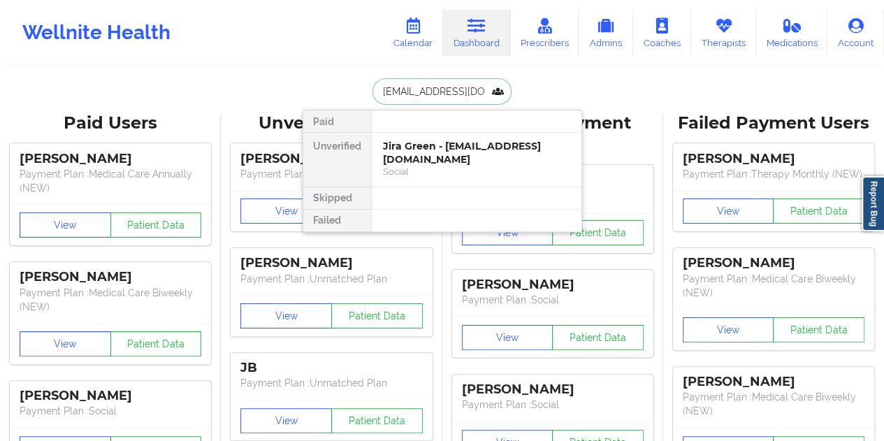
click at [455, 166] on div "Social" at bounding box center [476, 172] width 187 height 12
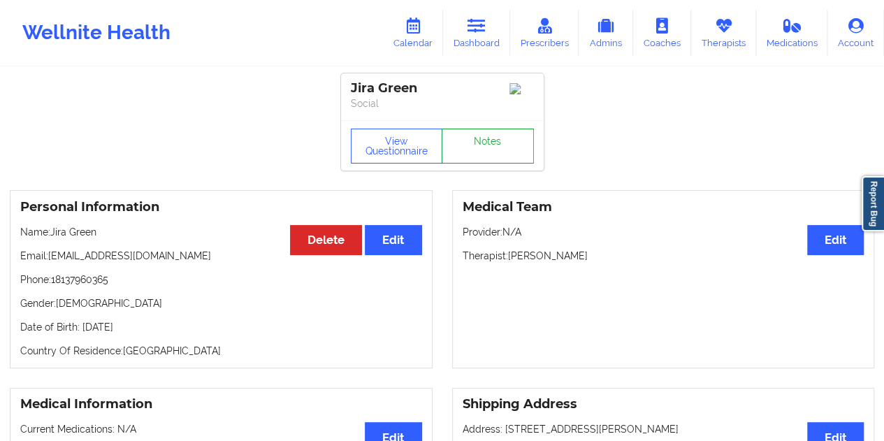
click at [479, 140] on link "Notes" at bounding box center [488, 146] width 92 height 35
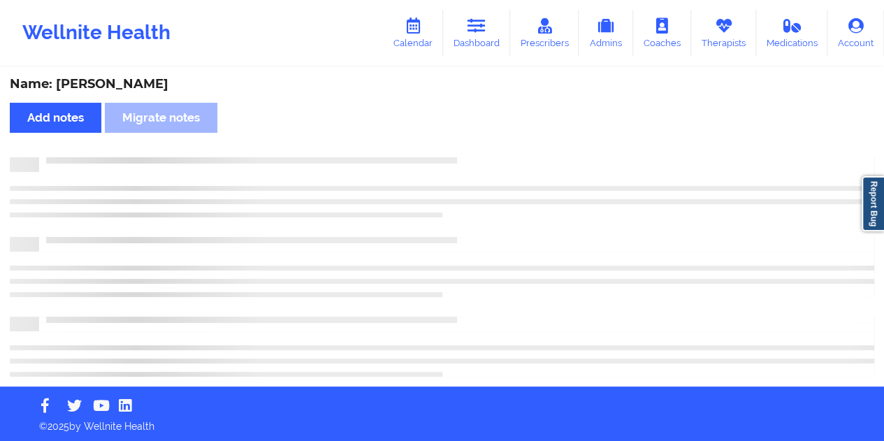
click at [85, 78] on div "Name: [PERSON_NAME]" at bounding box center [442, 84] width 865 height 16
click at [92, 78] on div "Name: [PERSON_NAME]" at bounding box center [442, 84] width 865 height 16
click at [97, 81] on div "Name: [PERSON_NAME]" at bounding box center [442, 84] width 865 height 16
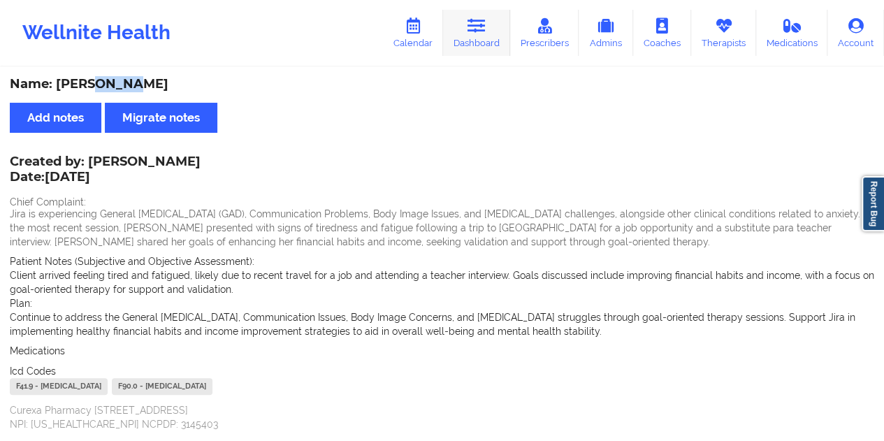
click at [503, 24] on link "Dashboard" at bounding box center [476, 33] width 67 height 46
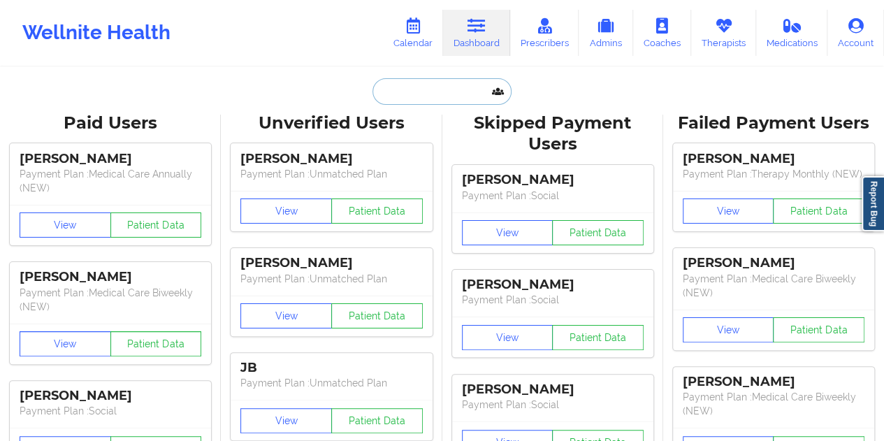
click at [408, 86] on input "text" at bounding box center [441, 91] width 138 height 27
paste input "[EMAIL_ADDRESS][DOMAIN_NAME]"
type input "[EMAIL_ADDRESS][DOMAIN_NAME]"
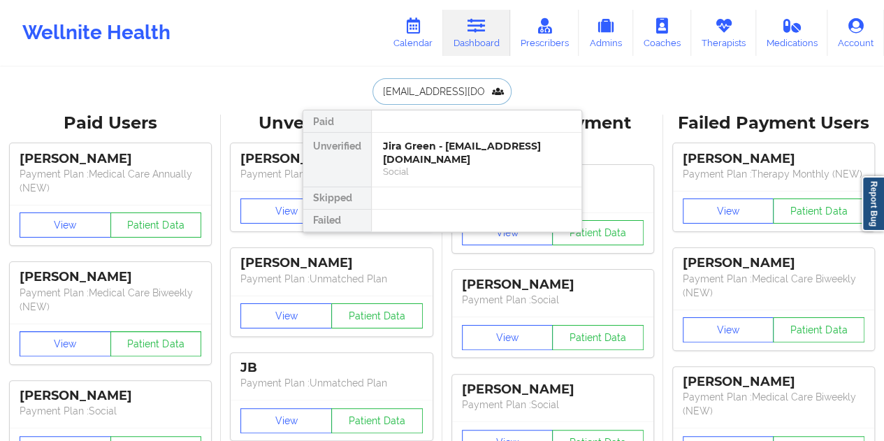
scroll to position [0, 23]
click at [455, 145] on div "[PERSON_NAME] - [EMAIL_ADDRESS][DOMAIN_NAME]" at bounding box center [476, 153] width 187 height 26
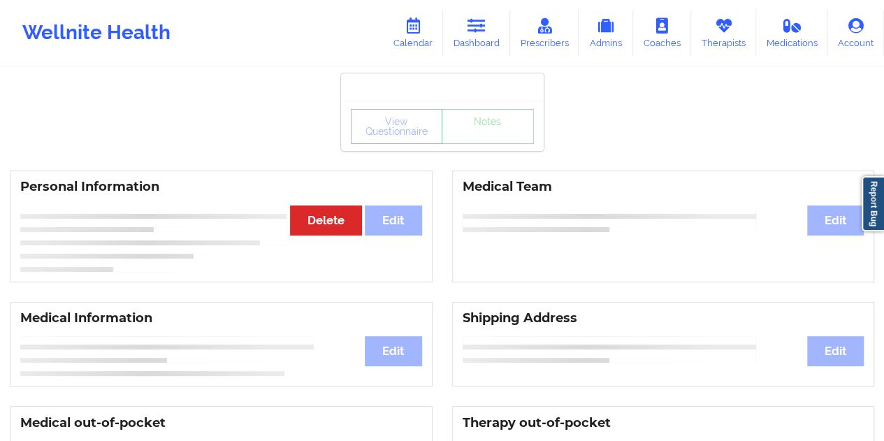
click at [474, 146] on div "View Questionnaire Notes" at bounding box center [442, 126] width 203 height 50
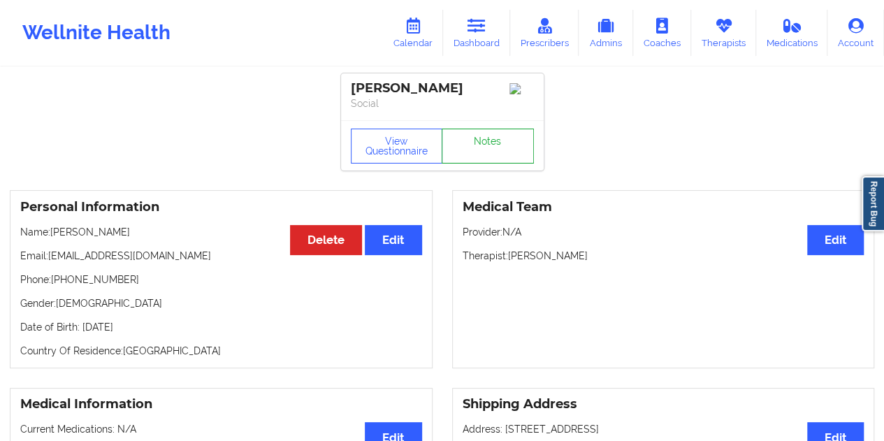
click at [475, 145] on link "Notes" at bounding box center [488, 146] width 92 height 35
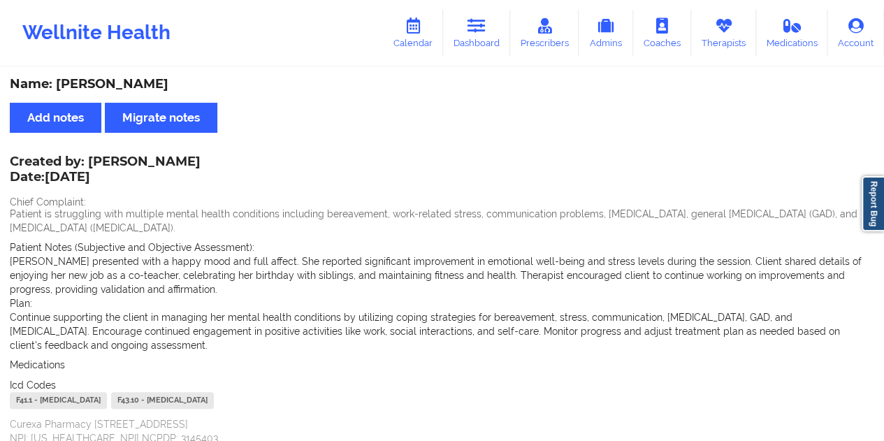
click at [484, 52] on link "Dashboard" at bounding box center [476, 33] width 67 height 46
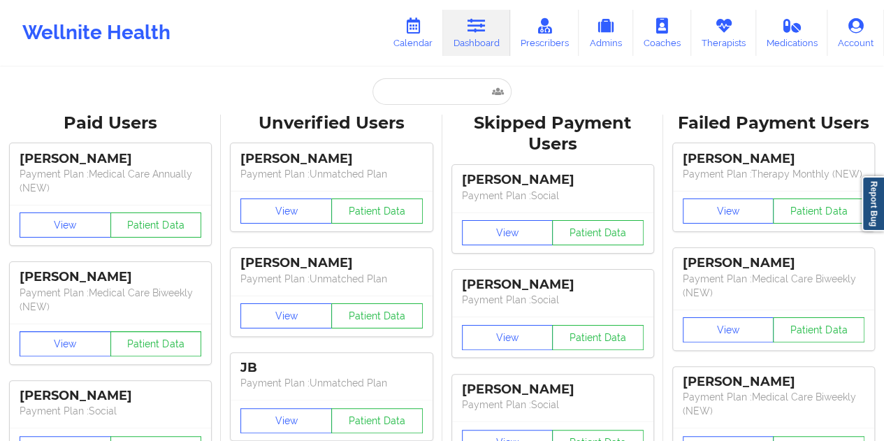
click at [405, 94] on input "text" at bounding box center [441, 91] width 138 height 27
paste input "[EMAIL_ADDRESS][DOMAIN_NAME]"
type input "[EMAIL_ADDRESS][DOMAIN_NAME]"
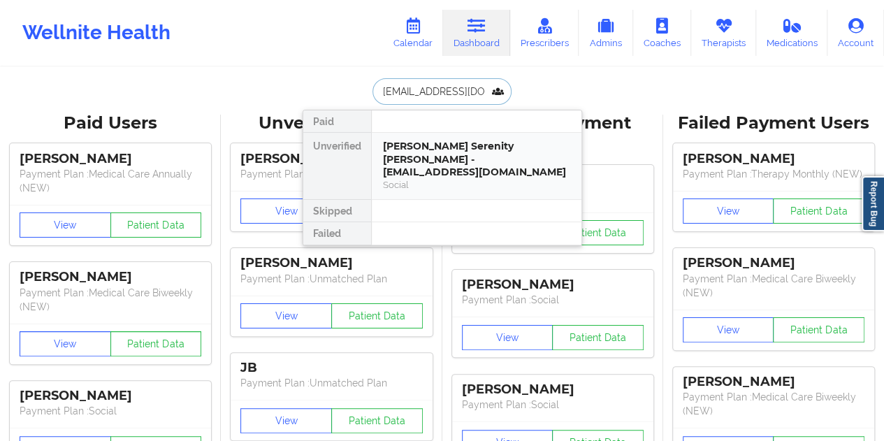
click at [442, 159] on div "[PERSON_NAME] Serenity [PERSON_NAME] - [EMAIL_ADDRESS][DOMAIN_NAME]" at bounding box center [476, 159] width 187 height 39
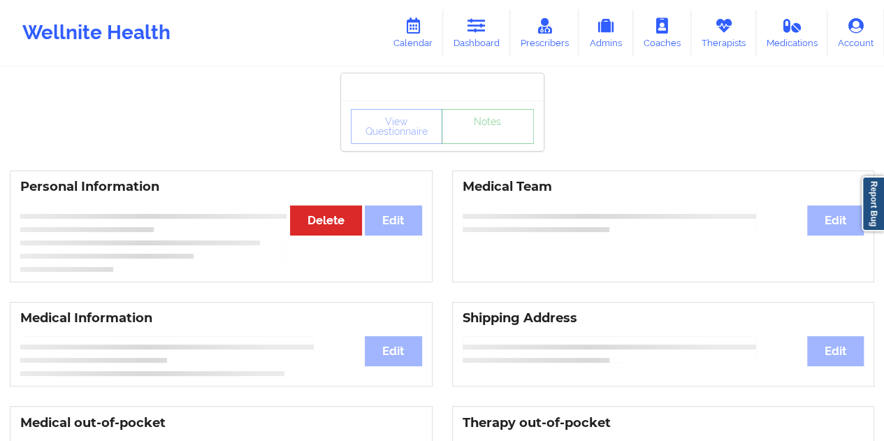
click at [478, 143] on div "View Questionnaire Notes" at bounding box center [442, 126] width 203 height 50
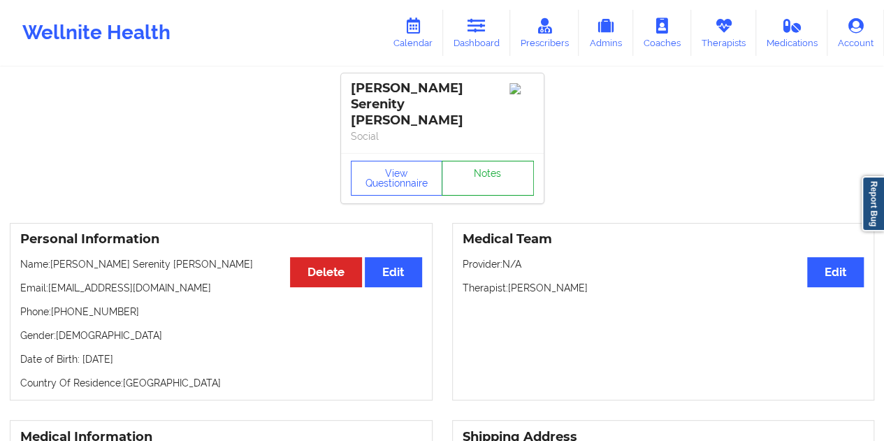
click at [490, 161] on link "Notes" at bounding box center [488, 178] width 92 height 35
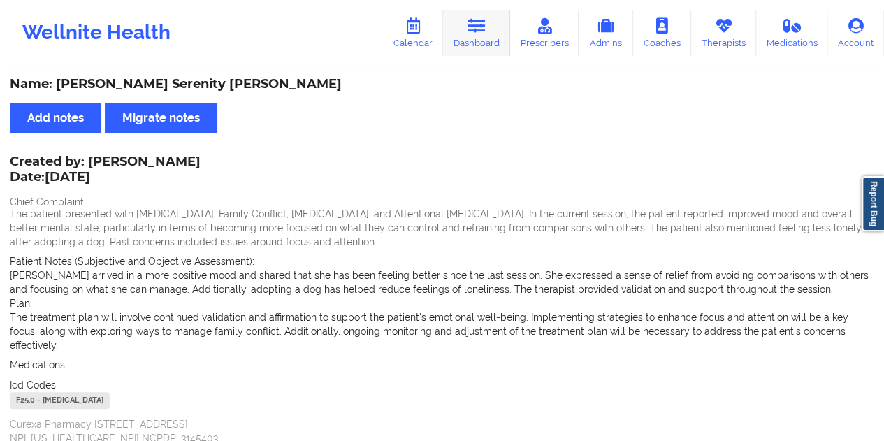
click at [486, 39] on link "Dashboard" at bounding box center [476, 33] width 67 height 46
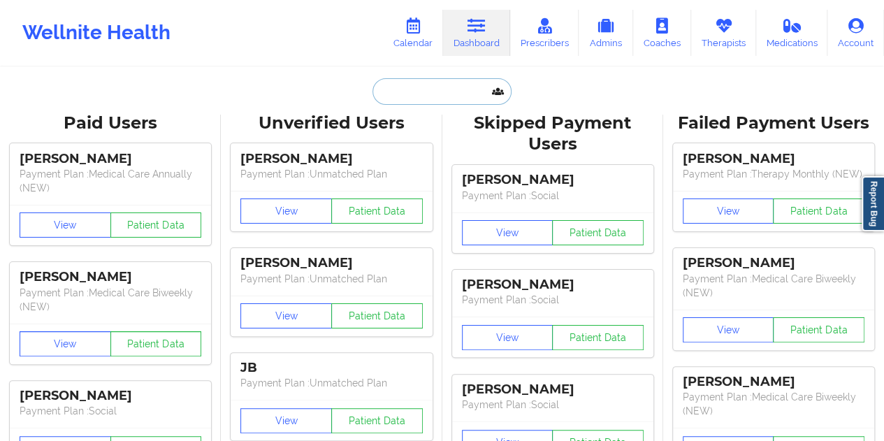
click at [417, 97] on input "text" at bounding box center [441, 91] width 138 height 27
paste input "[EMAIL_ADDRESS][DOMAIN_NAME]"
type input "[EMAIL_ADDRESS][DOMAIN_NAME]"
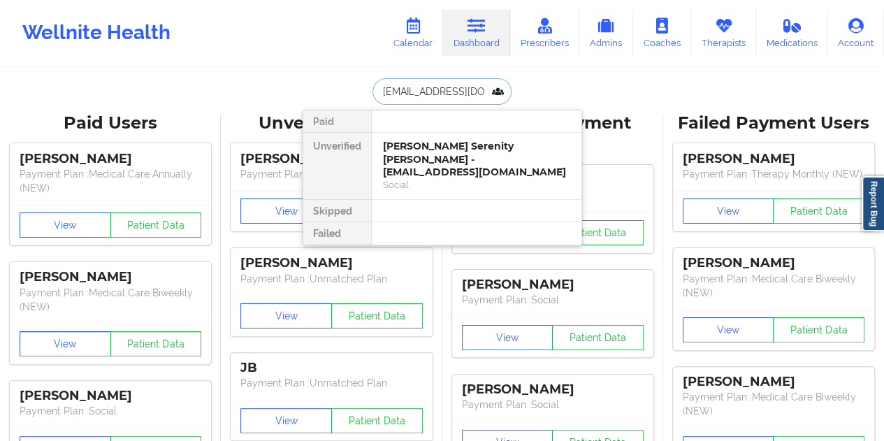
scroll to position [0, 17]
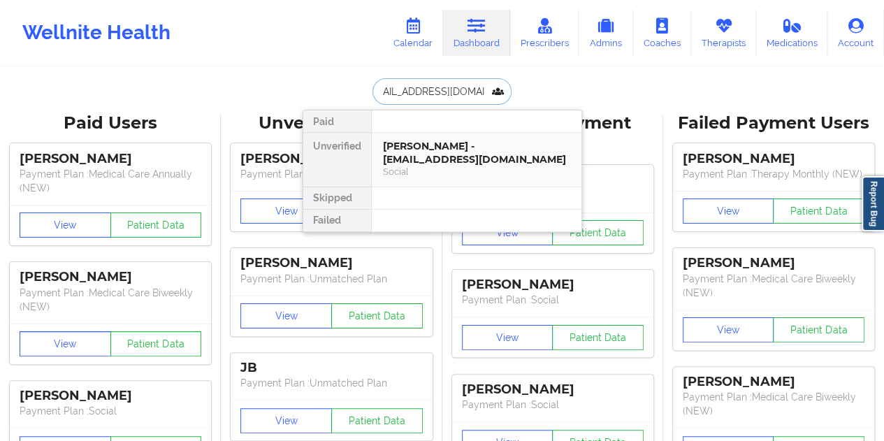
click at [447, 143] on div "[PERSON_NAME] - [EMAIL_ADDRESS][DOMAIN_NAME]" at bounding box center [476, 153] width 187 height 26
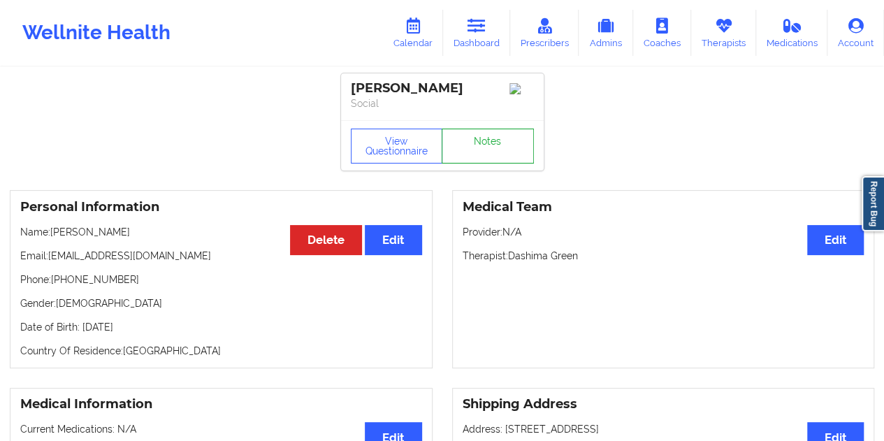
click at [473, 139] on link "Notes" at bounding box center [488, 146] width 92 height 35
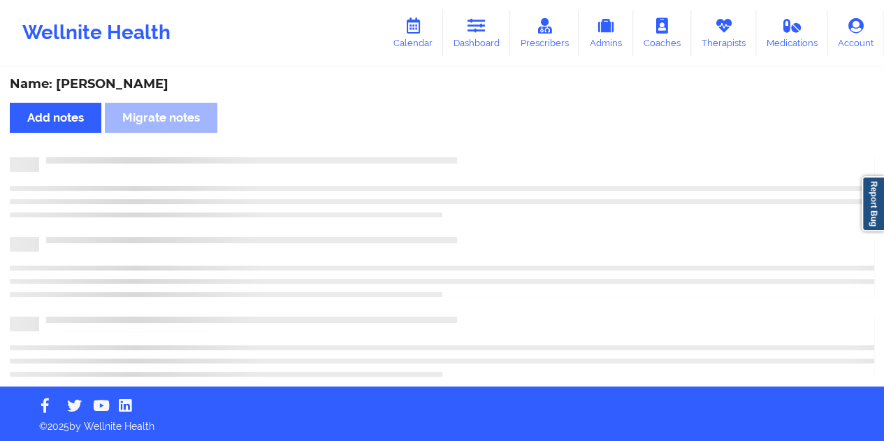
click at [136, 87] on div "Name: [PERSON_NAME]" at bounding box center [442, 84] width 865 height 16
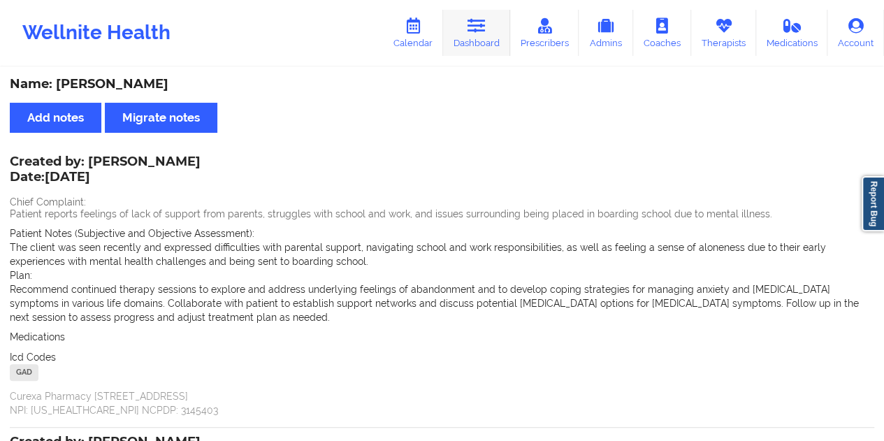
click at [463, 39] on link "Dashboard" at bounding box center [476, 33] width 67 height 46
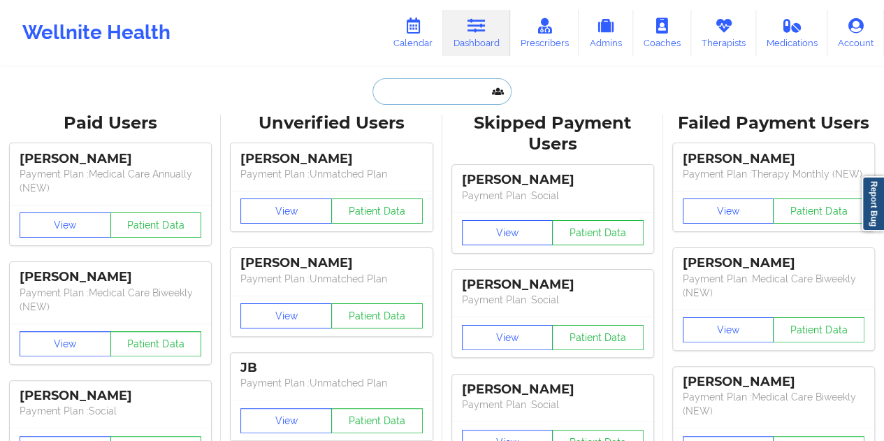
click at [413, 78] on input "text" at bounding box center [441, 91] width 138 height 27
paste input "[EMAIL_ADDRESS][DOMAIN_NAME]"
type input "[EMAIL_ADDRESS][DOMAIN_NAME]"
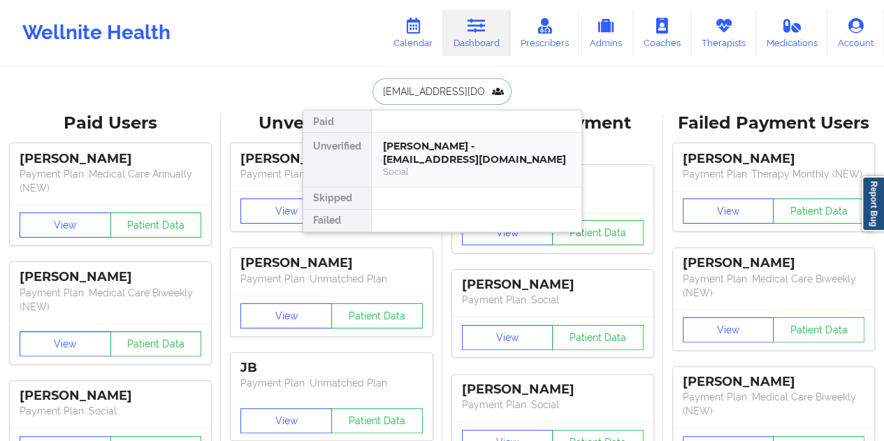
click at [447, 161] on div "[PERSON_NAME] - [EMAIL_ADDRESS][DOMAIN_NAME]" at bounding box center [476, 153] width 187 height 26
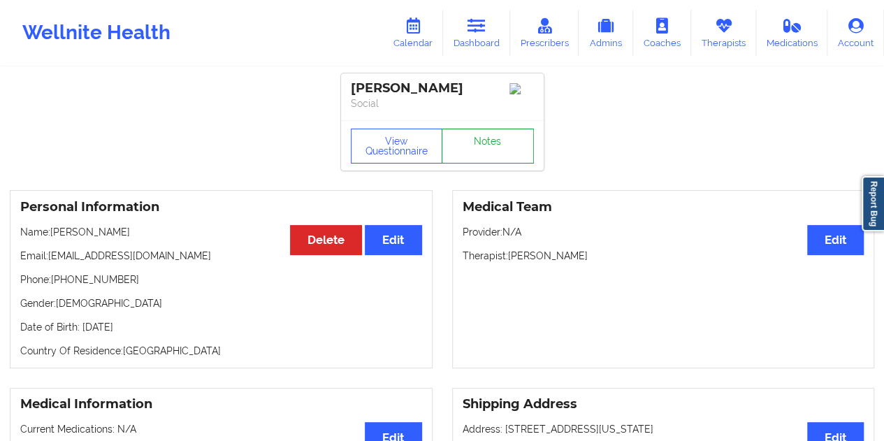
click at [484, 145] on link "Notes" at bounding box center [488, 146] width 92 height 35
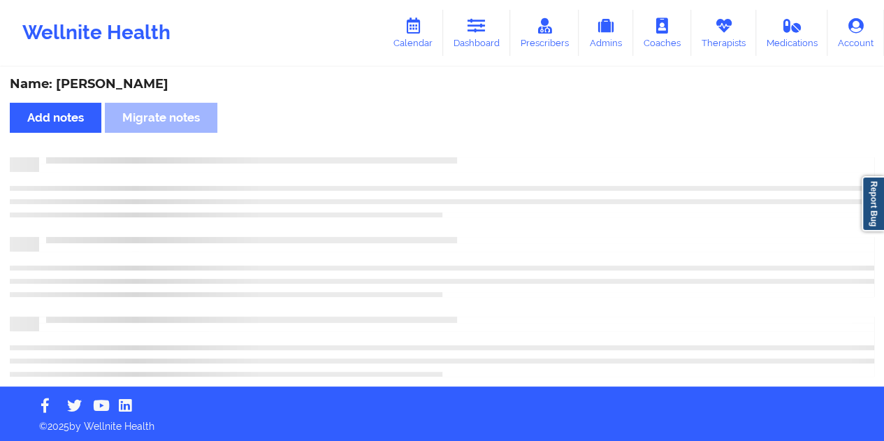
click at [109, 80] on div "Name: [PERSON_NAME]" at bounding box center [442, 84] width 865 height 16
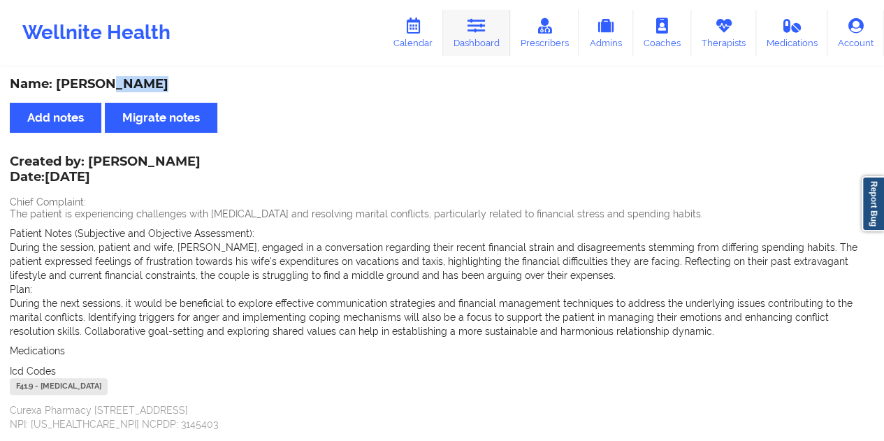
click at [485, 35] on link "Dashboard" at bounding box center [476, 33] width 67 height 46
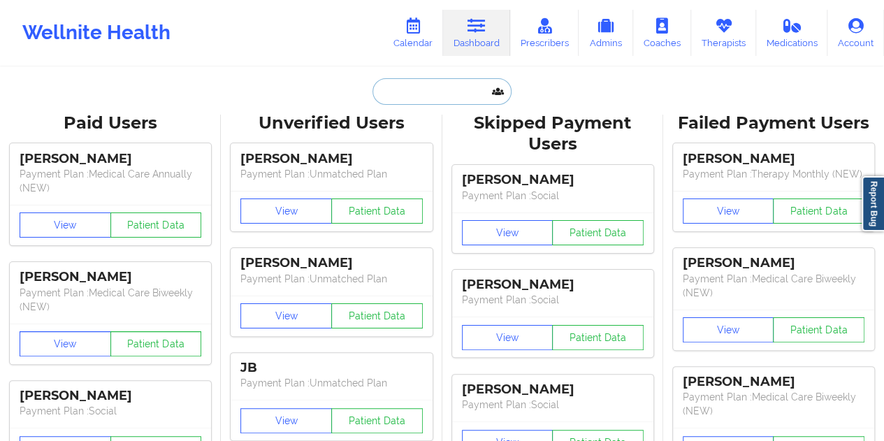
click at [436, 80] on input "text" at bounding box center [441, 91] width 138 height 27
paste input "[EMAIL_ADDRESS][PERSON_NAME][DOMAIN_NAME]"
type input "[EMAIL_ADDRESS][PERSON_NAME][DOMAIN_NAME]"
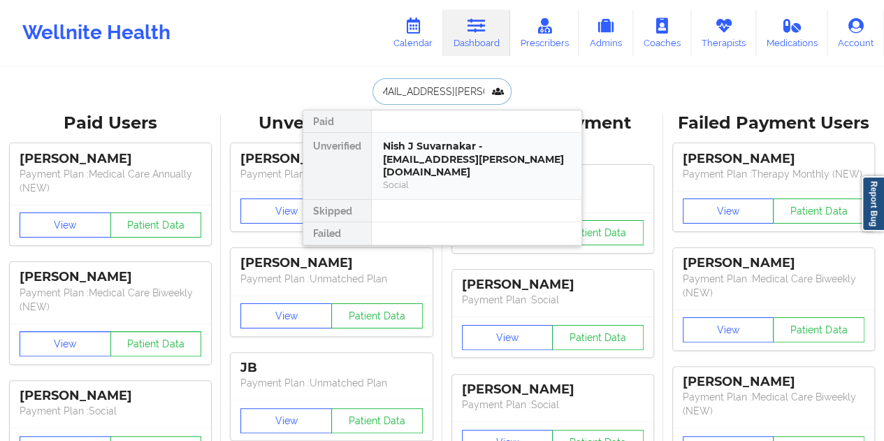
click at [433, 157] on div "Nish J Suvarnakar - [EMAIL_ADDRESS][PERSON_NAME][DOMAIN_NAME]" at bounding box center [476, 159] width 187 height 39
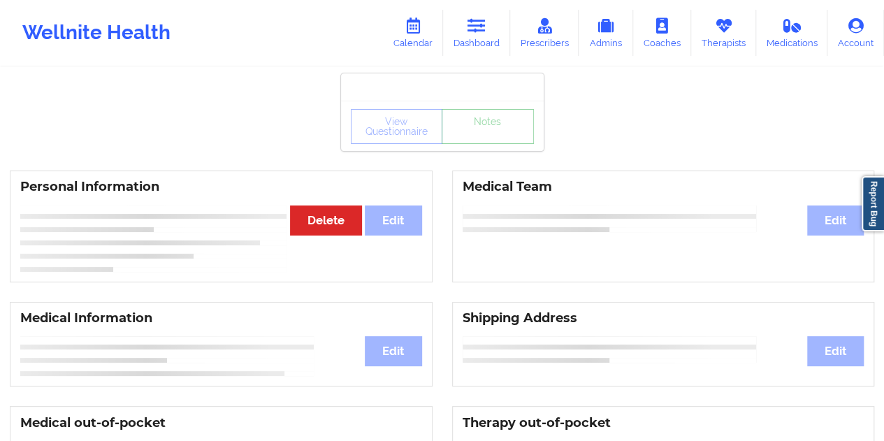
click at [482, 138] on link "Notes" at bounding box center [488, 126] width 92 height 35
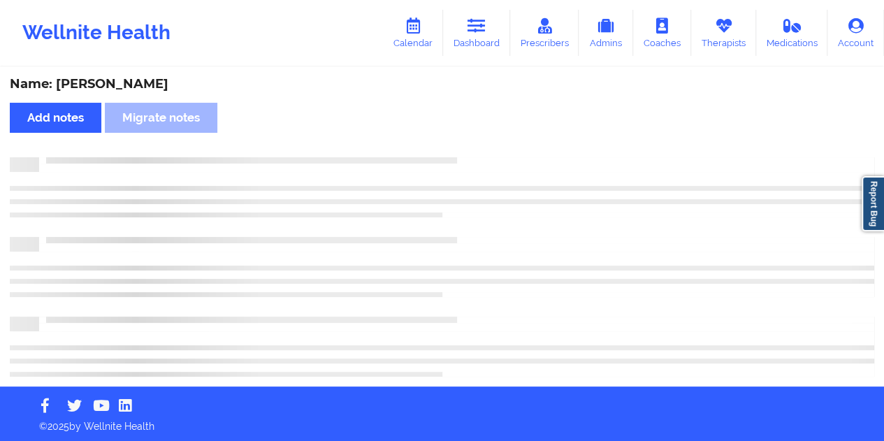
click at [147, 87] on div "Name: [PERSON_NAME]" at bounding box center [442, 84] width 865 height 16
